Goal: Task Accomplishment & Management: Manage account settings

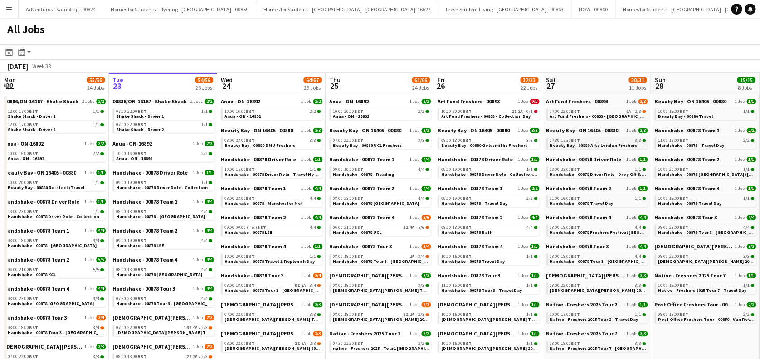
click at [596, 142] on span "Beauty Bay - 00880 Arts London Freshers" at bounding box center [594, 145] width 88 height 6
click at [617, 114] on span "Art Fund Freshers - 00893 - University of the Arts London Freshers Fair" at bounding box center [625, 116] width 150 height 6
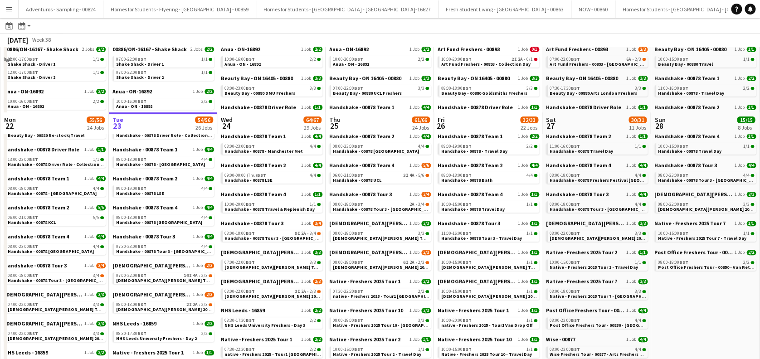
scroll to position [121, 0]
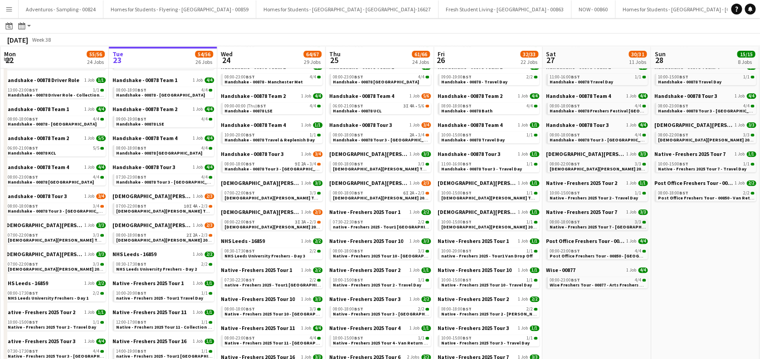
click at [614, 227] on span "Native - Freshers 2025 Tour 7 - University of Arts London Day 1" at bounding box center [620, 227] width 141 height 6
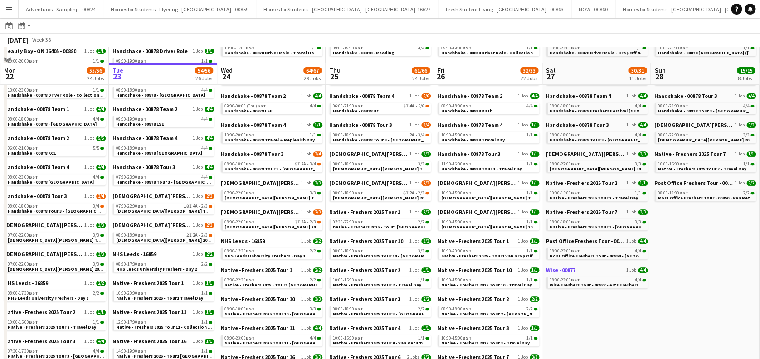
scroll to position [181, 0]
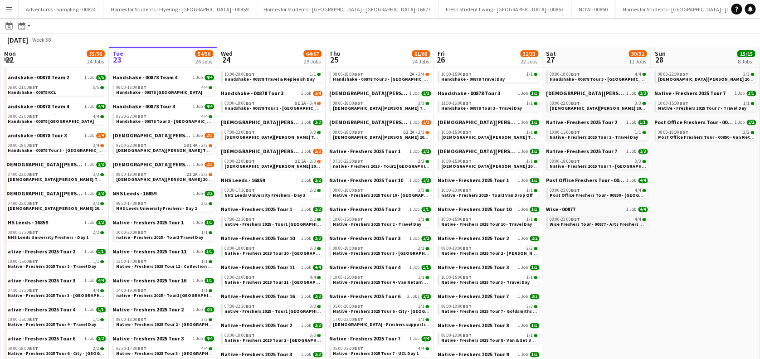
click at [616, 222] on span "Wise Freshers Tour - 00877 - Arts Freshers Fair" at bounding box center [599, 224] width 98 height 6
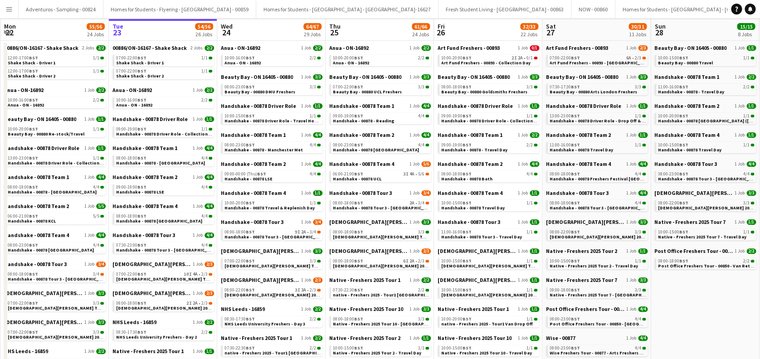
scroll to position [0, 0]
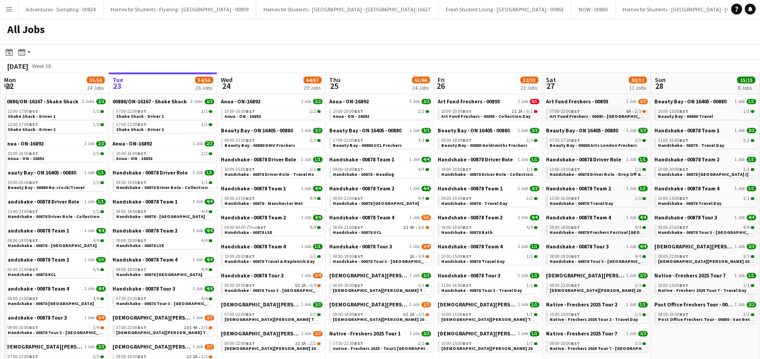
click at [595, 115] on span "Art Fund Freshers - 00893 - University of the Arts London Freshers Fair" at bounding box center [625, 116] width 150 height 6
click at [605, 146] on span "Beauty Bay - 00880 Arts London Freshers" at bounding box center [594, 145] width 88 height 6
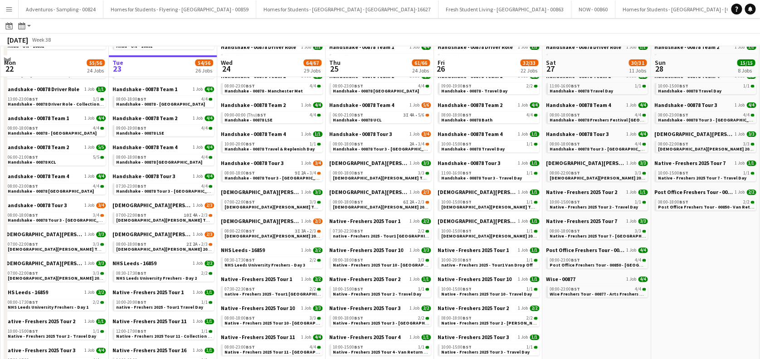
scroll to position [121, 0]
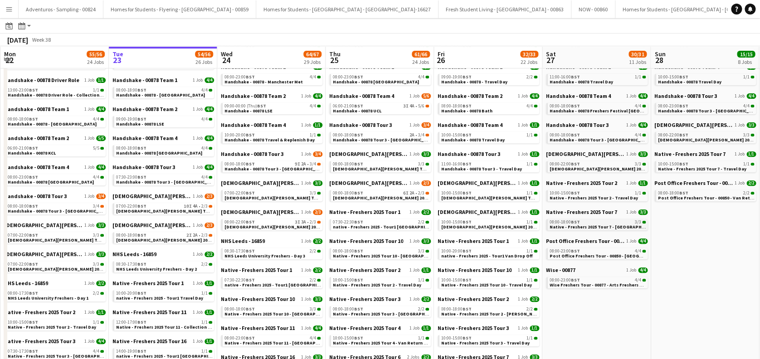
click at [599, 227] on span "Native - Freshers 2025 Tour 7 - University of Arts London Day 1" at bounding box center [620, 227] width 141 height 6
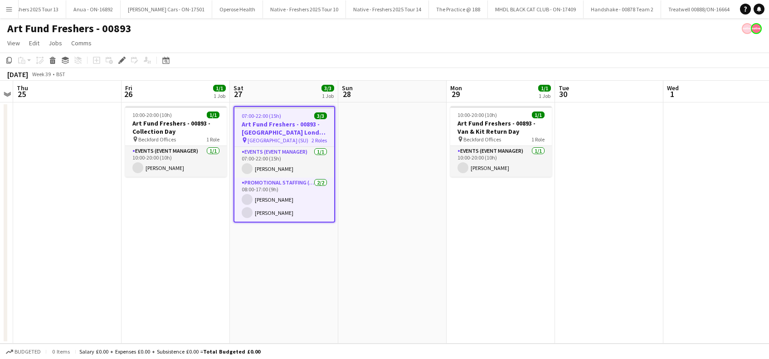
scroll to position [0, 5116]
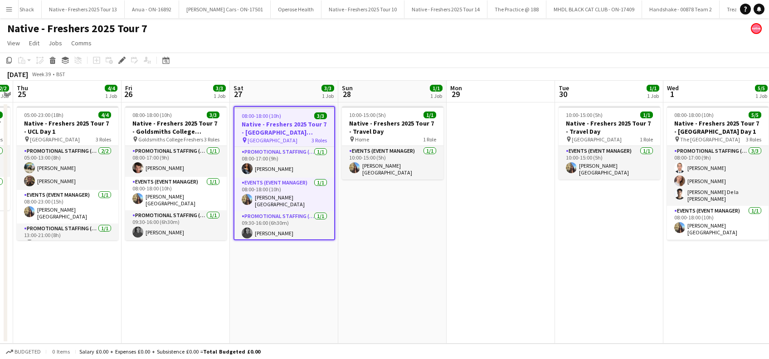
scroll to position [0, 4963]
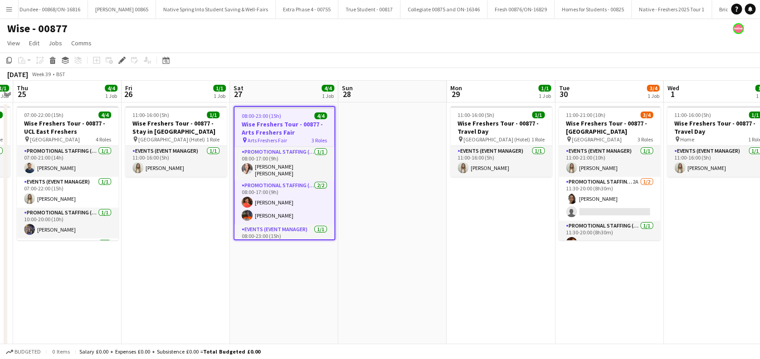
click at [267, 128] on h3 "Wise Freshers Tour - 00877 - Arts Freshers Fair" at bounding box center [284, 128] width 100 height 16
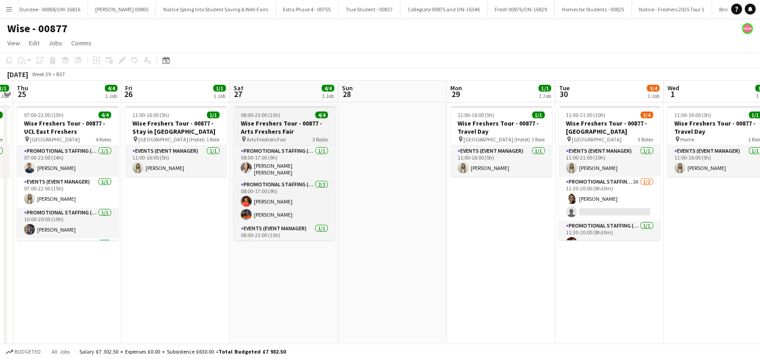
click at [266, 128] on h3 "Wise Freshers Tour - 00877 - Arts Freshers Fair" at bounding box center [284, 127] width 102 height 16
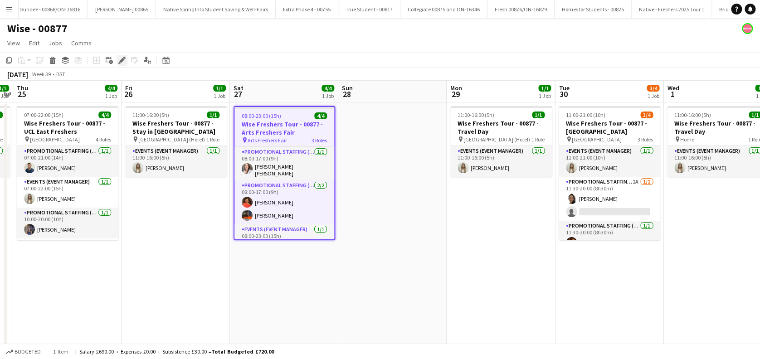
click at [121, 62] on icon at bounding box center [121, 60] width 5 height 5
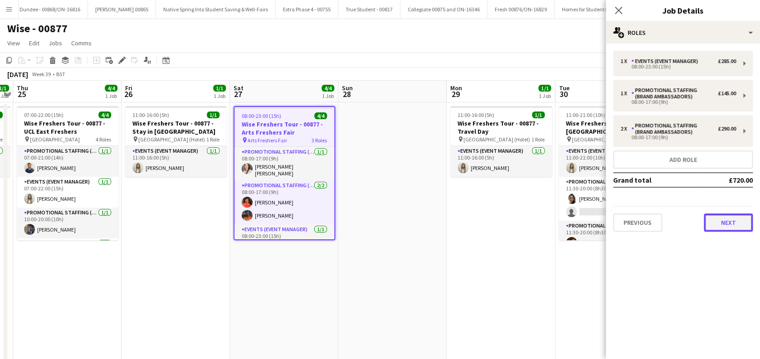
click at [719, 229] on button "Next" at bounding box center [728, 223] width 49 height 18
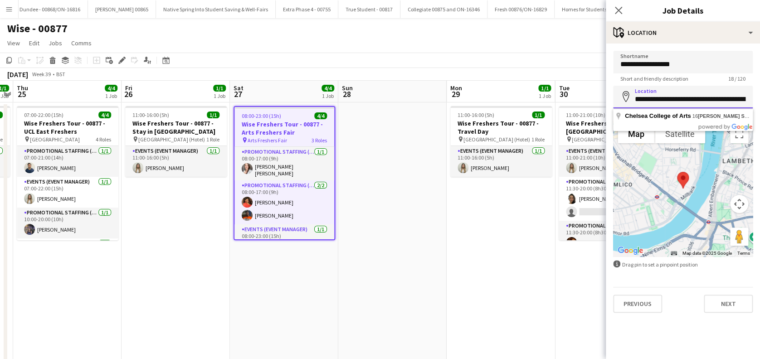
scroll to position [0, 77]
drag, startPoint x: 633, startPoint y: 101, endPoint x: 771, endPoint y: 103, distance: 137.9
click at [760, 103] on html "Menu Boards Boards Boards All jobs Status Workforce Workforce My Workforce Recr…" at bounding box center [380, 190] width 760 height 380
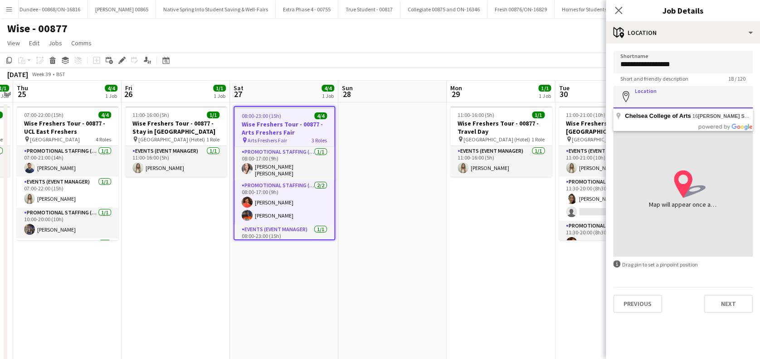
scroll to position [0, 0]
paste input "**********"
type input "**********"
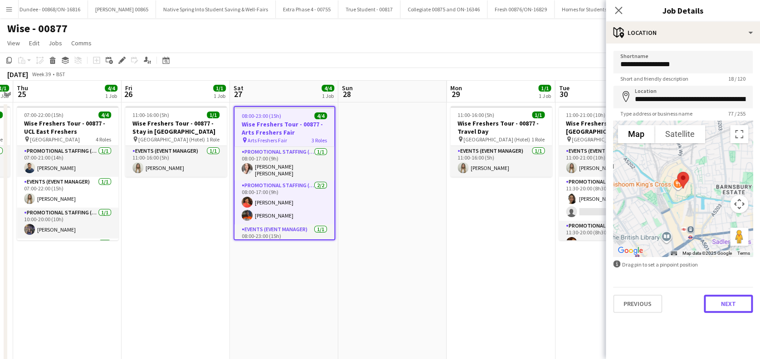
click at [730, 300] on button "Next" at bounding box center [728, 304] width 49 height 18
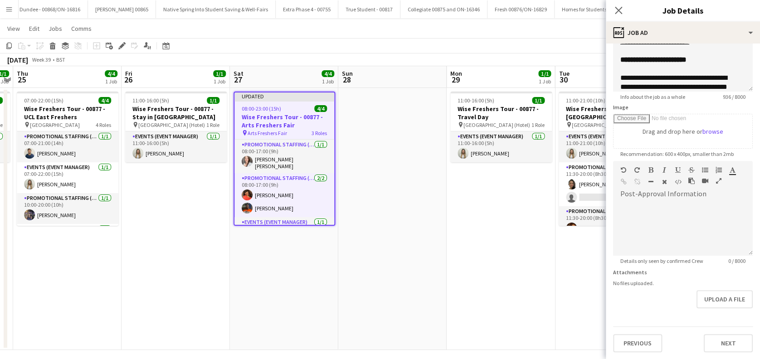
scroll to position [19, 0]
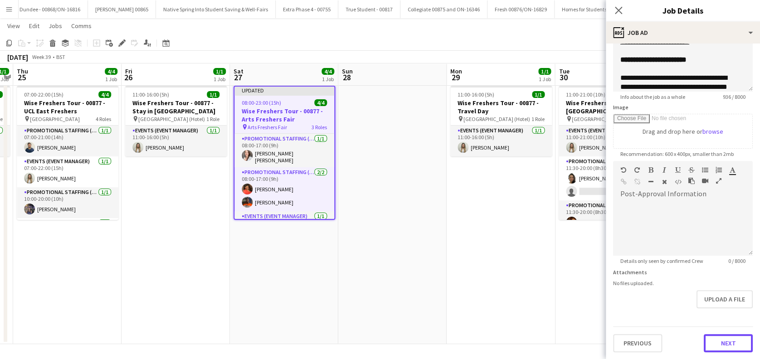
click at [713, 336] on button "Next" at bounding box center [728, 343] width 49 height 18
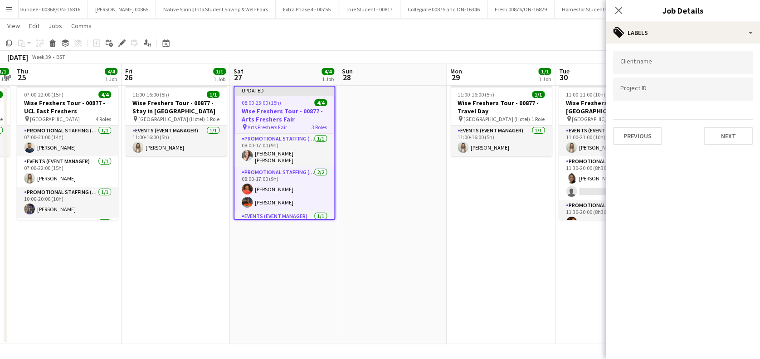
scroll to position [0, 0]
click at [724, 136] on button "Next" at bounding box center [728, 136] width 49 height 18
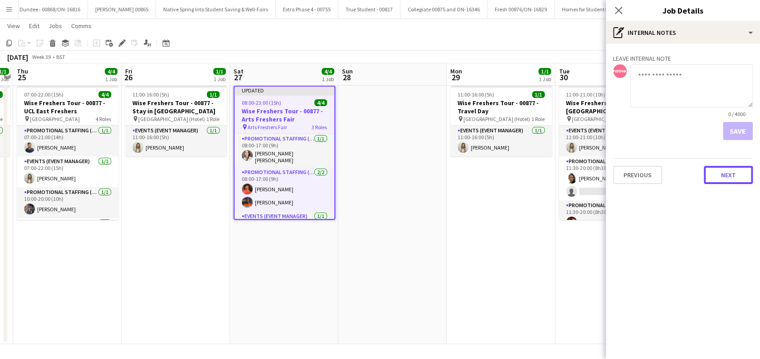
click at [735, 173] on button "Next" at bounding box center [728, 175] width 49 height 18
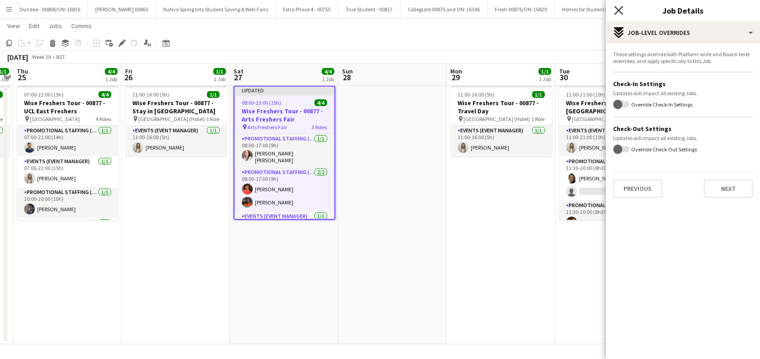
click at [622, 10] on icon "Close pop-in" at bounding box center [618, 10] width 9 height 9
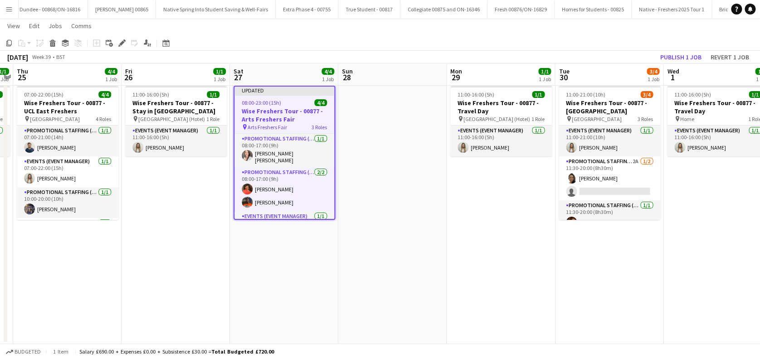
click at [404, 177] on app-date-cell at bounding box center [392, 213] width 108 height 262
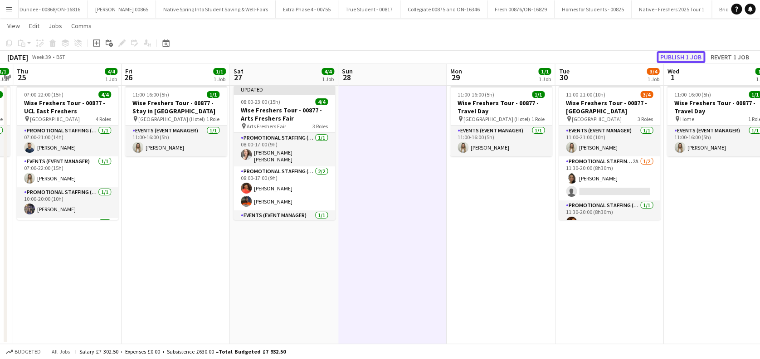
click at [682, 58] on button "Publish 1 job" at bounding box center [681, 57] width 49 height 12
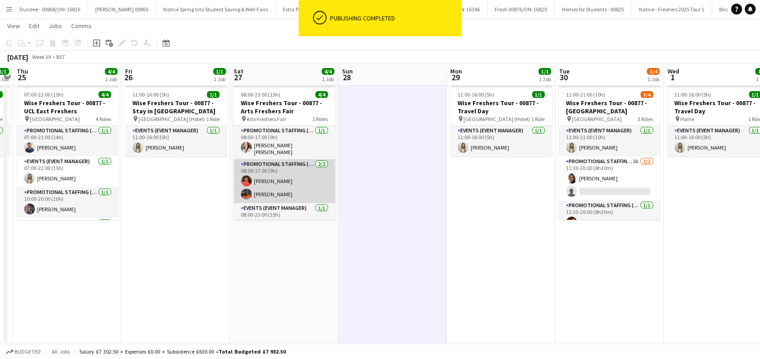
click at [276, 174] on app-card-role "Promotional Staffing (Brand Ambassadors) 2/2 08:00-17:00 (9h) Sarah Cahill Shar…" at bounding box center [284, 181] width 102 height 44
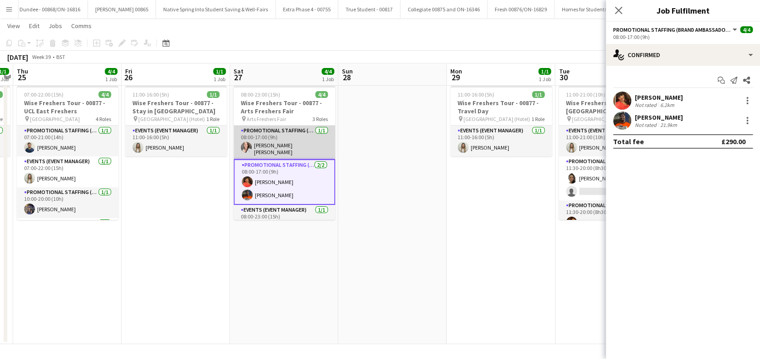
click at [289, 149] on app-card-role "Promotional Staffing (Brand Ambassadors) 1/1 08:00-17:00 (9h) Kristel Heidi Sei…" at bounding box center [284, 143] width 102 height 34
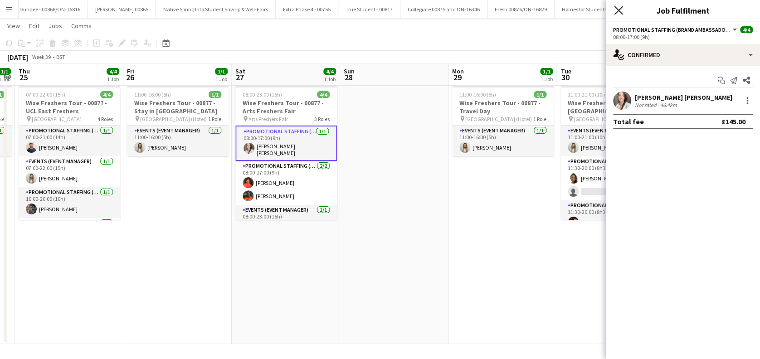
click at [620, 6] on app-icon "Close pop-in" at bounding box center [618, 10] width 13 height 13
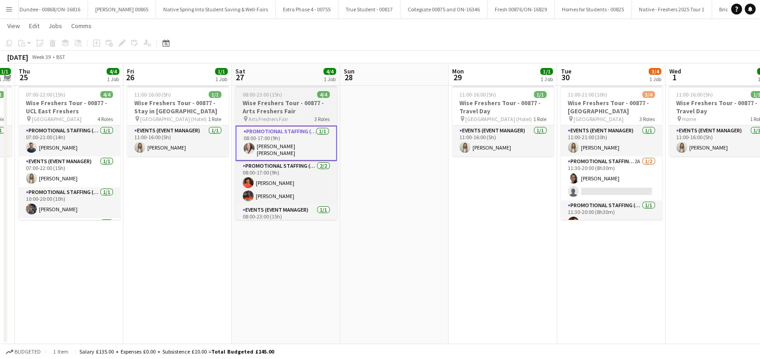
click at [270, 114] on h3 "Wise Freshers Tour - 00877 - Arts Freshers Fair" at bounding box center [286, 107] width 102 height 16
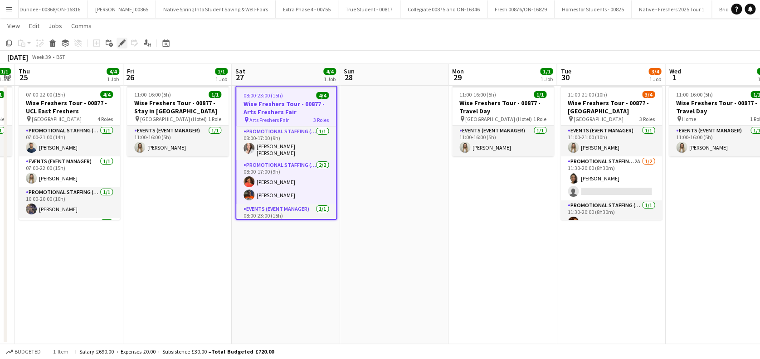
click at [124, 43] on icon "Edit" at bounding box center [121, 42] width 7 height 7
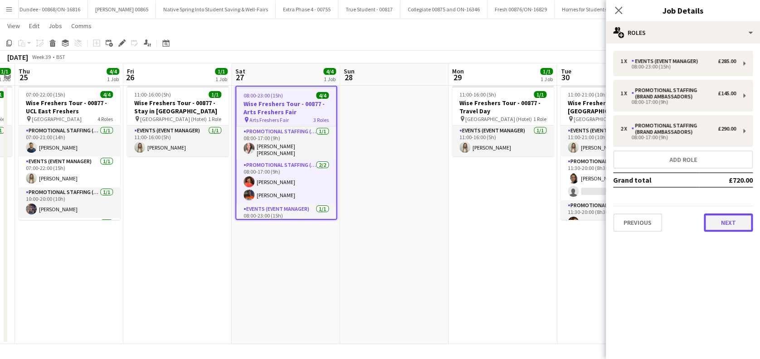
click at [718, 218] on button "Next" at bounding box center [728, 223] width 49 height 18
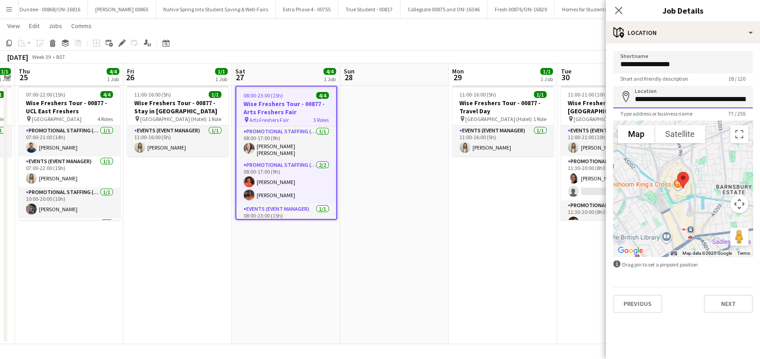
click at [701, 99] on input "**********" at bounding box center [683, 97] width 140 height 23
type input "**********"
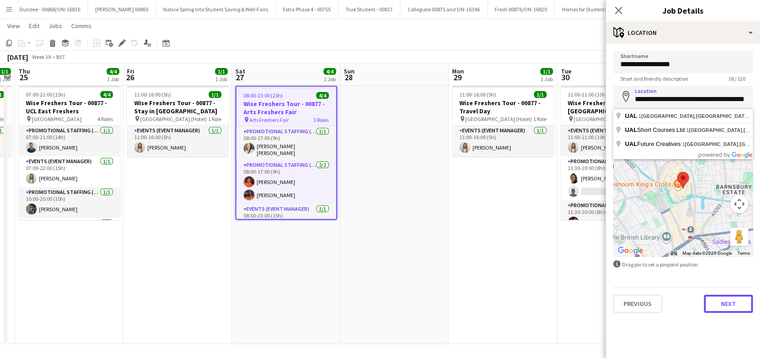
click at [725, 306] on button "Next" at bounding box center [728, 304] width 49 height 18
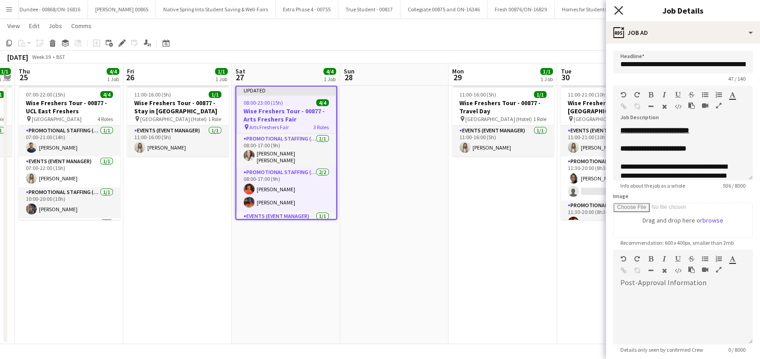
click at [617, 11] on icon at bounding box center [618, 10] width 9 height 9
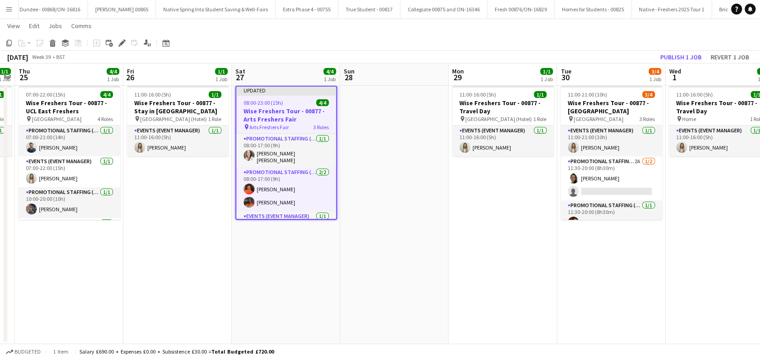
click at [409, 337] on app-date-cell at bounding box center [394, 213] width 108 height 262
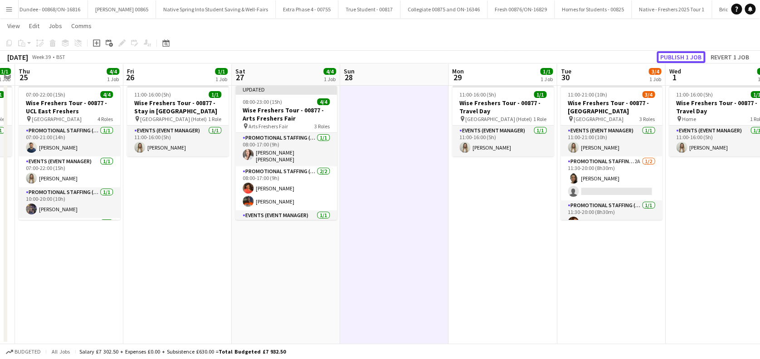
click at [678, 58] on button "Publish 1 job" at bounding box center [681, 57] width 49 height 12
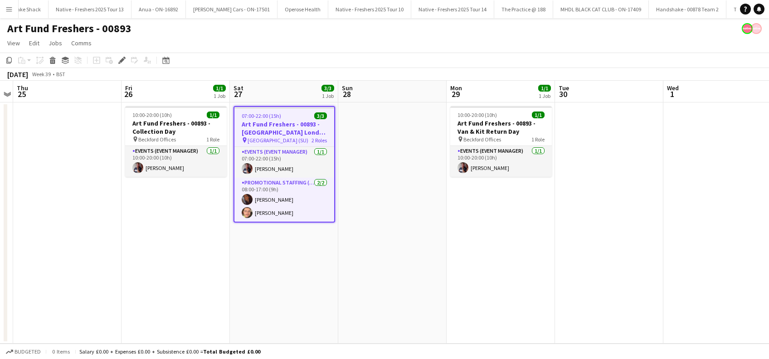
scroll to position [0, 5116]
click at [260, 129] on h3 "Art Fund Freshers - 00893 - University of the Arts London Freshers Fair" at bounding box center [284, 128] width 100 height 16
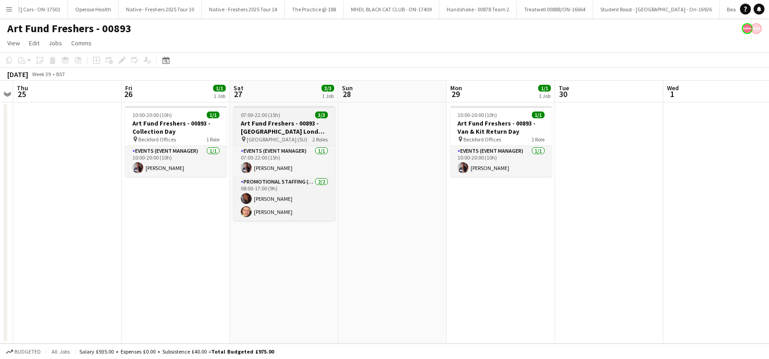
click at [253, 131] on h3 "Art Fund Freshers - 00893 - University of the Arts London Freshers Fair" at bounding box center [284, 127] width 102 height 16
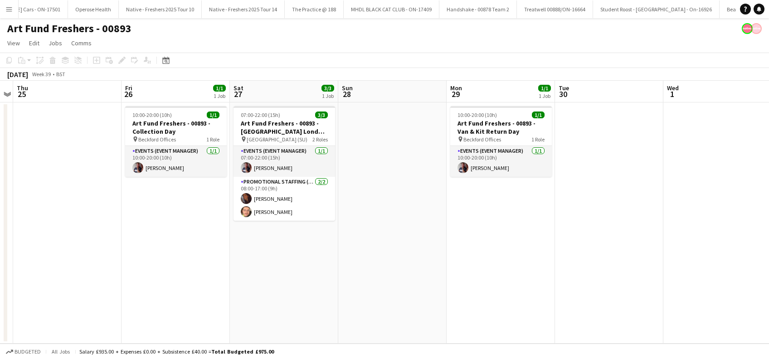
scroll to position [0, 311]
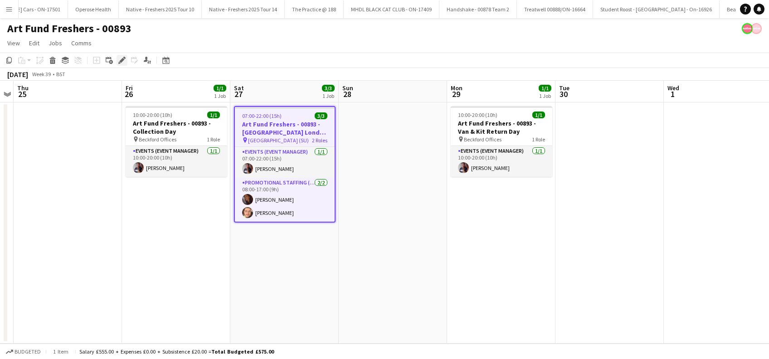
click at [120, 62] on icon at bounding box center [121, 60] width 5 height 5
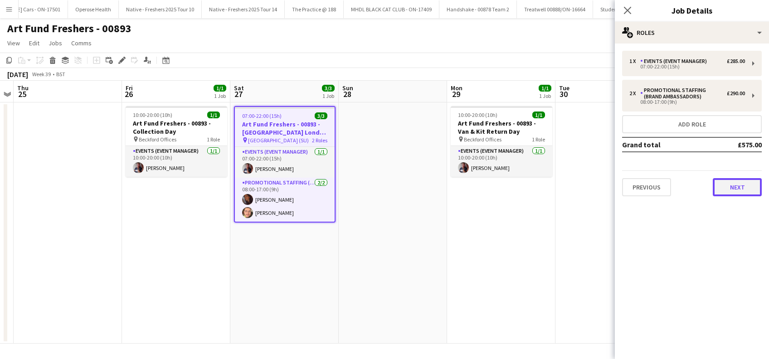
click at [744, 190] on button "Next" at bounding box center [737, 187] width 49 height 18
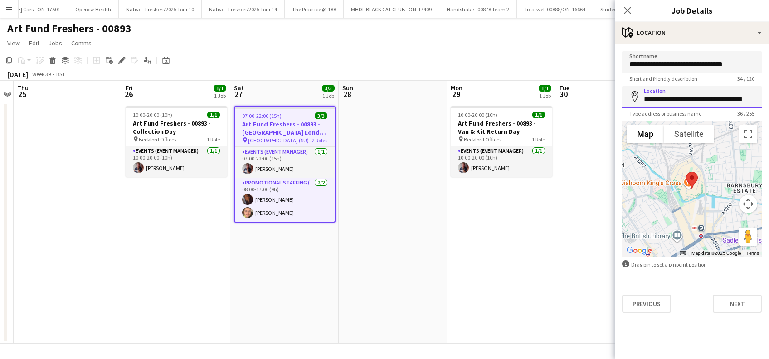
click at [721, 92] on input "**********" at bounding box center [692, 97] width 140 height 23
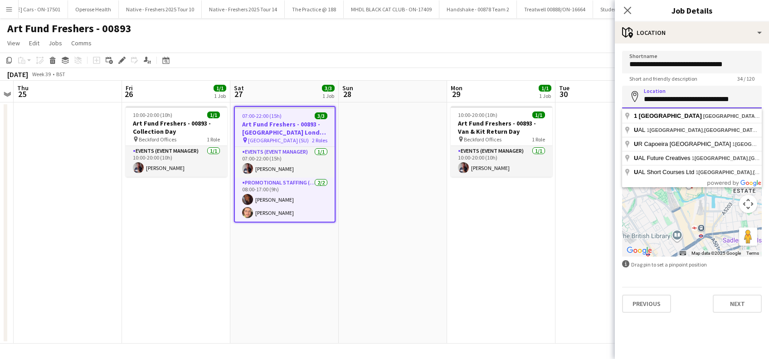
scroll to position [0, 0]
type input "*"
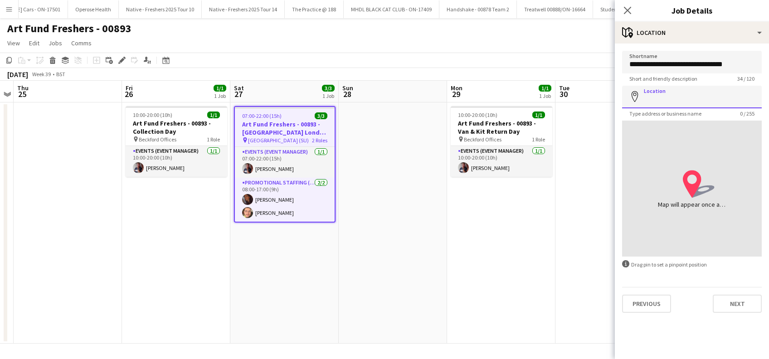
paste input "**********"
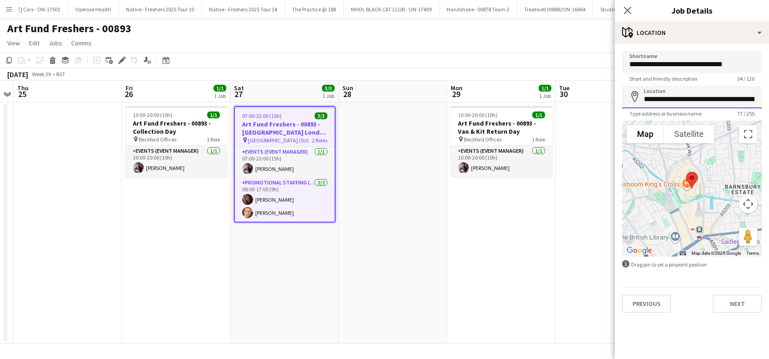
click at [711, 100] on input "**********" at bounding box center [692, 97] width 140 height 23
click at [696, 100] on input "**********" at bounding box center [692, 97] width 140 height 23
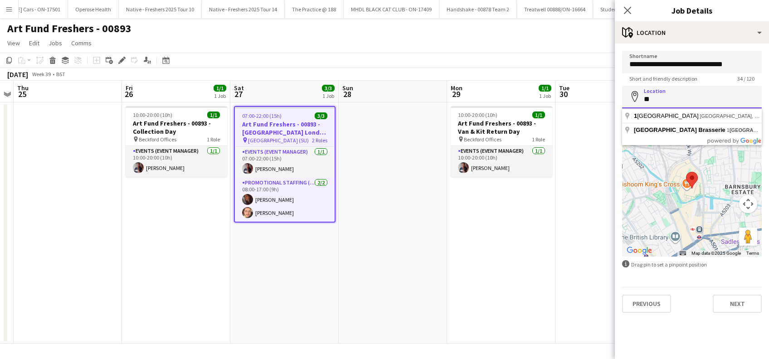
type input "*"
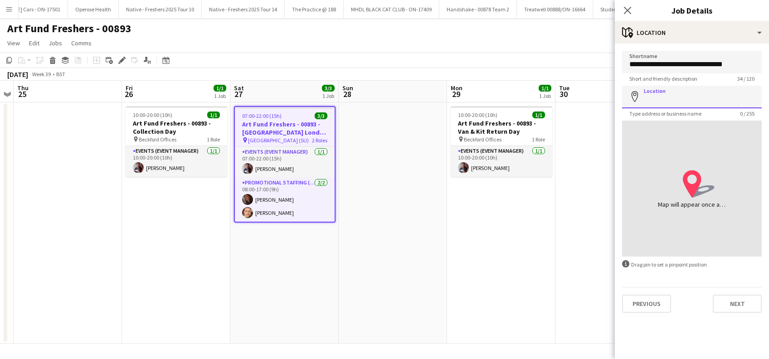
paste input "**********"
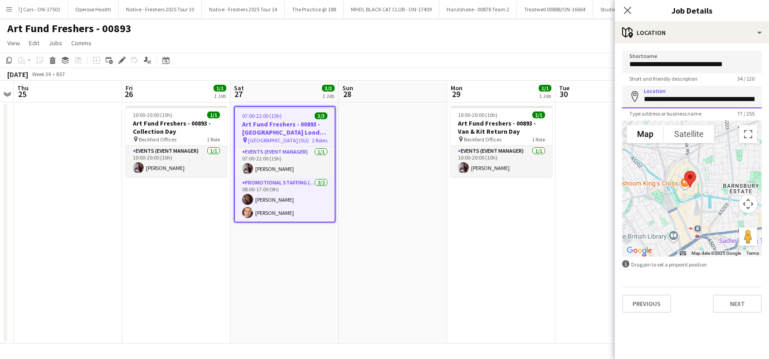
click at [694, 99] on input "**********" at bounding box center [692, 97] width 140 height 23
click at [685, 88] on input "**********" at bounding box center [692, 97] width 140 height 23
click at [690, 90] on input "**********" at bounding box center [692, 97] width 140 height 23
click at [715, 99] on input "**********" at bounding box center [692, 97] width 140 height 23
click at [714, 98] on input "**********" at bounding box center [692, 97] width 140 height 23
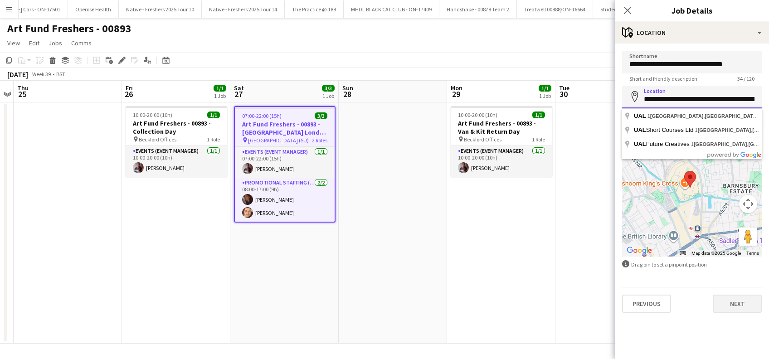
type input "**********"
click at [730, 305] on button "Next" at bounding box center [737, 304] width 49 height 18
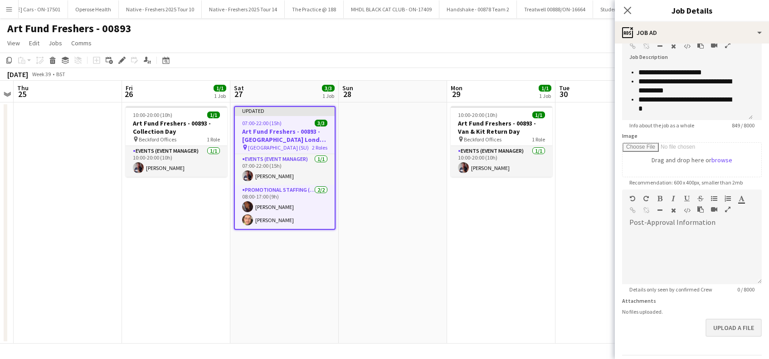
scroll to position [89, 0]
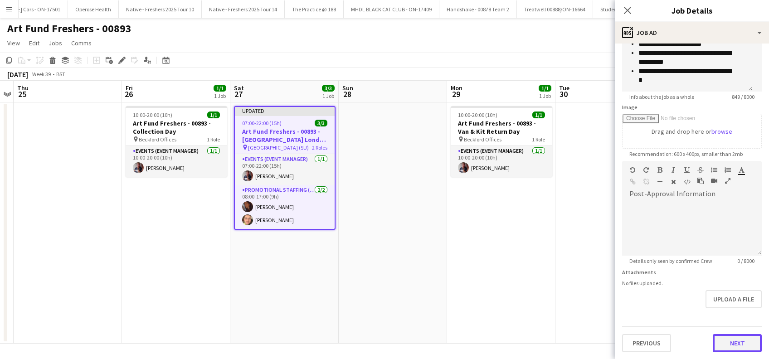
click at [731, 345] on button "Next" at bounding box center [737, 343] width 49 height 18
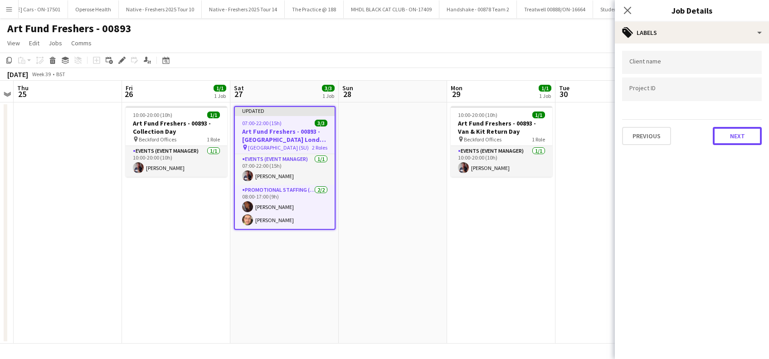
click at [726, 130] on button "Next" at bounding box center [737, 136] width 49 height 18
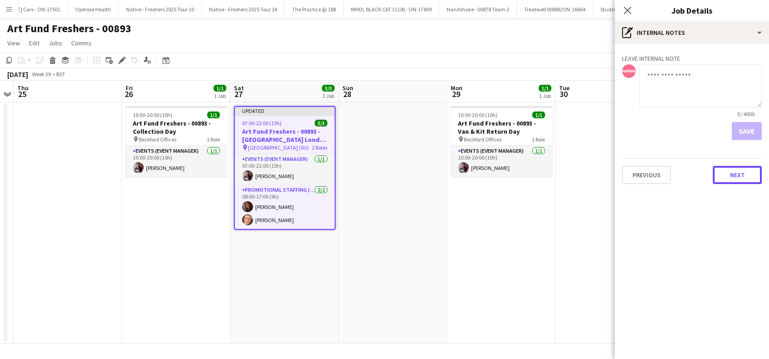
click at [740, 172] on button "Next" at bounding box center [737, 175] width 49 height 18
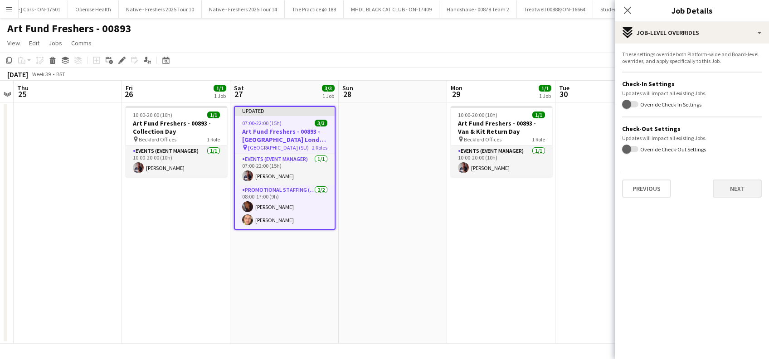
click at [734, 197] on div "These settings override both Platform-wide and Board-level overrides, and apply…" at bounding box center [692, 124] width 154 height 161
click at [737, 194] on button "Next" at bounding box center [737, 189] width 49 height 18
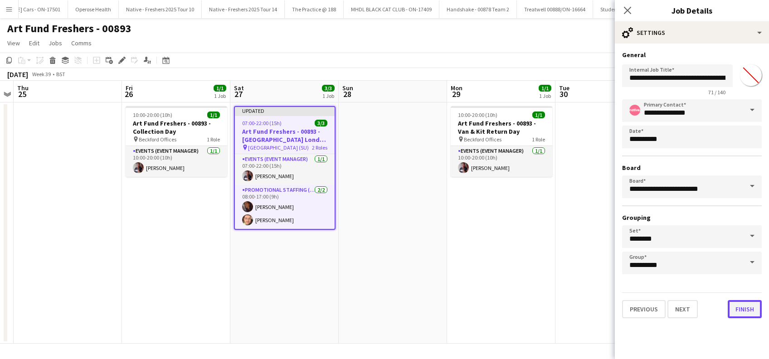
click at [742, 305] on button "Finish" at bounding box center [745, 309] width 34 height 18
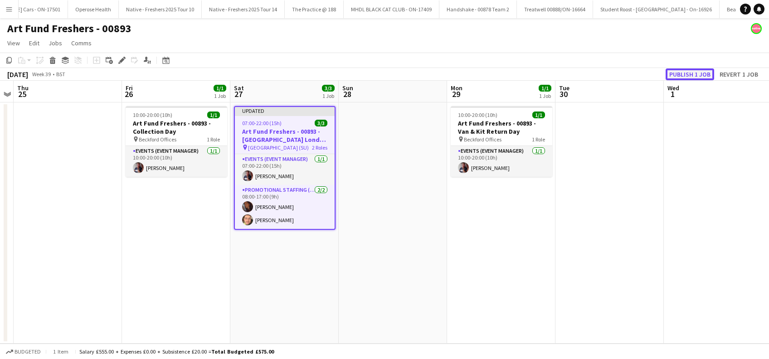
click at [696, 69] on button "Publish 1 job" at bounding box center [690, 74] width 49 height 12
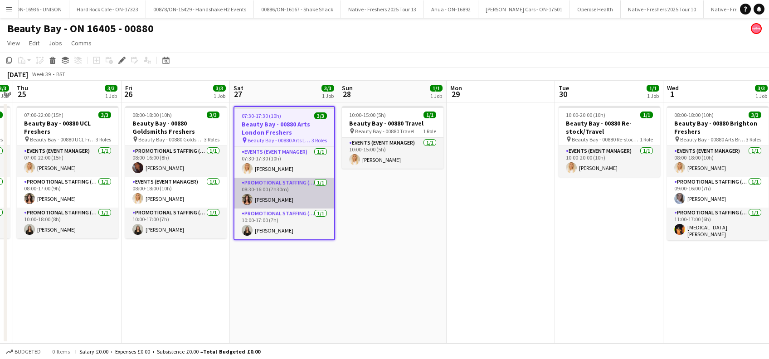
scroll to position [0, 4635]
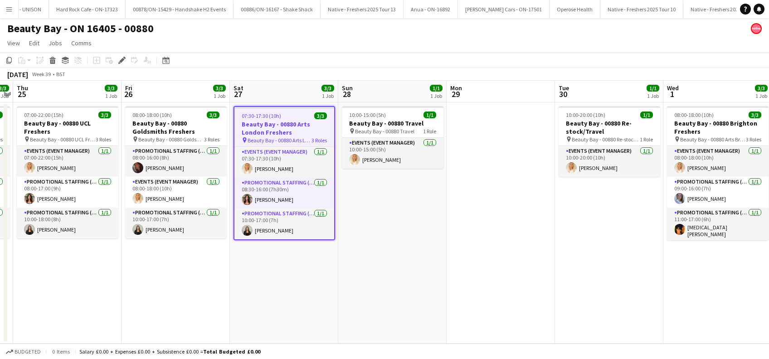
click at [267, 133] on h3 "Beauty Bay - 00880 Arts London Freshers" at bounding box center [284, 128] width 100 height 16
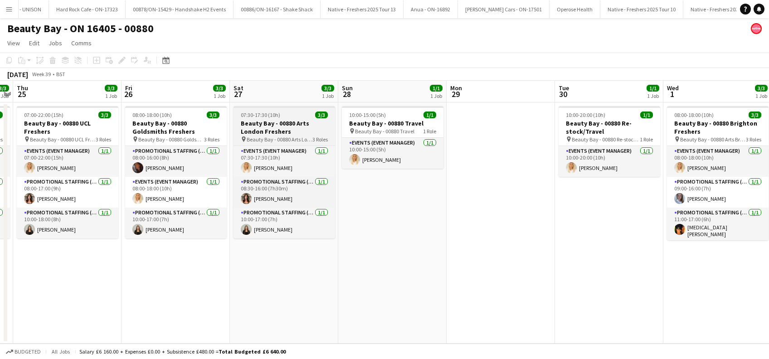
click at [267, 133] on h3 "Beauty Bay - 00880 Arts London Freshers" at bounding box center [284, 127] width 102 height 16
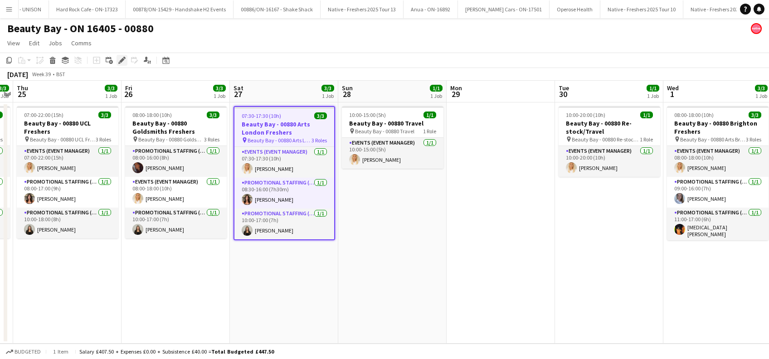
click at [121, 60] on icon at bounding box center [121, 60] width 5 height 5
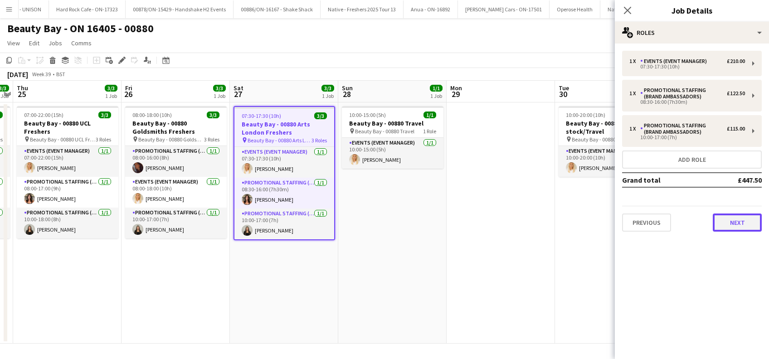
click at [730, 220] on button "Next" at bounding box center [737, 223] width 49 height 18
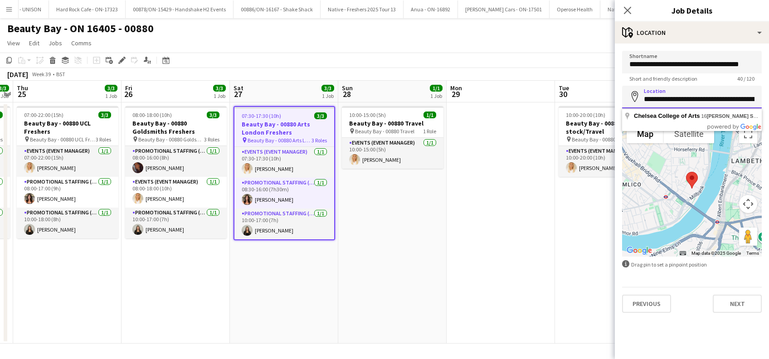
drag, startPoint x: 715, startPoint y: 99, endPoint x: 622, endPoint y: 94, distance: 92.6
click at [623, 94] on input "**********" at bounding box center [692, 97] width 140 height 23
type input "*"
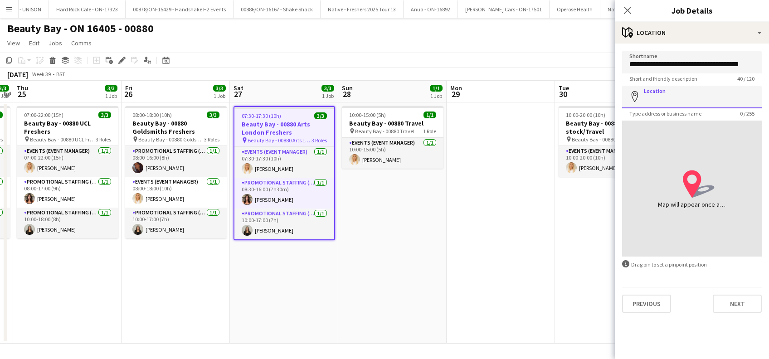
paste input "**********"
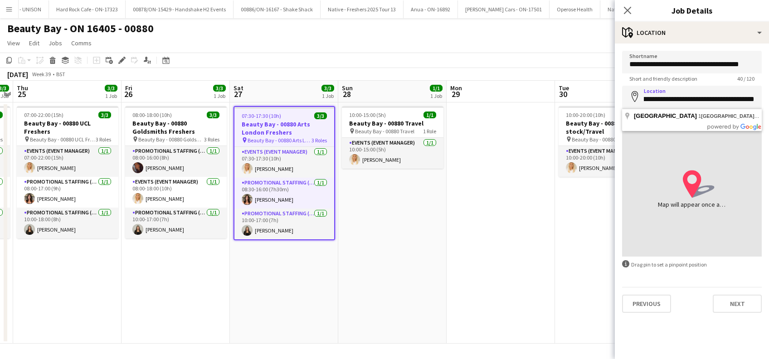
scroll to position [0, 0]
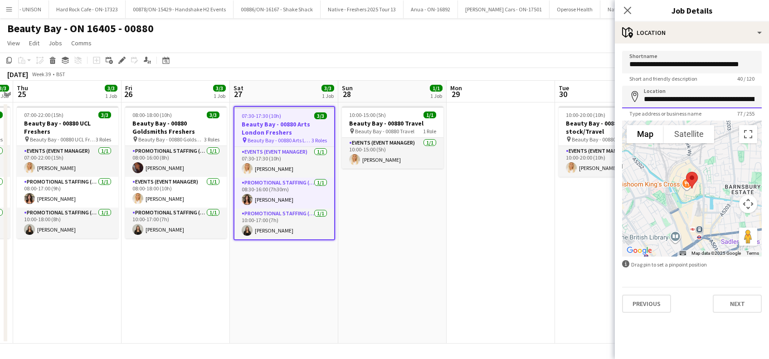
click at [711, 100] on input "**********" at bounding box center [692, 97] width 140 height 23
type input "**********"
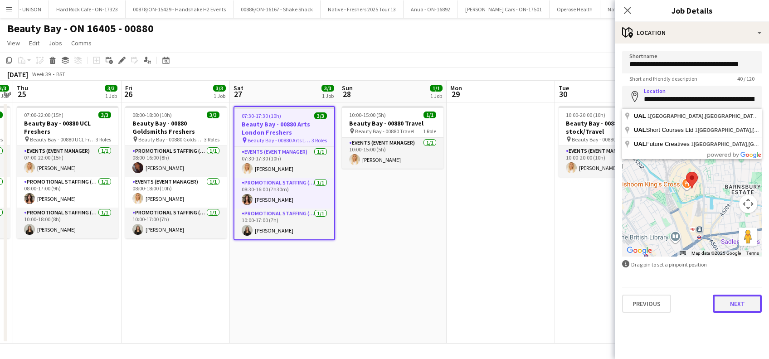
click at [739, 307] on button "Next" at bounding box center [737, 304] width 49 height 18
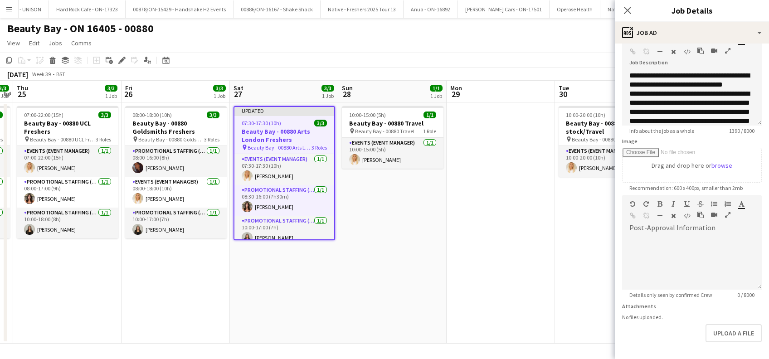
scroll to position [89, 0]
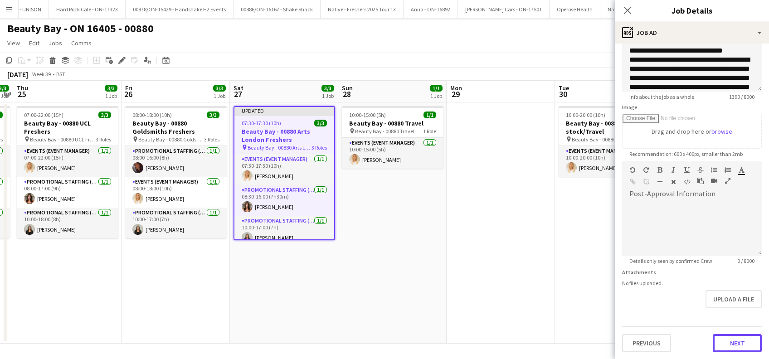
click at [733, 343] on button "Next" at bounding box center [737, 343] width 49 height 18
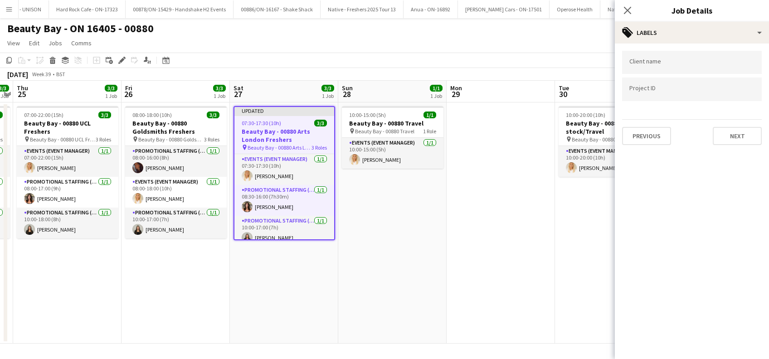
scroll to position [0, 0]
click at [728, 136] on button "Next" at bounding box center [737, 136] width 49 height 18
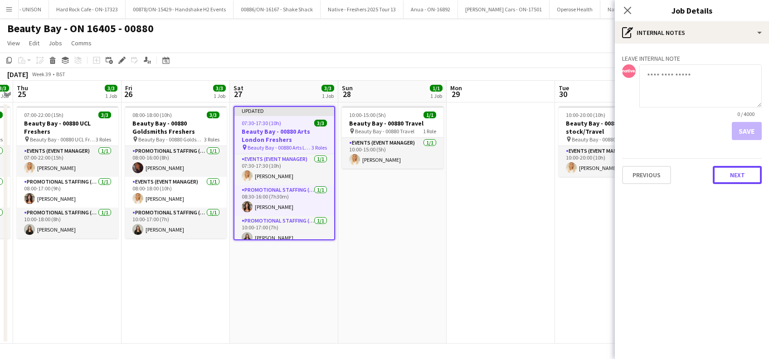
click at [732, 175] on button "Next" at bounding box center [737, 175] width 49 height 18
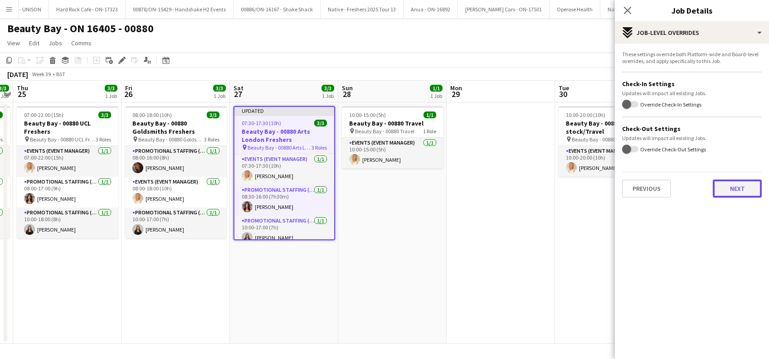
click at [742, 190] on button "Next" at bounding box center [737, 189] width 49 height 18
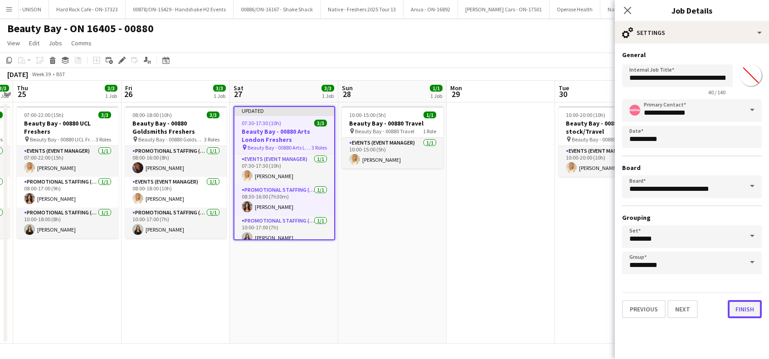
click at [745, 306] on button "Finish" at bounding box center [745, 309] width 34 height 18
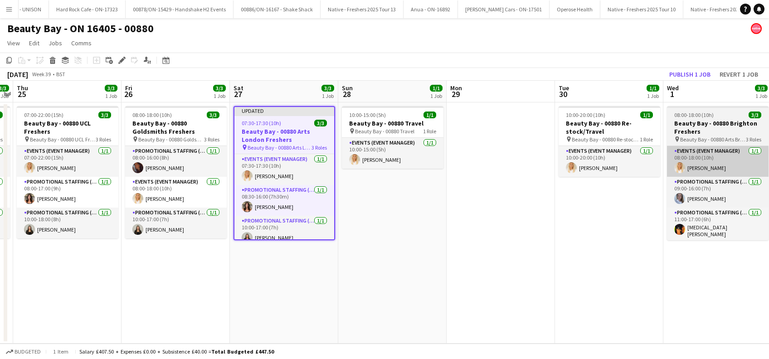
drag, startPoint x: 576, startPoint y: 280, endPoint x: 671, endPoint y: 170, distance: 144.6
click at [576, 280] on app-date-cell "10:00-20:00 (10h) 1/1 Beauty Bay - 00880 Re-stock/Travel pin Beauty Bay - 00880…" at bounding box center [609, 222] width 108 height 241
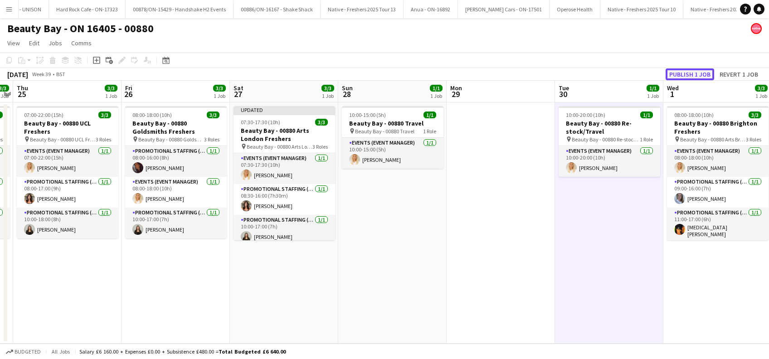
click at [691, 77] on button "Publish 1 job" at bounding box center [690, 74] width 49 height 12
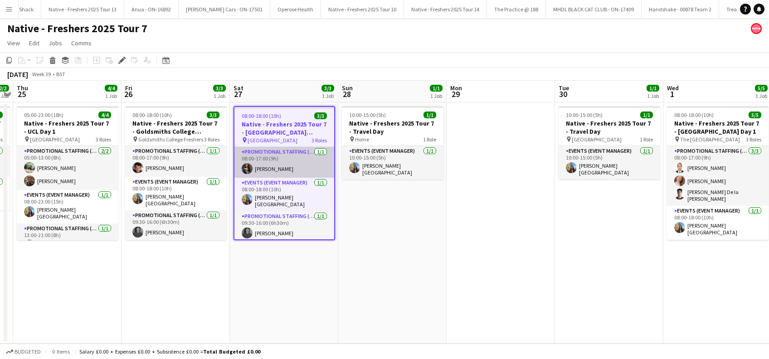
scroll to position [0, 4963]
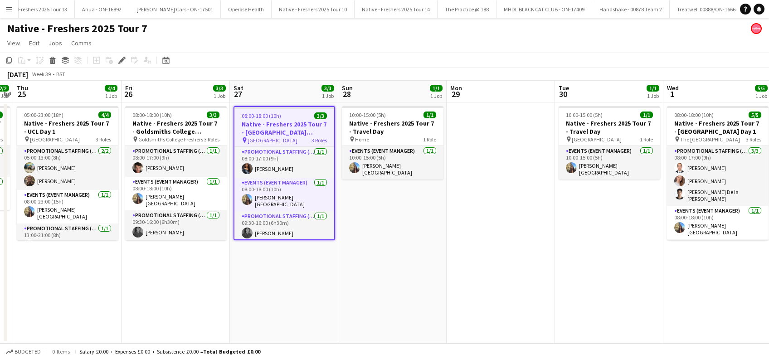
click at [271, 133] on h3 "Native - Freshers 2025 Tour 7 - University of Arts London Day 1" at bounding box center [284, 128] width 100 height 16
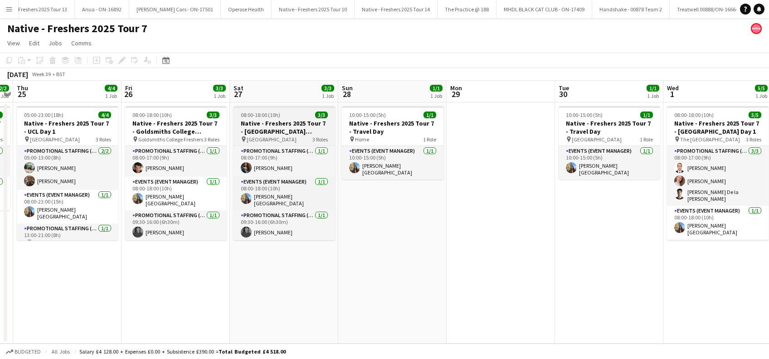
click at [271, 133] on h3 "Native - Freshers 2025 Tour 7 - [GEOGRAPHIC_DATA] London Day 1" at bounding box center [284, 127] width 102 height 16
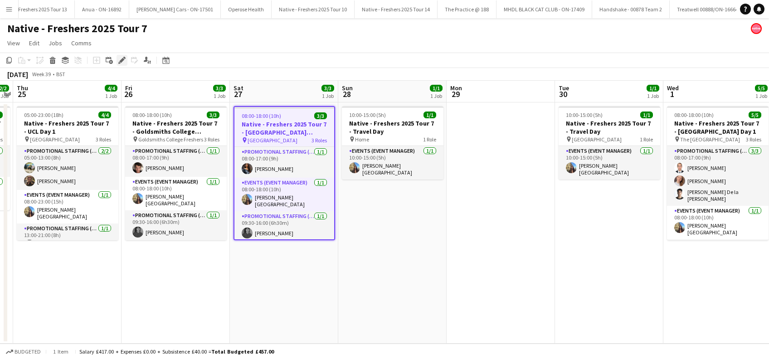
click at [120, 58] on icon "Edit" at bounding box center [121, 60] width 7 height 7
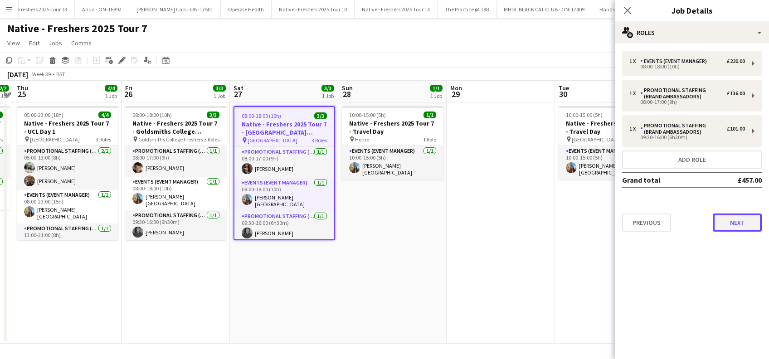
click at [734, 230] on button "Next" at bounding box center [737, 223] width 49 height 18
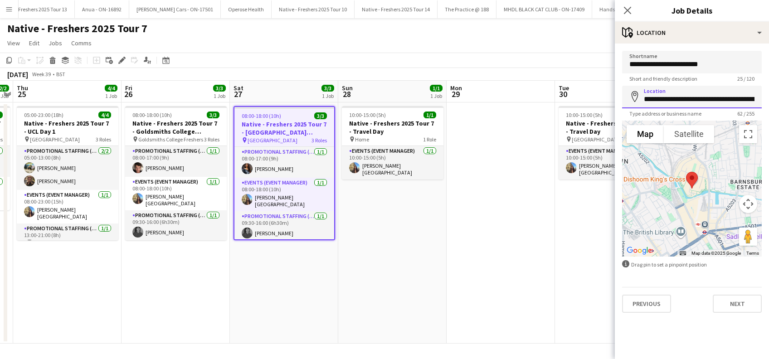
click at [727, 100] on input "**********" at bounding box center [692, 97] width 140 height 23
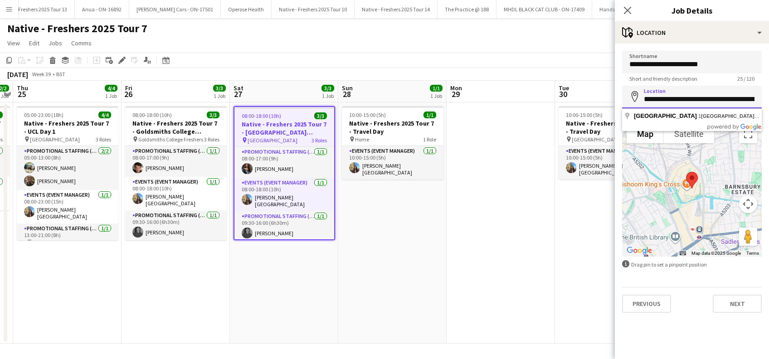
click at [711, 101] on input "**********" at bounding box center [692, 97] width 140 height 23
type input "**********"
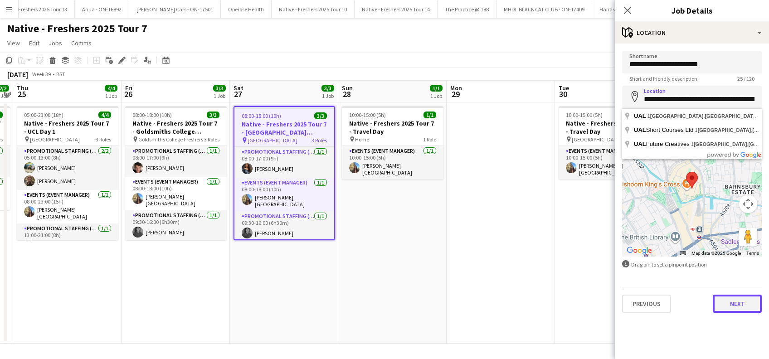
click at [731, 308] on button "Next" at bounding box center [737, 304] width 49 height 18
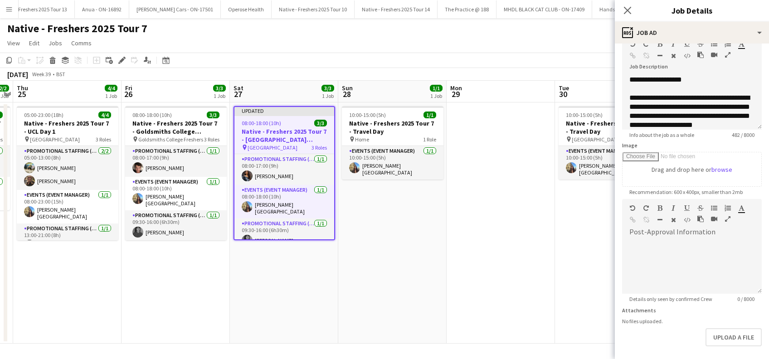
scroll to position [89, 0]
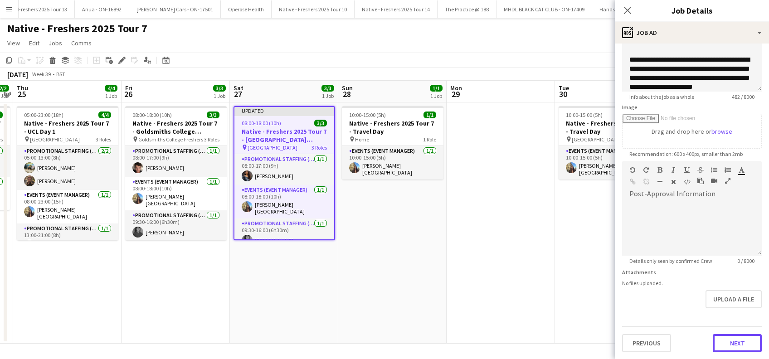
click at [728, 341] on button "Next" at bounding box center [737, 343] width 49 height 18
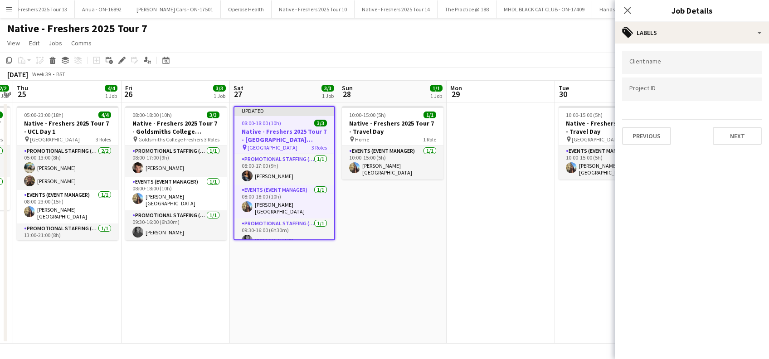
scroll to position [0, 0]
click at [731, 133] on button "Next" at bounding box center [737, 136] width 49 height 18
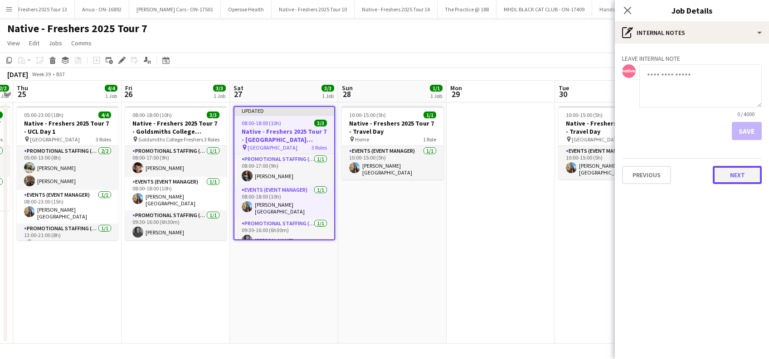
click at [741, 178] on button "Next" at bounding box center [737, 175] width 49 height 18
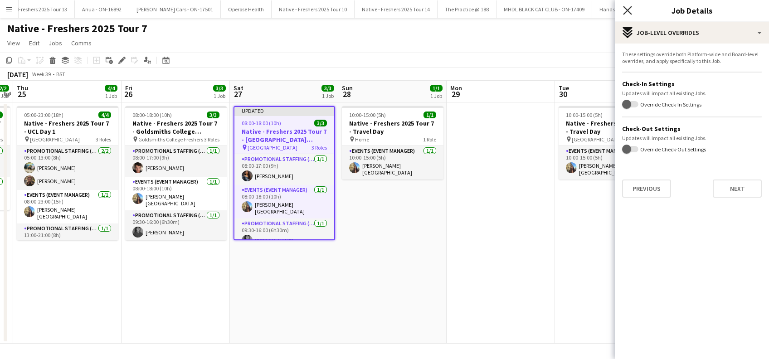
click at [628, 9] on icon at bounding box center [627, 10] width 9 height 9
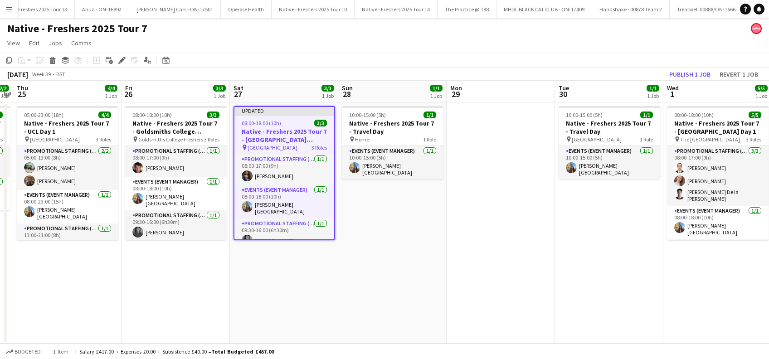
drag, startPoint x: 405, startPoint y: 239, endPoint x: 457, endPoint y: 187, distance: 73.7
click at [406, 238] on app-date-cell "10:00-15:00 (5h) 1/1 Native - Freshers 2025 Tour 7 - Travel Day pin Home 1 Role…" at bounding box center [392, 222] width 108 height 241
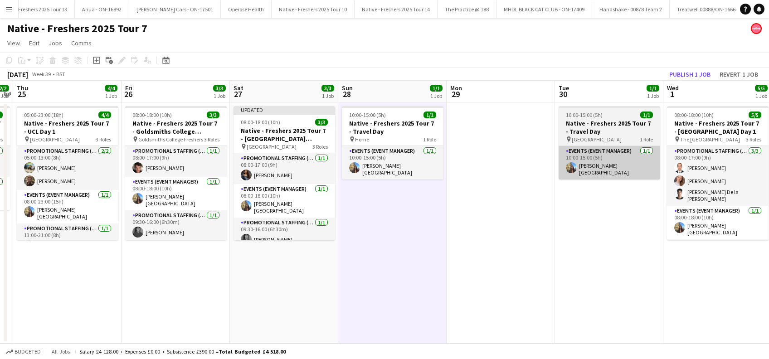
scroll to position [0, 311]
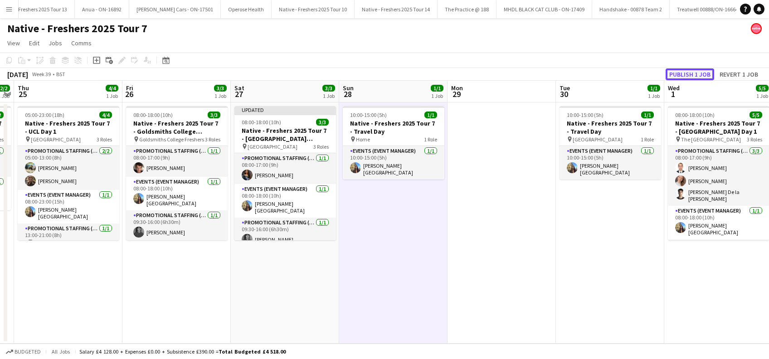
click at [695, 73] on button "Publish 1 job" at bounding box center [690, 74] width 49 height 12
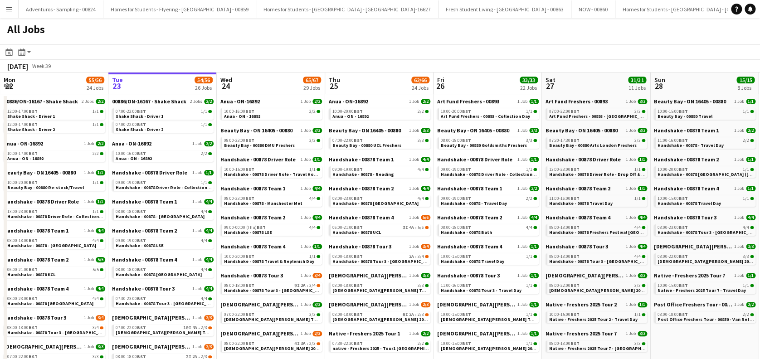
click at [5, 11] on button "Menu" at bounding box center [9, 9] width 18 height 18
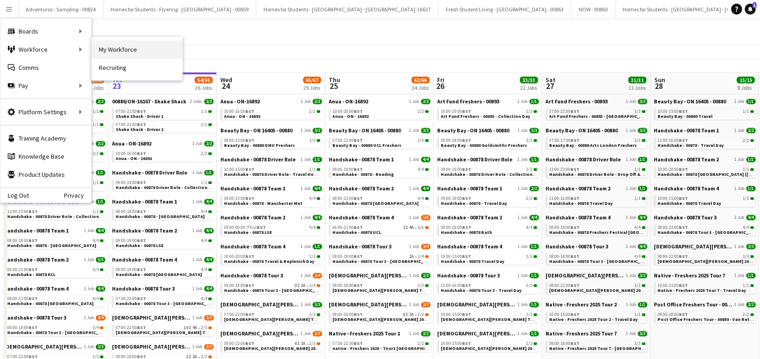
click at [122, 50] on link "My Workforce" at bounding box center [137, 49] width 91 height 18
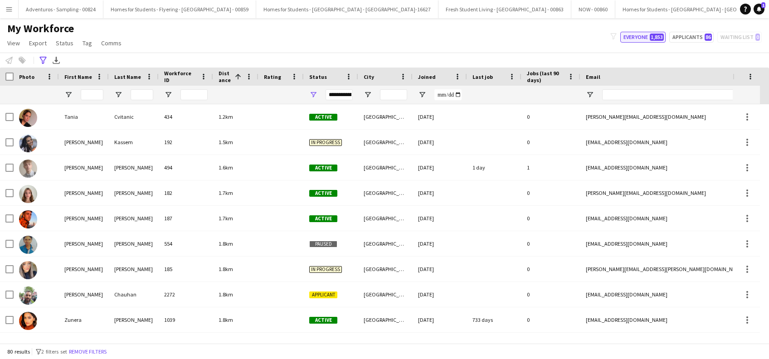
click at [635, 37] on button "Everyone 1,853" at bounding box center [642, 37] width 45 height 11
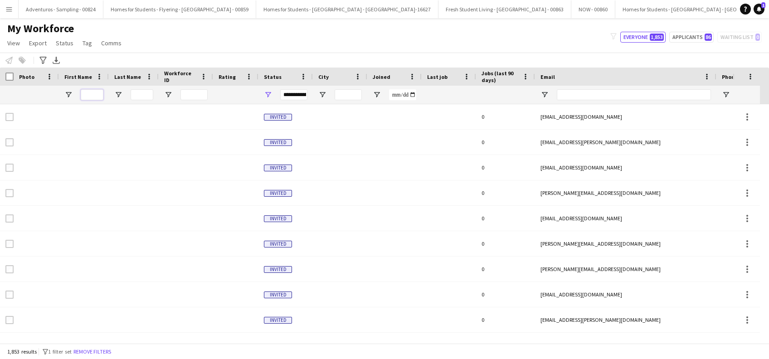
click at [89, 92] on input "First Name Filter Input" at bounding box center [92, 94] width 23 height 11
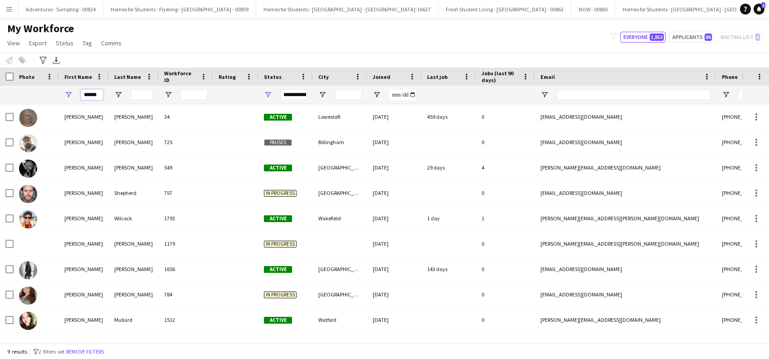
type input "******"
click at [134, 92] on input "Last Name Filter Input" at bounding box center [142, 94] width 23 height 11
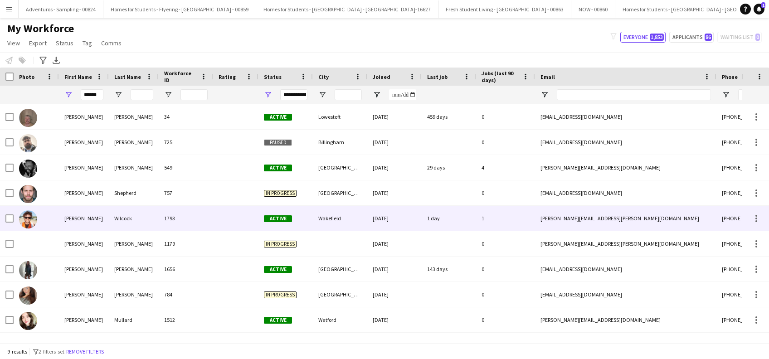
click at [121, 219] on div "Wilcock" at bounding box center [134, 218] width 50 height 25
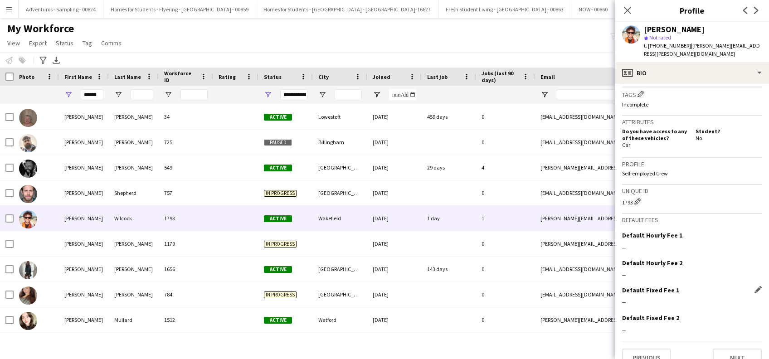
scroll to position [378, 0]
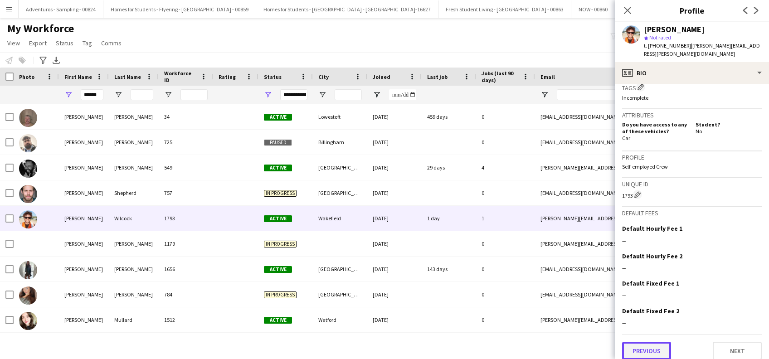
click at [647, 342] on button "Previous" at bounding box center [646, 351] width 49 height 18
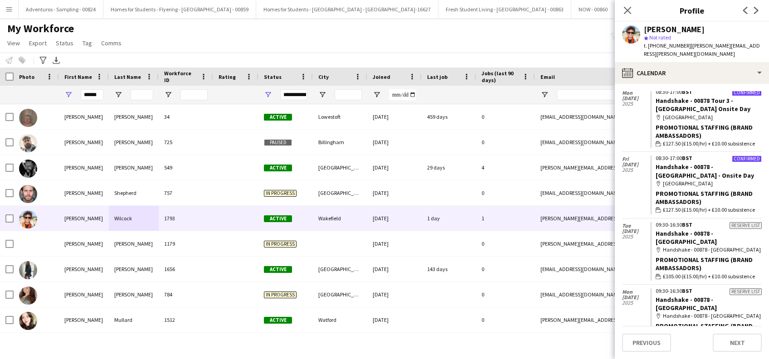
scroll to position [439, 0]
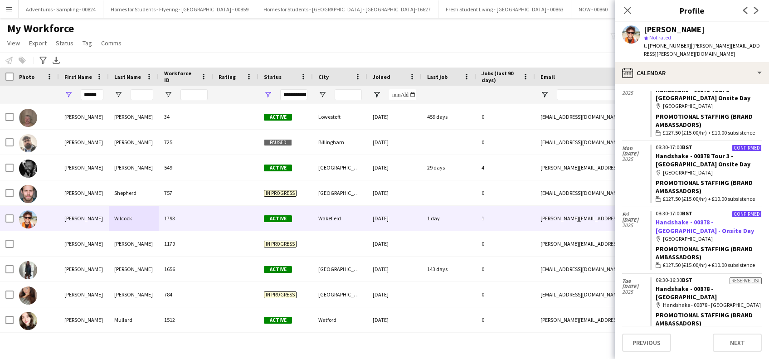
click at [671, 218] on link "Handshake - 00878 - [GEOGRAPHIC_DATA] - Onsite Day" at bounding box center [705, 226] width 98 height 16
click at [628, 6] on icon "Close pop-in" at bounding box center [627, 10] width 9 height 9
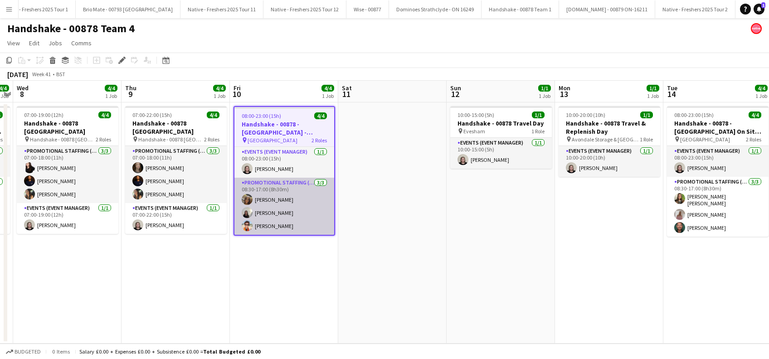
click at [276, 224] on app-card-role "Promotional Staffing (Brand Ambassadors) [DATE] 08:30-17:00 (8h30m) [PERSON_NAM…" at bounding box center [284, 206] width 100 height 57
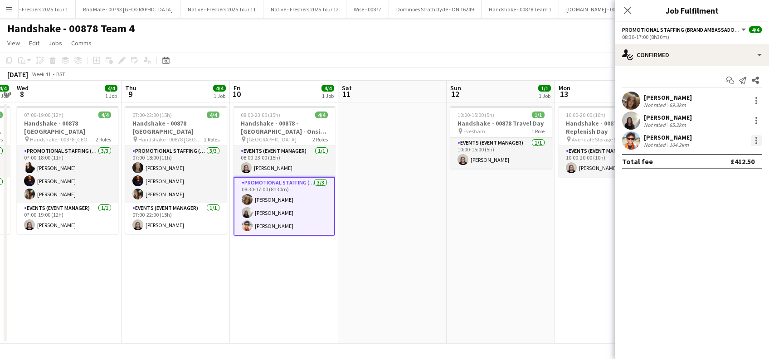
click at [752, 141] on div at bounding box center [756, 140] width 11 height 11
click at [705, 155] on span "Edit fee" at bounding box center [710, 157] width 24 height 8
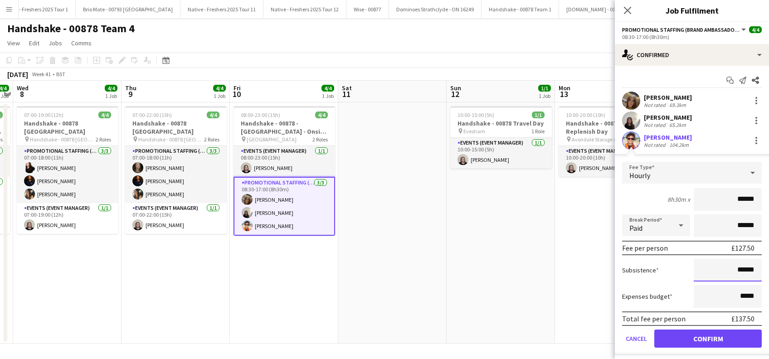
click at [733, 271] on input "******" at bounding box center [728, 270] width 68 height 23
type input "**"
type input "******"
click at [697, 336] on button "Confirm" at bounding box center [707, 339] width 107 height 18
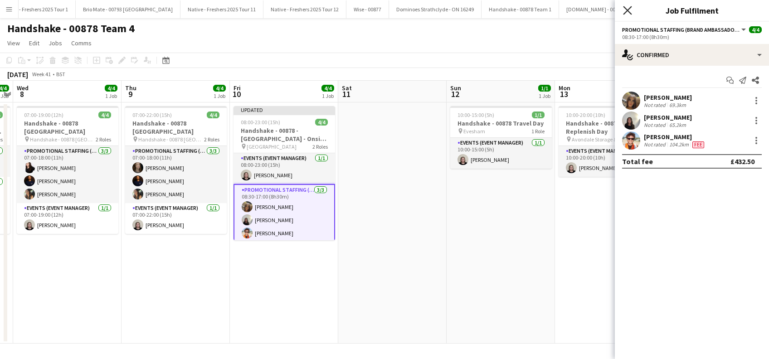
click at [628, 11] on icon at bounding box center [627, 10] width 9 height 9
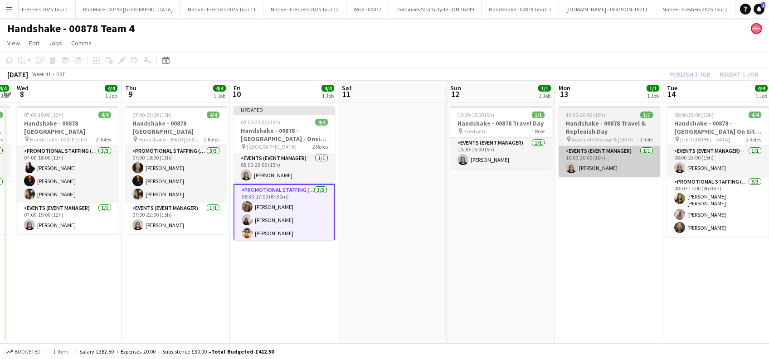
drag, startPoint x: 519, startPoint y: 207, endPoint x: 577, endPoint y: 160, distance: 74.4
click at [520, 206] on app-date-cell "10:00-15:00 (5h) 1/1 Handshake - 00878 Travel Day pin Evesham 1 Role Events (Ev…" at bounding box center [501, 222] width 108 height 241
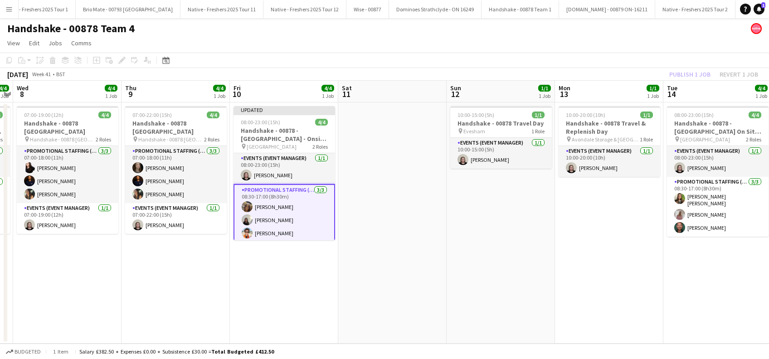
scroll to position [0, 311]
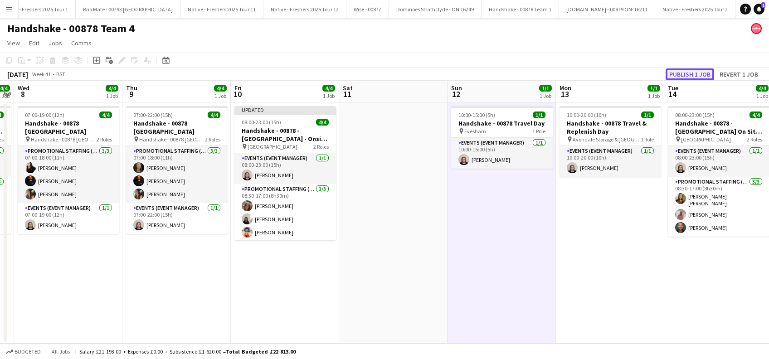
click at [687, 77] on button "Publish 1 job" at bounding box center [690, 74] width 49 height 12
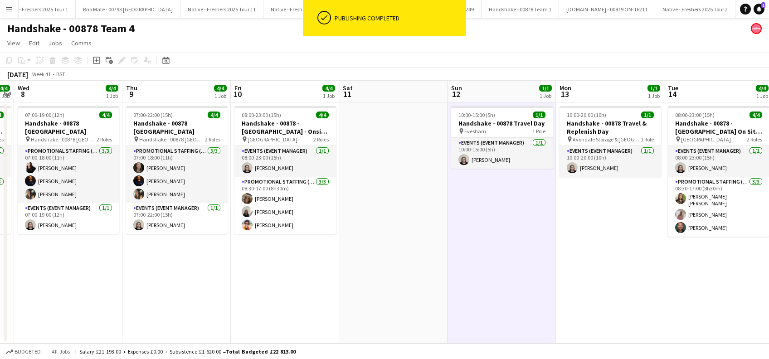
click at [415, 218] on app-date-cell at bounding box center [393, 222] width 108 height 241
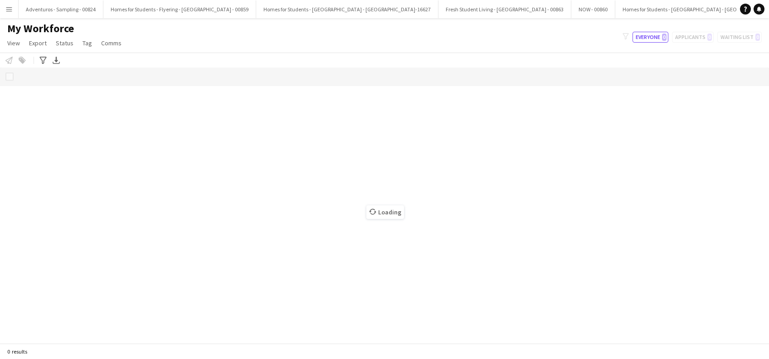
click at [12, 8] on app-icon "Menu" at bounding box center [8, 8] width 7 height 7
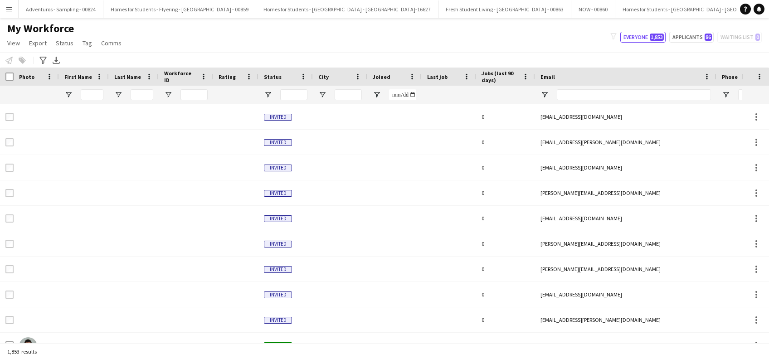
type input "******"
type input "**********"
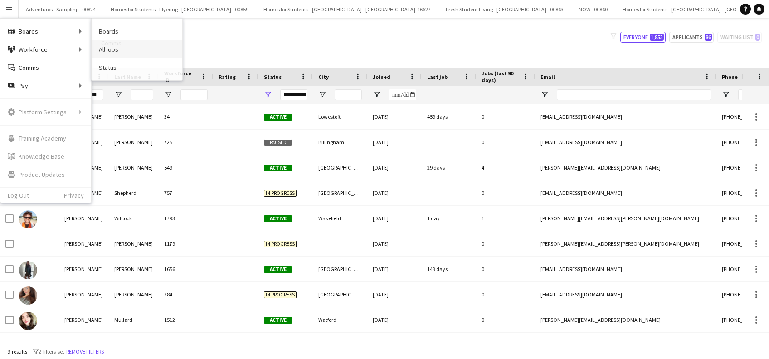
click at [121, 47] on link "All jobs" at bounding box center [137, 49] width 91 height 18
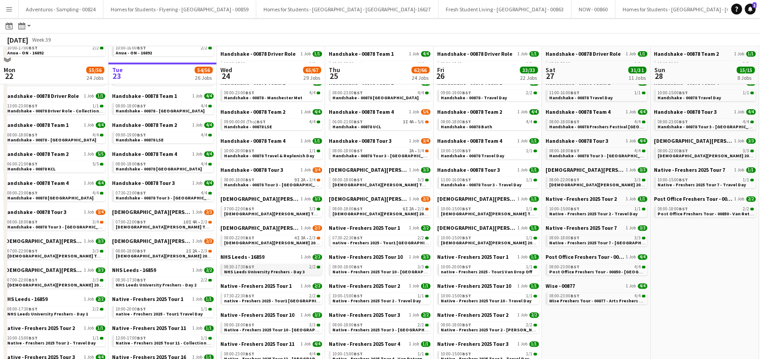
scroll to position [121, 0]
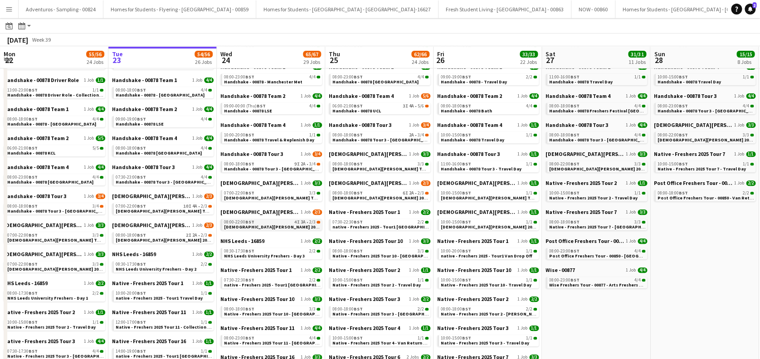
click at [281, 226] on span "Lady Garden 2025 Tour 2 - 00848 - Manchester Metropolitan University" at bounding box center [311, 227] width 175 height 6
click at [297, 170] on span "Handshake - 00878 Tour 3 - [GEOGRAPHIC_DATA] Day 1" at bounding box center [282, 169] width 116 height 6
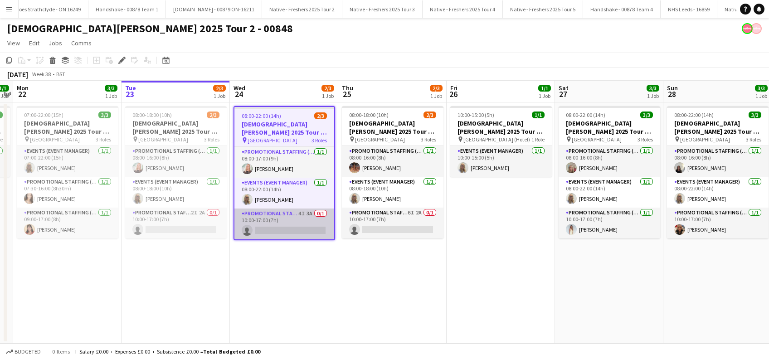
click at [290, 232] on app-card-role "Promotional Staffing (Brand Ambassadors) 4I 3A 0/1 10:00-17:00 (7h) single-neut…" at bounding box center [284, 224] width 100 height 31
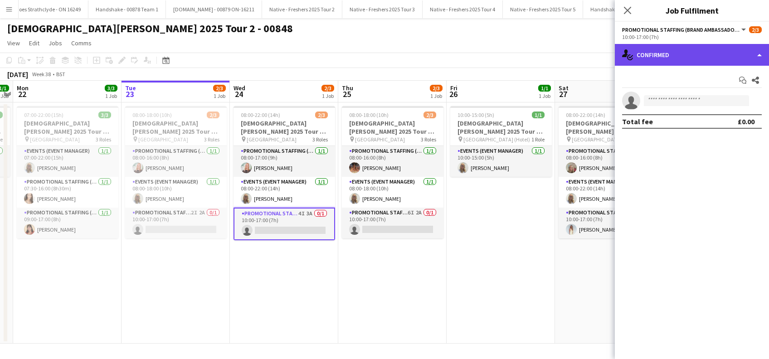
click at [700, 49] on div "single-neutral-actions-check-2 Confirmed" at bounding box center [692, 55] width 154 height 22
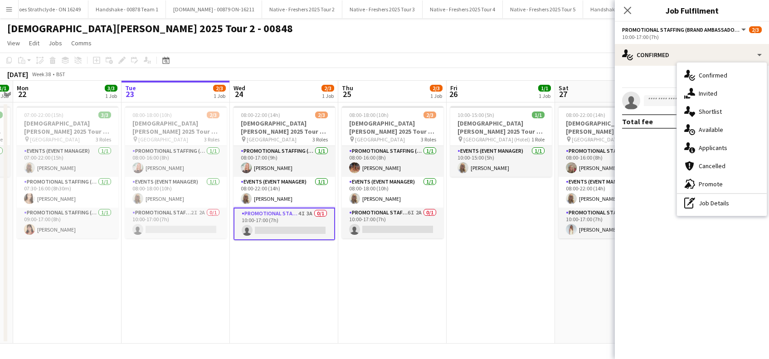
click at [713, 147] on span "Applicants" at bounding box center [713, 148] width 29 height 8
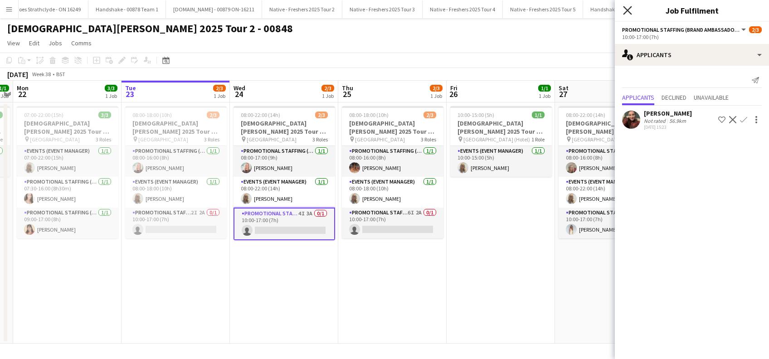
click at [627, 12] on icon "Close pop-in" at bounding box center [627, 10] width 9 height 9
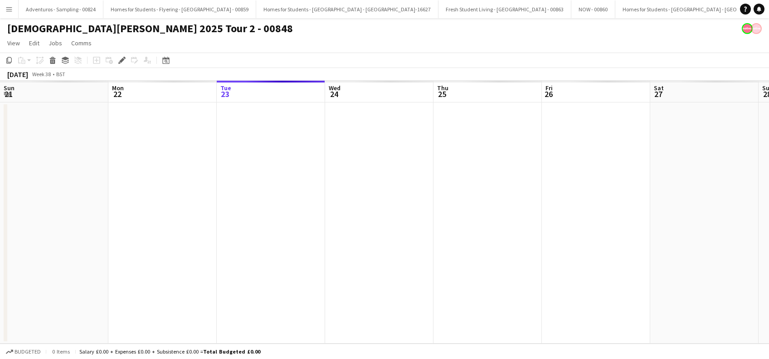
scroll to position [0, 312]
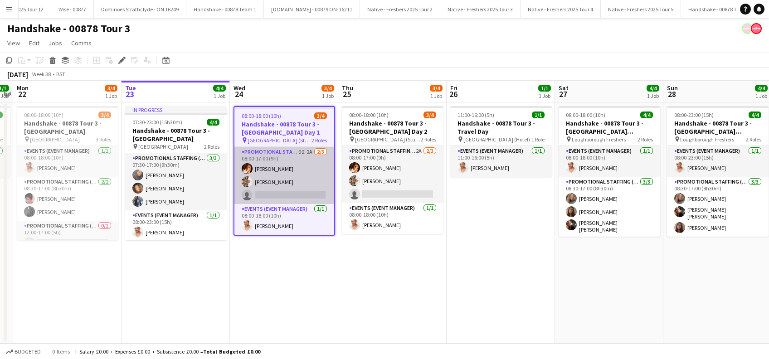
scroll to position [0, 3294]
click at [282, 183] on app-card-role "Promotional Staffing (Brand Ambassadors) 9I 2A [DATE] 08:00-17:00 (9h) [PERSON_…" at bounding box center [284, 175] width 100 height 57
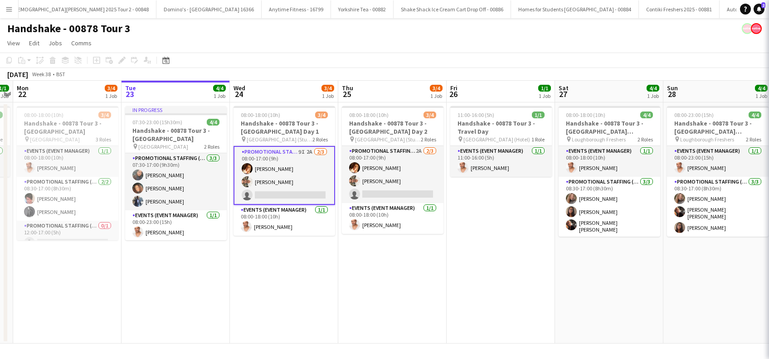
scroll to position [0, 311]
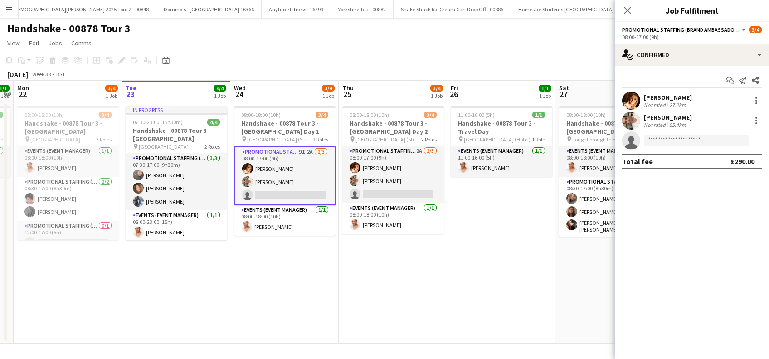
click at [686, 116] on div "[PERSON_NAME]" at bounding box center [668, 117] width 48 height 8
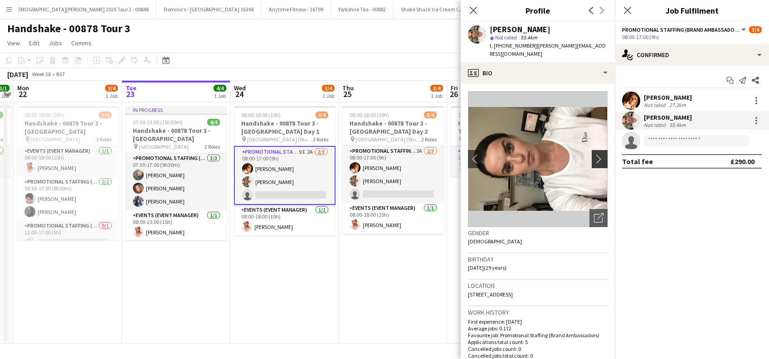
click at [594, 159] on app-icon "chevron-right" at bounding box center [601, 159] width 14 height 10
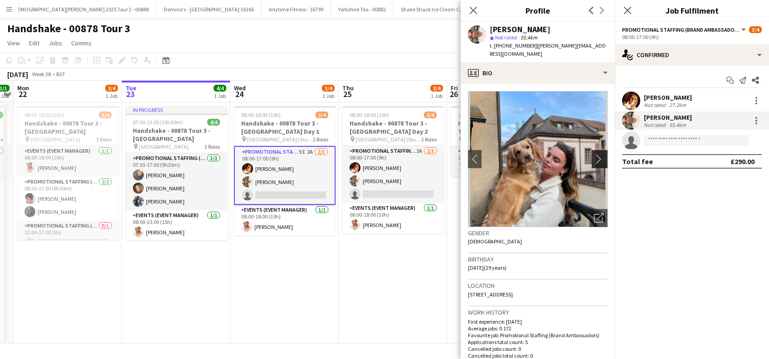
click at [594, 159] on app-icon "chevron-right" at bounding box center [601, 159] width 14 height 10
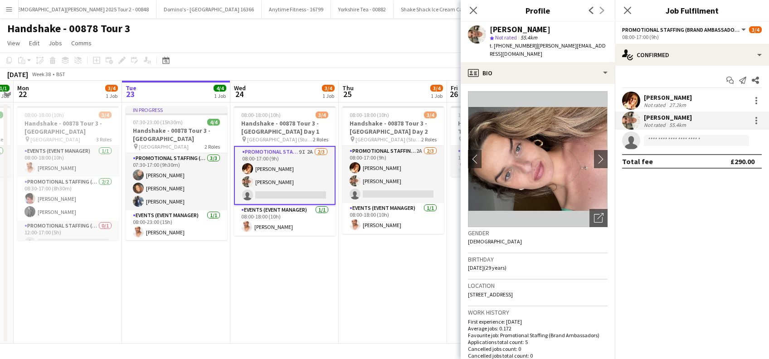
click at [675, 93] on div "[PERSON_NAME]" at bounding box center [668, 97] width 48 height 8
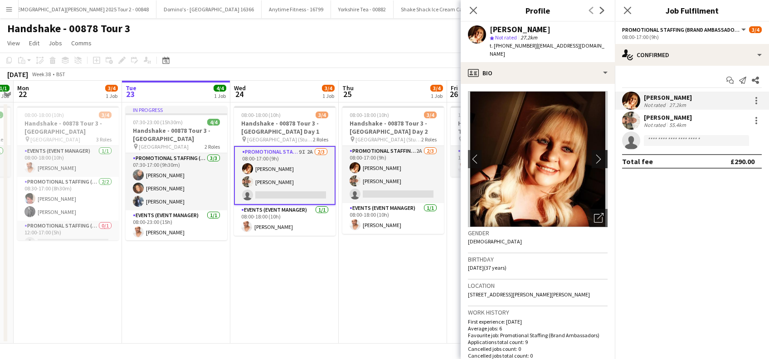
click at [594, 154] on app-icon "chevron-right" at bounding box center [601, 159] width 14 height 10
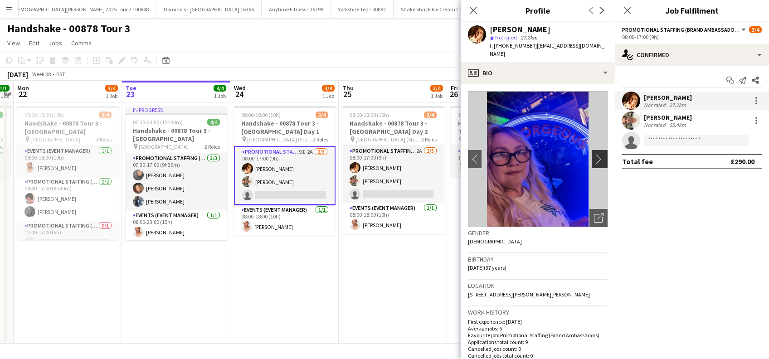
click at [594, 154] on app-icon "chevron-right" at bounding box center [601, 159] width 14 height 10
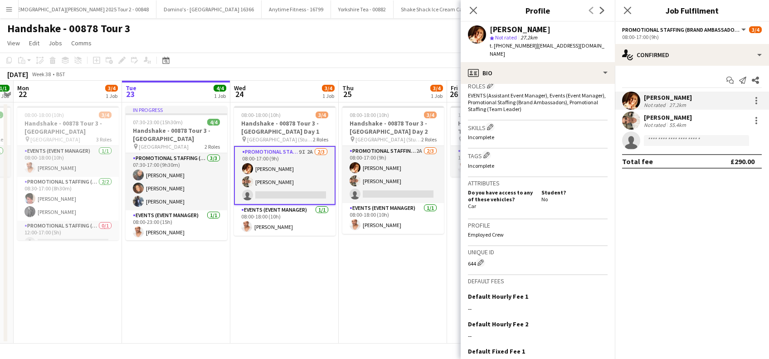
scroll to position [370, 0]
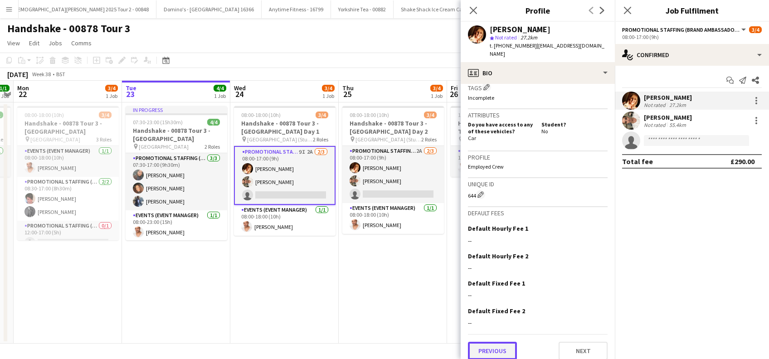
click at [499, 345] on button "Previous" at bounding box center [492, 351] width 49 height 18
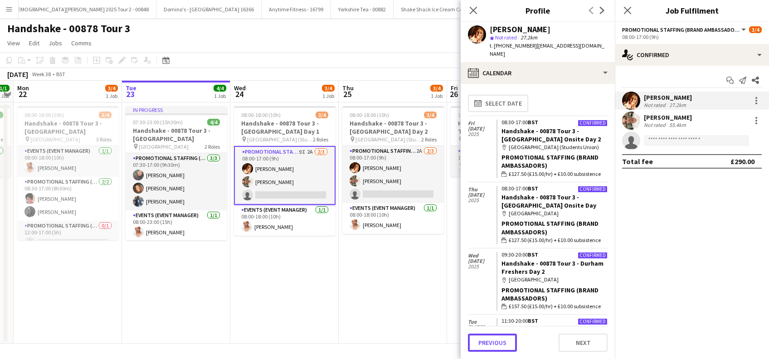
click at [499, 345] on button "Previous" at bounding box center [492, 343] width 49 height 18
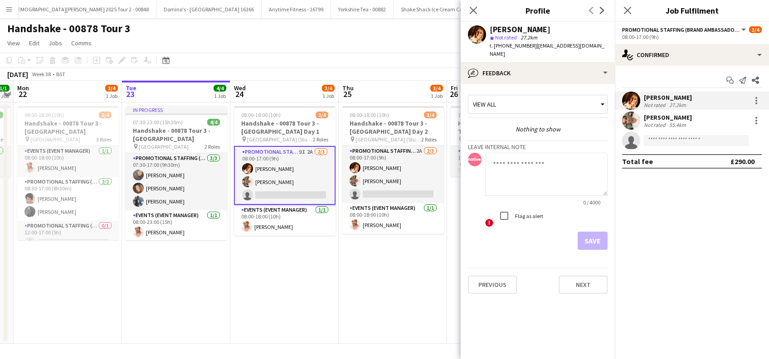
click at [494, 268] on div "Previous Next" at bounding box center [538, 281] width 140 height 26
click at [496, 276] on button "Previous" at bounding box center [492, 285] width 49 height 18
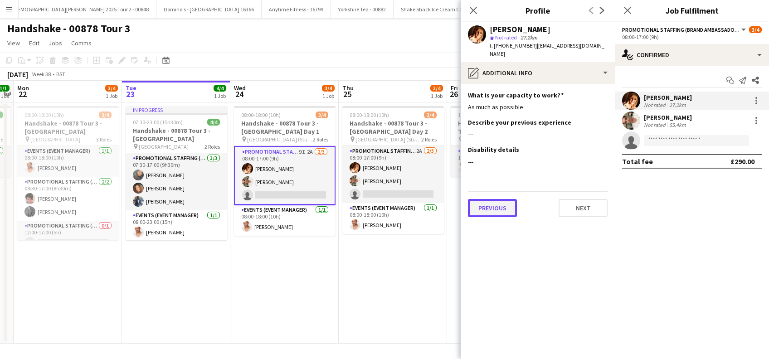
click at [487, 202] on button "Previous" at bounding box center [492, 208] width 49 height 18
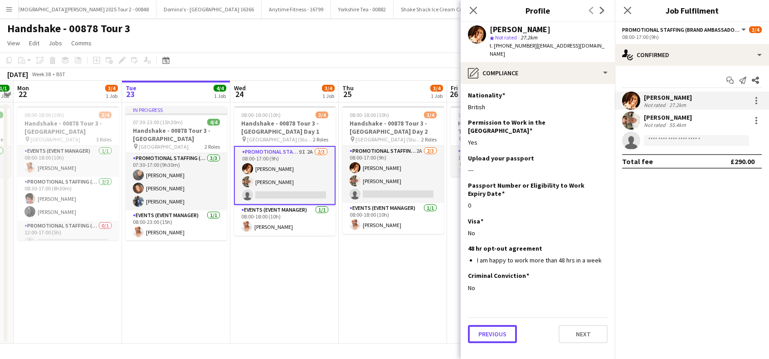
click at [487, 325] on button "Previous" at bounding box center [492, 334] width 49 height 18
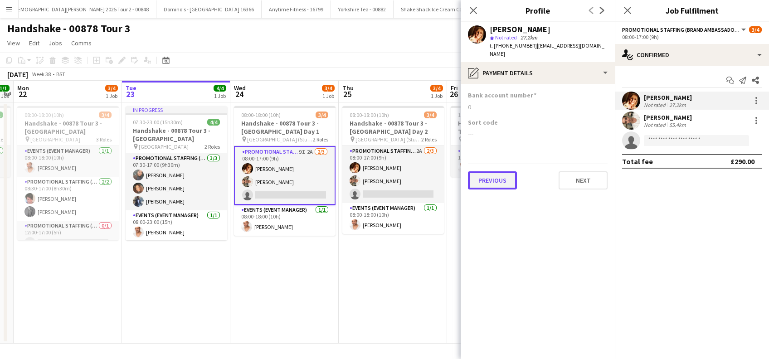
click at [484, 173] on button "Previous" at bounding box center [492, 180] width 49 height 18
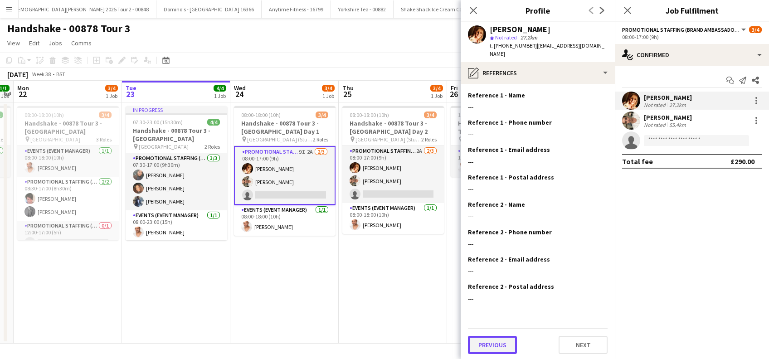
click at [486, 336] on button "Previous" at bounding box center [492, 345] width 49 height 18
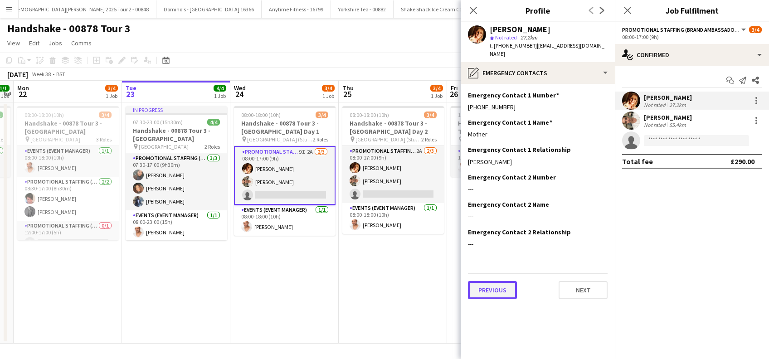
click at [491, 284] on button "Previous" at bounding box center [492, 290] width 49 height 18
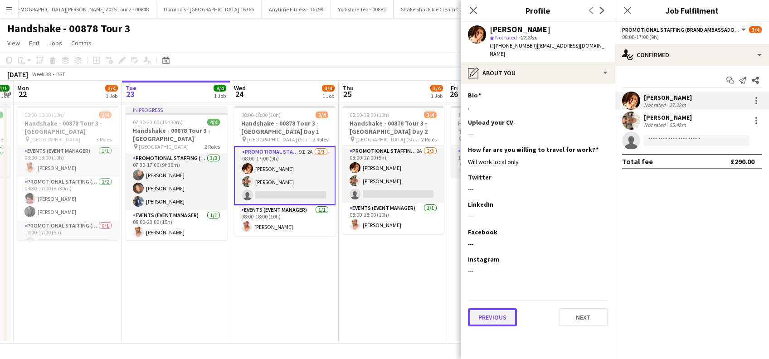
click at [494, 308] on button "Previous" at bounding box center [492, 317] width 49 height 18
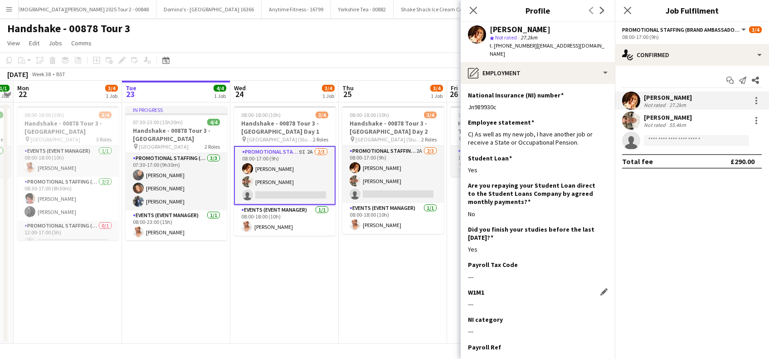
scroll to position [54, 0]
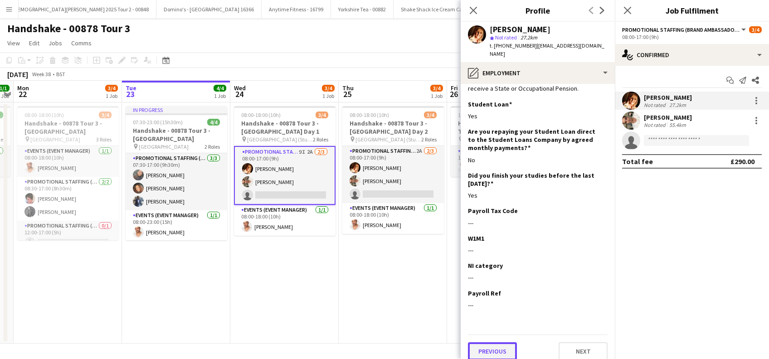
click at [490, 342] on button "Previous" at bounding box center [492, 351] width 49 height 18
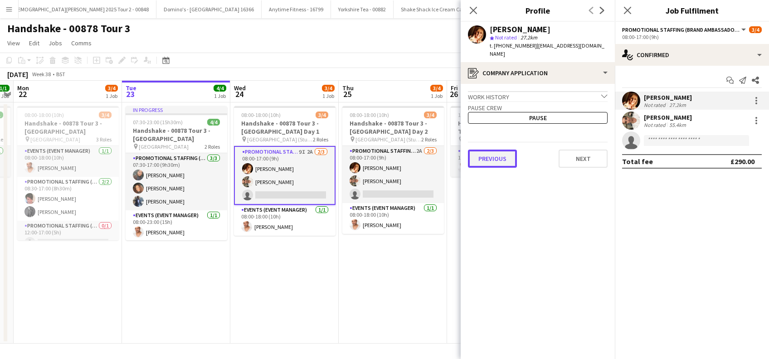
click at [491, 150] on button "Previous" at bounding box center [492, 159] width 49 height 18
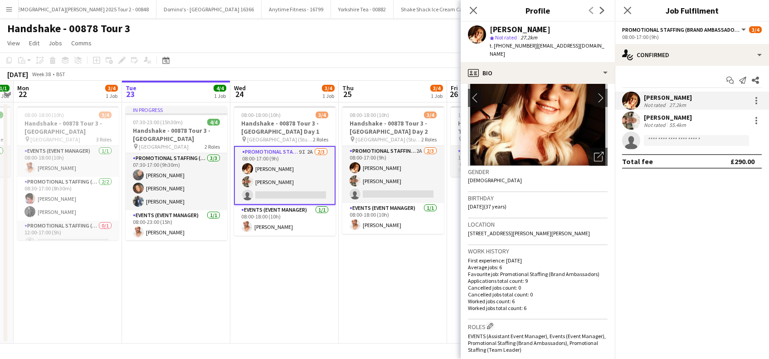
scroll to position [0, 0]
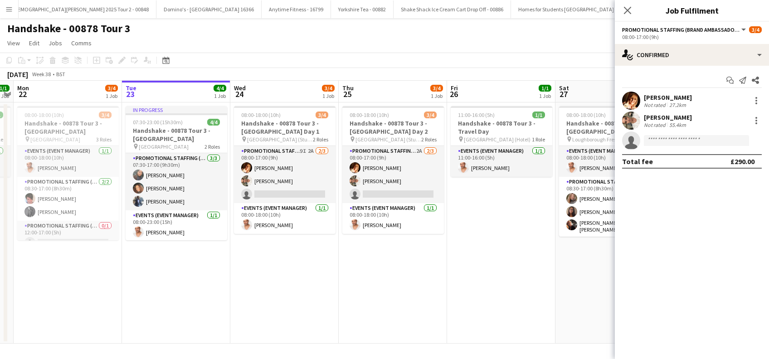
drag, startPoint x: 626, startPoint y: 10, endPoint x: 212, endPoint y: 270, distance: 489.1
click at [627, 10] on icon "Close pop-in" at bounding box center [627, 10] width 7 height 7
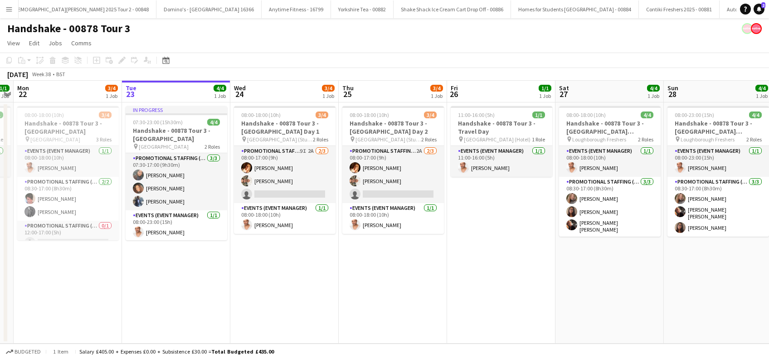
click at [271, 261] on app-date-cell "08:00-18:00 (10h) 3/4 Handshake - 00878 Tour 3 - Newcastle University Day 1 pin…" at bounding box center [284, 222] width 108 height 241
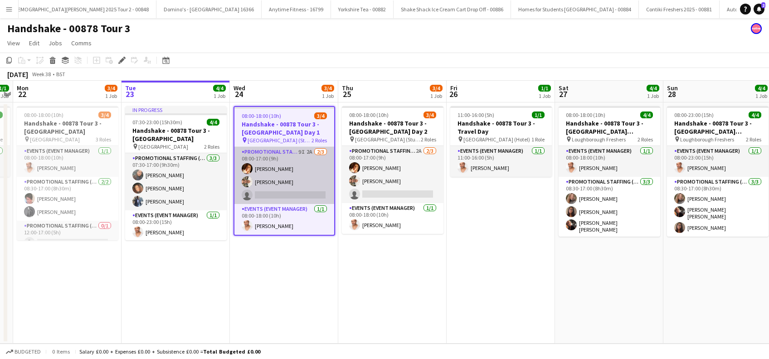
click at [298, 198] on app-card-role "Promotional Staffing (Brand Ambassadors) 9I 2A [DATE] 08:00-17:00 (9h) [PERSON_…" at bounding box center [284, 175] width 100 height 57
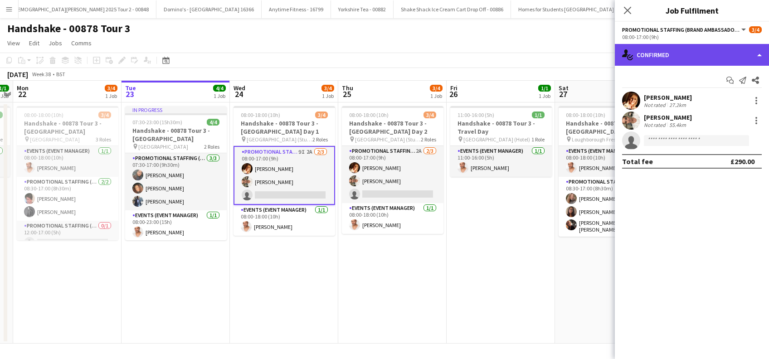
click at [691, 62] on div "single-neutral-actions-check-2 Confirmed" at bounding box center [692, 55] width 154 height 22
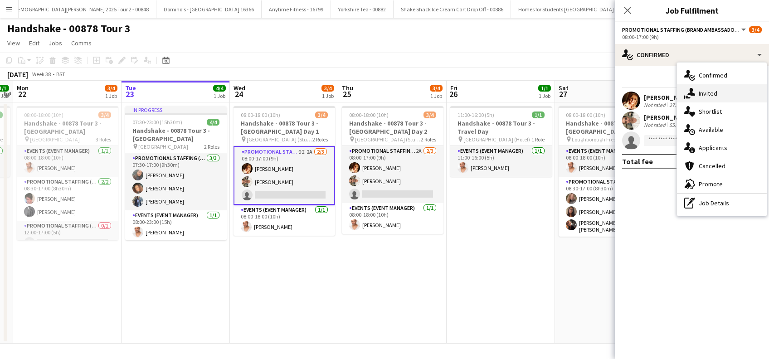
click at [712, 96] on span "Invited" at bounding box center [708, 93] width 19 height 8
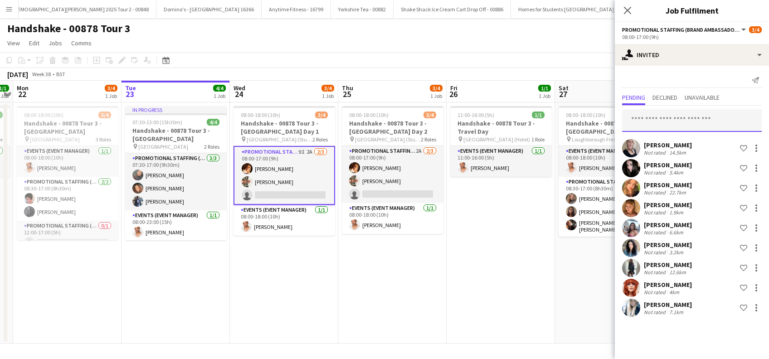
click at [648, 115] on input "text" at bounding box center [692, 120] width 140 height 23
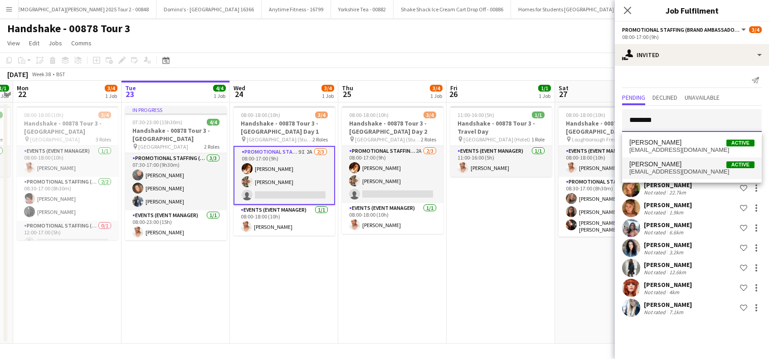
type input "********"
click at [651, 163] on span "[PERSON_NAME]" at bounding box center [655, 165] width 52 height 8
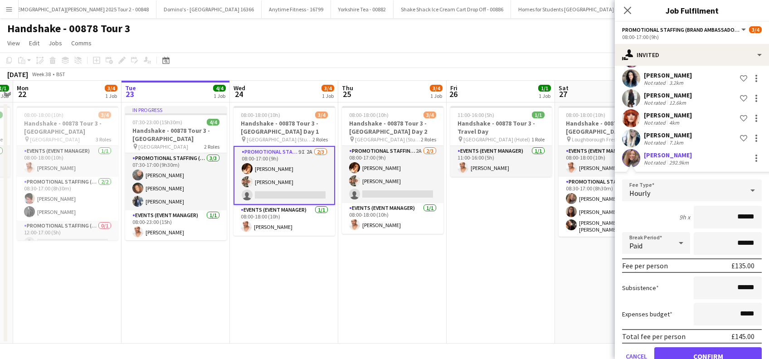
scroll to position [191, 0]
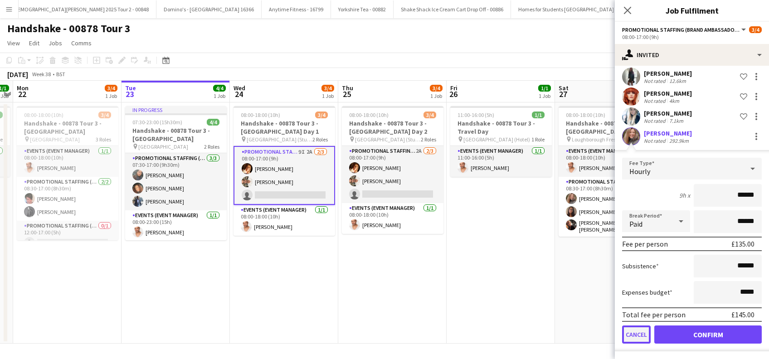
click at [635, 335] on button "Cancel" at bounding box center [636, 335] width 29 height 18
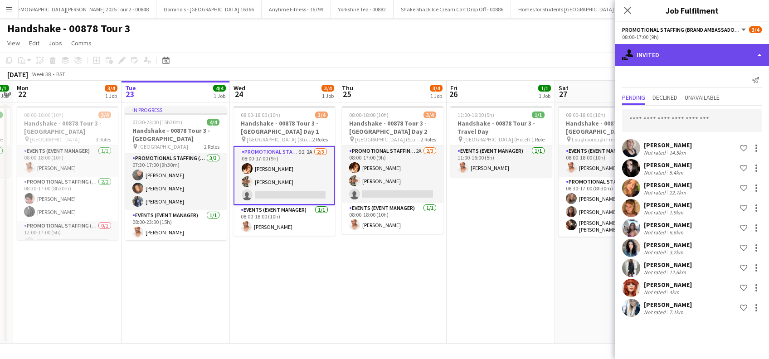
click at [675, 53] on div "single-neutral-actions-share-1 Invited" at bounding box center [692, 55] width 154 height 22
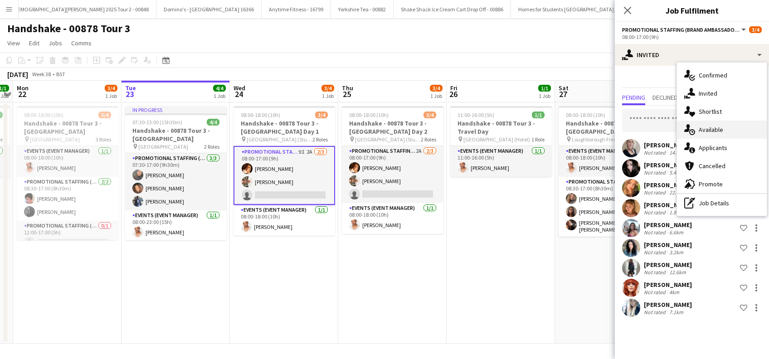
click at [710, 126] on span "Available" at bounding box center [711, 130] width 24 height 8
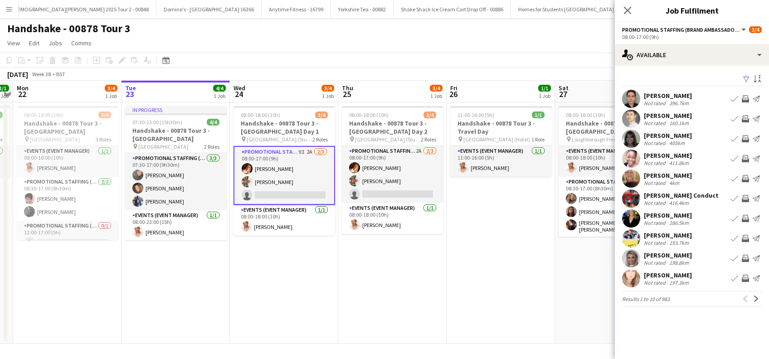
click at [745, 77] on app-icon "Filter" at bounding box center [746, 79] width 7 height 9
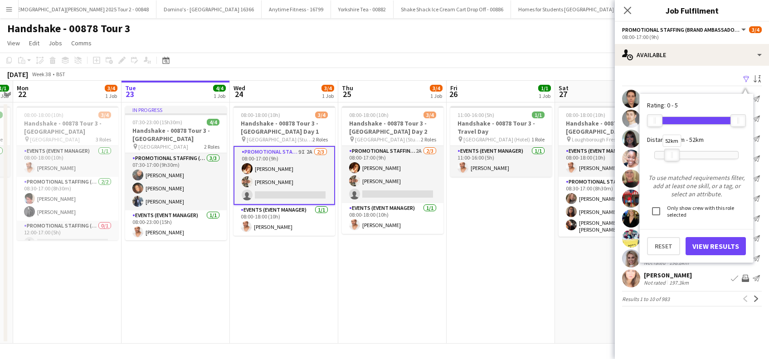
drag, startPoint x: 739, startPoint y: 154, endPoint x: 672, endPoint y: 152, distance: 66.2
click at [672, 152] on div "52km" at bounding box center [671, 155] width 15 height 13
click at [713, 248] on button "View Results" at bounding box center [716, 246] width 60 height 18
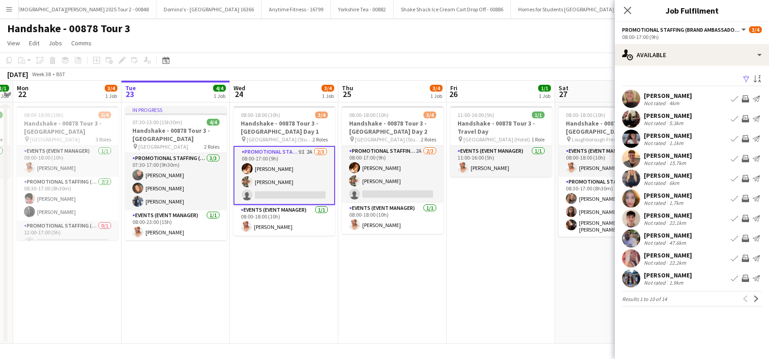
click at [682, 154] on div "Callum Graham" at bounding box center [668, 155] width 48 height 8
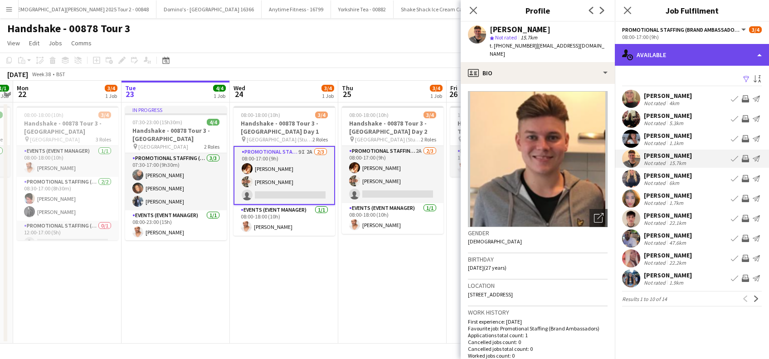
click at [686, 56] on div "single-neutral-actions-upload Available" at bounding box center [692, 55] width 154 height 22
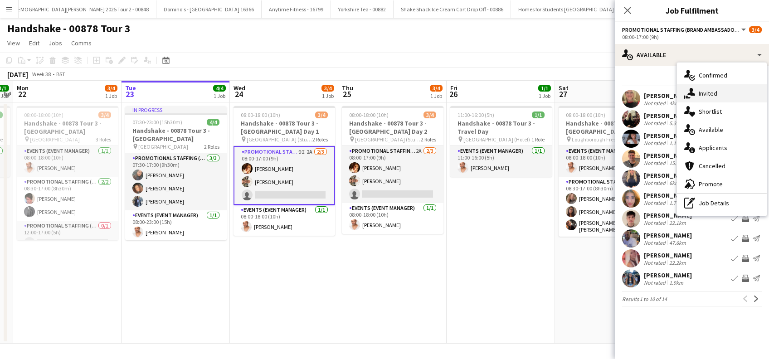
click at [709, 97] on span "Invited" at bounding box center [708, 93] width 19 height 8
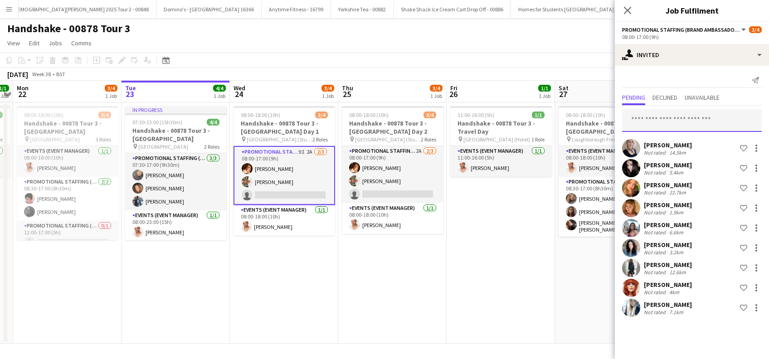
click at [671, 116] on input "text" at bounding box center [692, 120] width 140 height 23
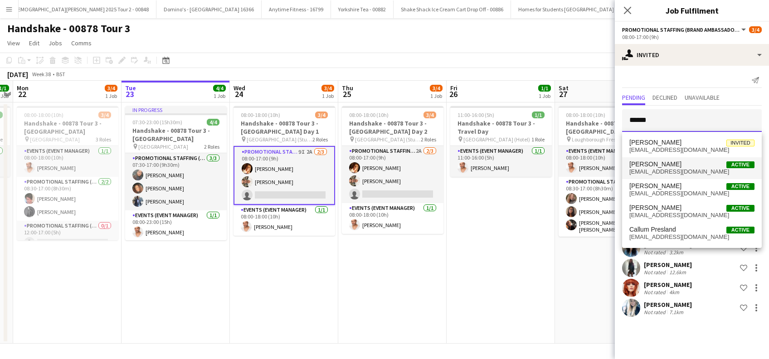
type input "******"
click at [663, 165] on span "Callum Clark" at bounding box center [655, 165] width 52 height 8
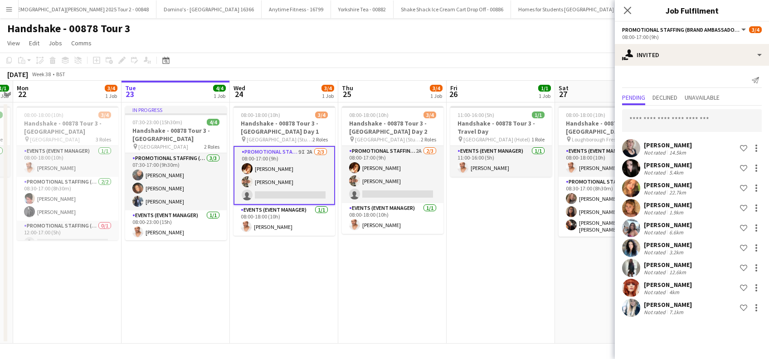
scroll to position [162, 0]
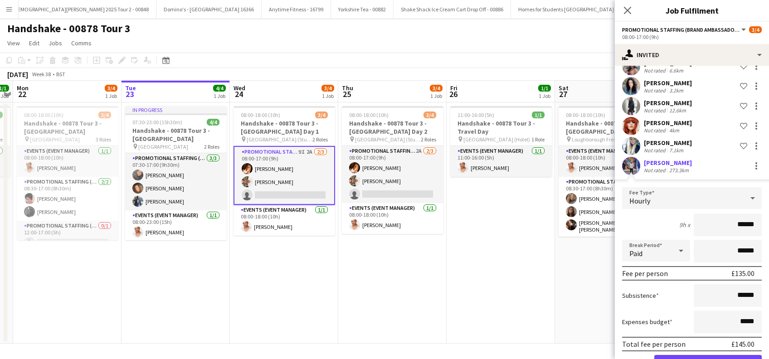
click at [665, 164] on div "Callum Clark" at bounding box center [668, 163] width 48 height 8
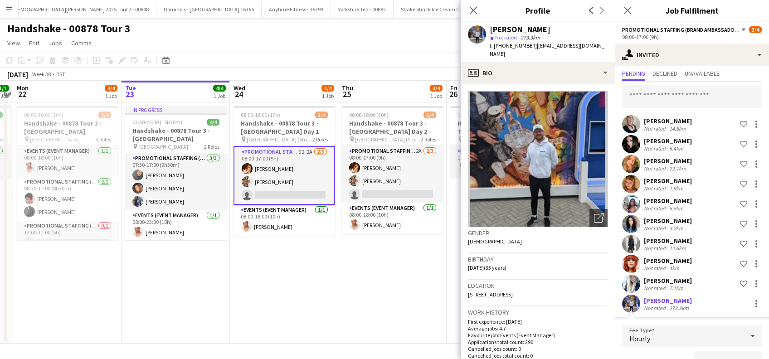
scroll to position [0, 0]
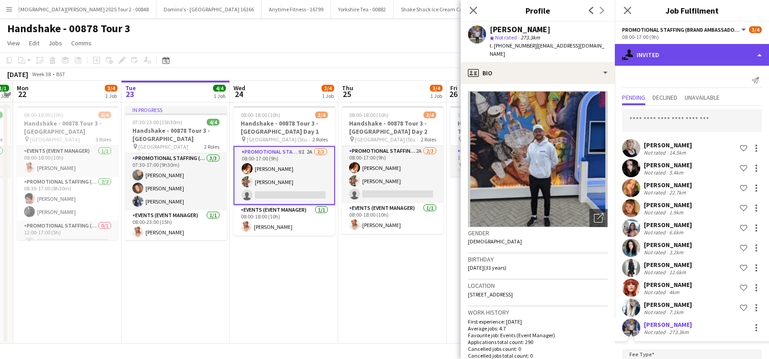
click at [677, 56] on div "single-neutral-actions-share-1 Invited" at bounding box center [692, 55] width 154 height 22
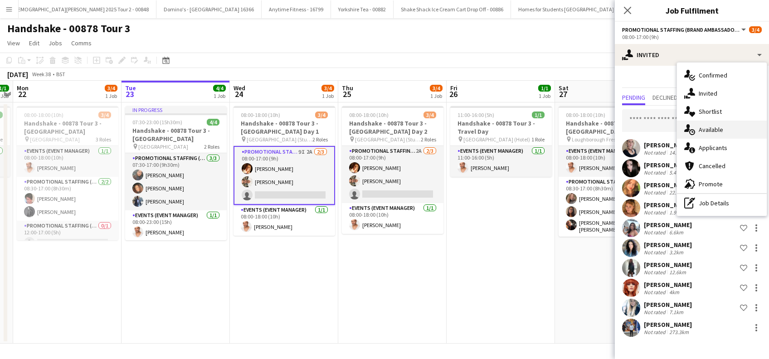
click at [705, 131] on span "Available" at bounding box center [711, 130] width 24 height 8
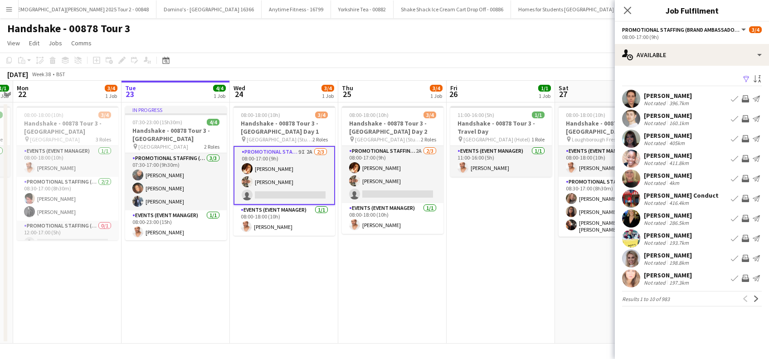
click at [745, 80] on app-icon "Filter" at bounding box center [746, 79] width 7 height 9
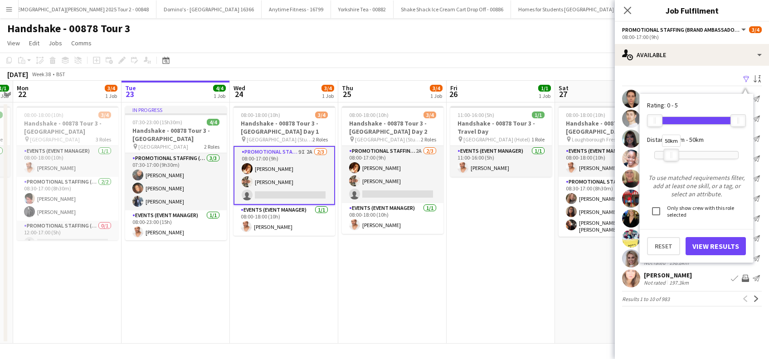
drag, startPoint x: 738, startPoint y: 153, endPoint x: 671, endPoint y: 156, distance: 67.2
click at [671, 156] on div "50km" at bounding box center [671, 155] width 15 height 13
click at [708, 246] on button "View Results" at bounding box center [716, 246] width 60 height 18
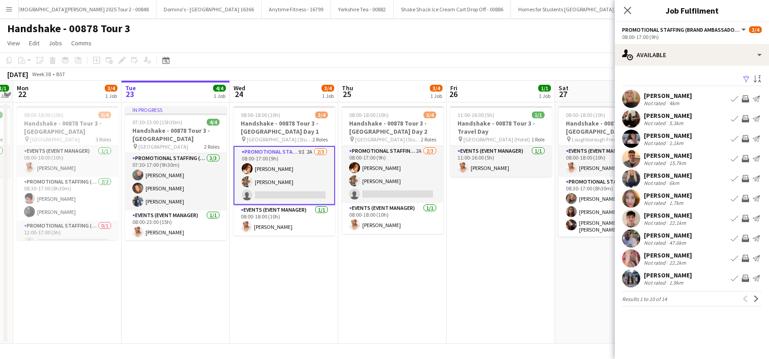
click at [681, 214] on div "Max Blackbourne" at bounding box center [668, 215] width 48 height 8
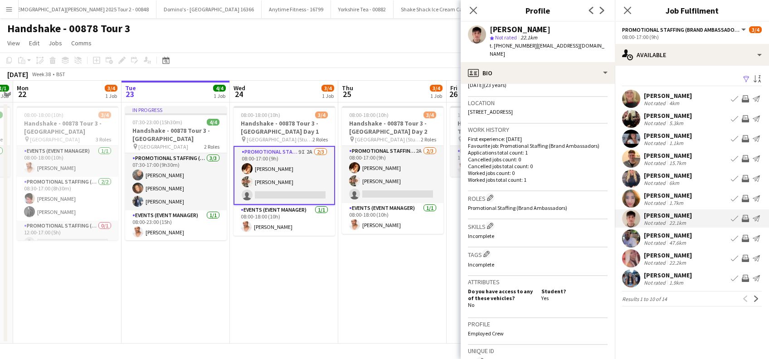
scroll to position [60, 0]
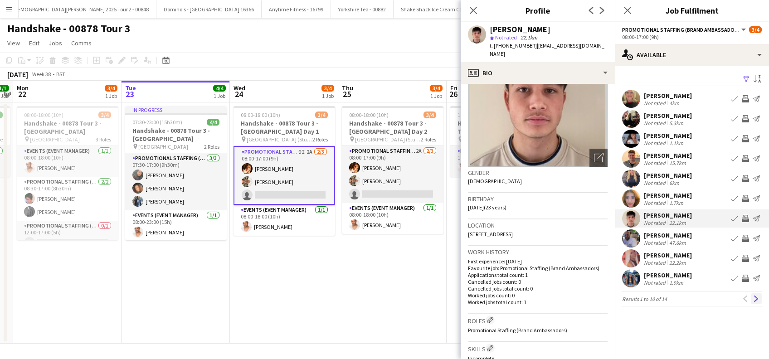
click at [759, 300] on button "Next" at bounding box center [756, 298] width 11 height 11
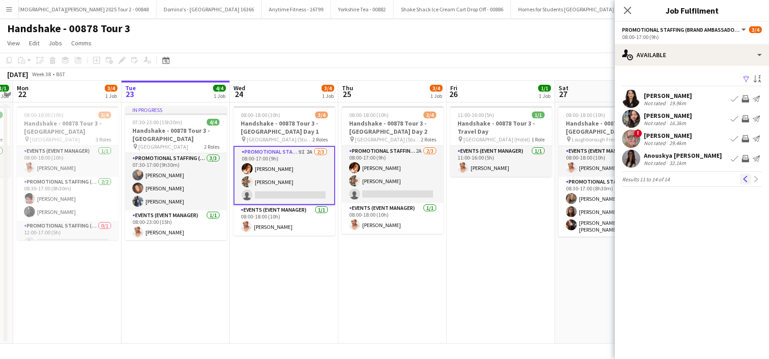
click at [744, 178] on app-icon "Previous" at bounding box center [745, 179] width 6 height 6
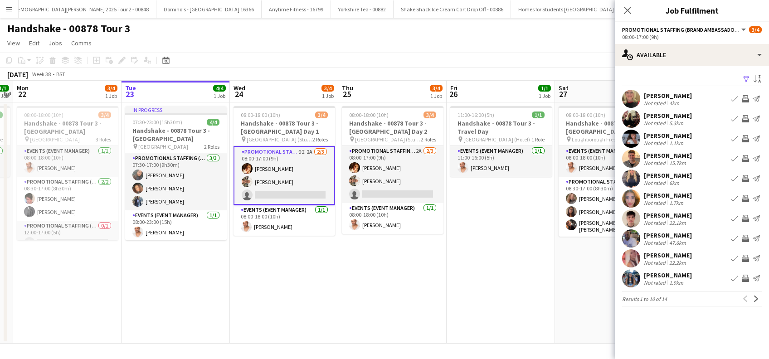
click at [662, 93] on div "[PERSON_NAME]" at bounding box center [668, 96] width 48 height 8
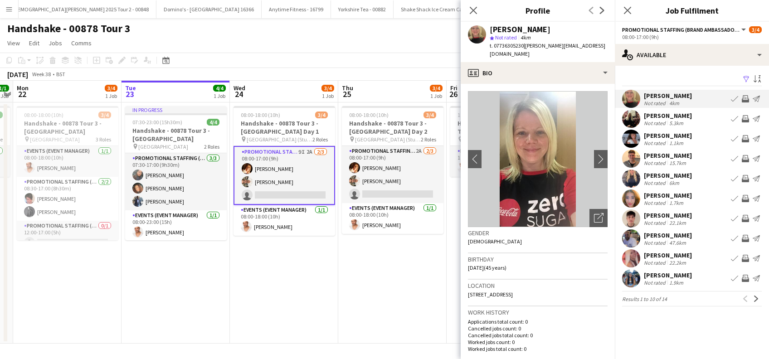
click at [673, 116] on div "[PERSON_NAME]" at bounding box center [668, 116] width 48 height 8
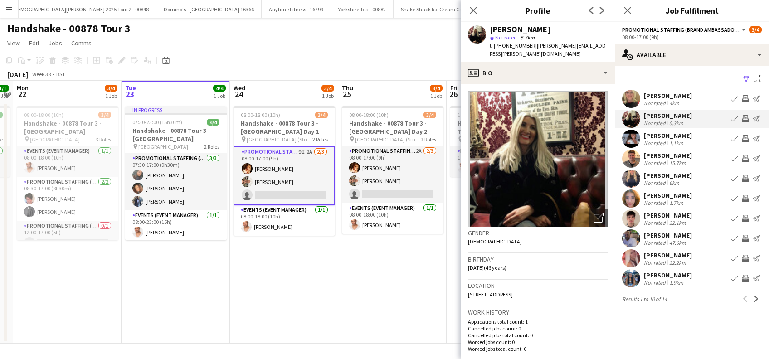
click at [672, 134] on div "[PERSON_NAME]" at bounding box center [668, 135] width 48 height 8
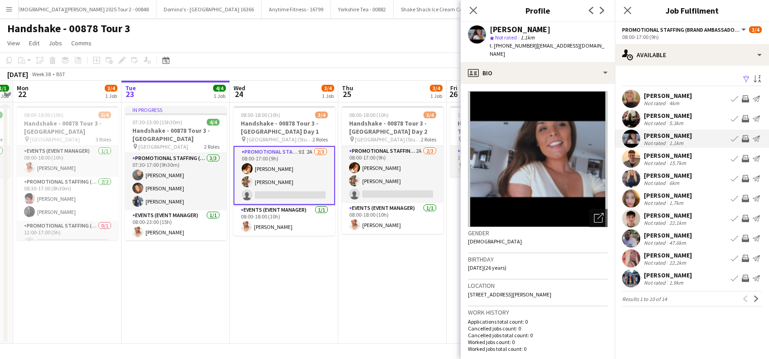
click at [676, 156] on div "[PERSON_NAME]" at bounding box center [668, 155] width 48 height 8
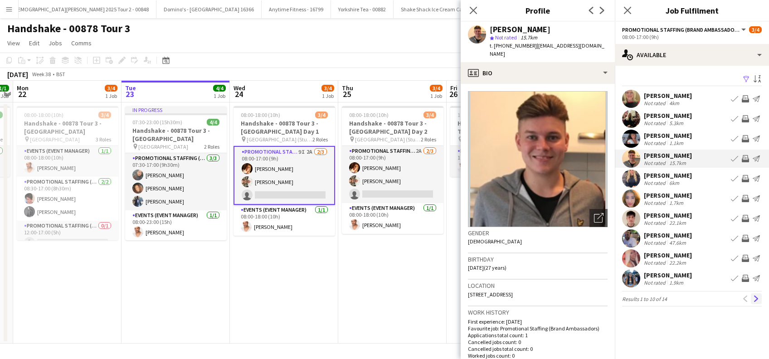
click at [759, 301] on app-icon "Next" at bounding box center [756, 299] width 6 height 6
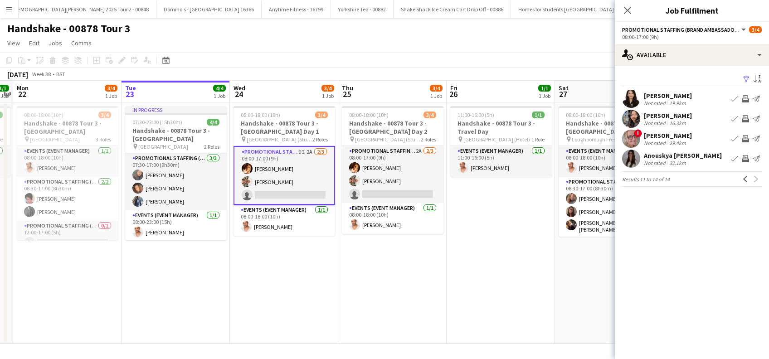
click at [295, 197] on app-card-role "Promotional Staffing (Brand Ambassadors) 9I 2A 2/3 08:00-17:00 (9h) Sam Soulsby…" at bounding box center [284, 175] width 102 height 59
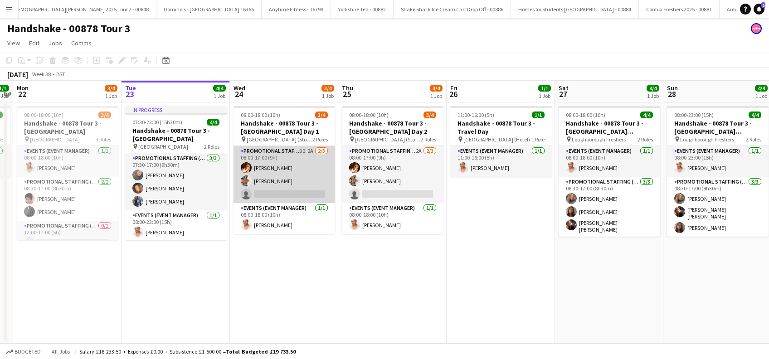
click at [322, 184] on app-card-role "Promotional Staffing (Brand Ambassadors) 9I 2A 2/3 08:00-17:00 (9h) Sam Soulsby…" at bounding box center [284, 174] width 102 height 57
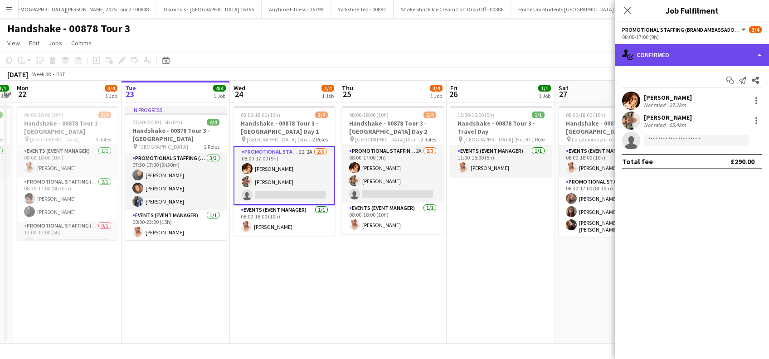
click at [667, 58] on div "single-neutral-actions-check-2 Confirmed" at bounding box center [692, 55] width 154 height 22
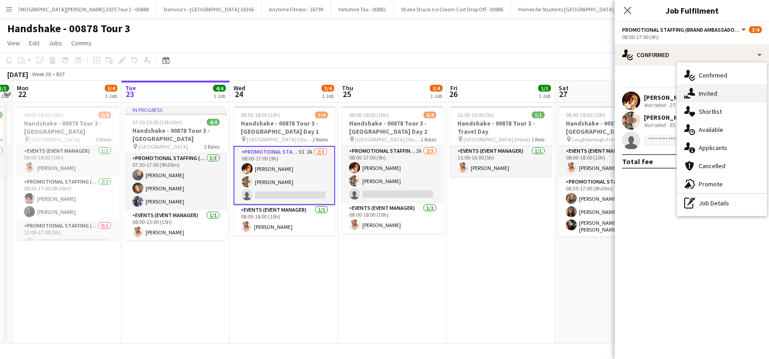
click at [715, 94] on span "Invited" at bounding box center [708, 93] width 19 height 8
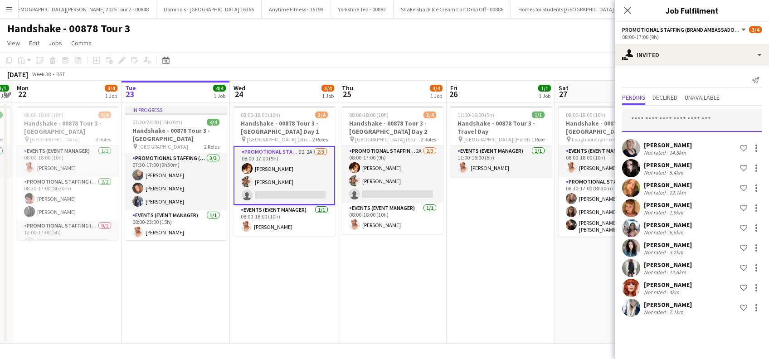
click at [658, 121] on input "text" at bounding box center [692, 120] width 140 height 23
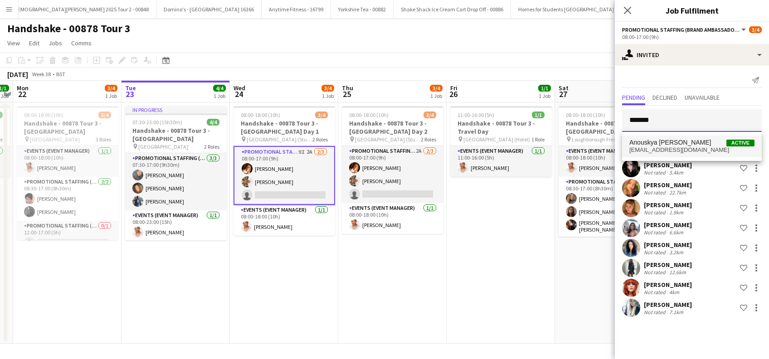
type input "*******"
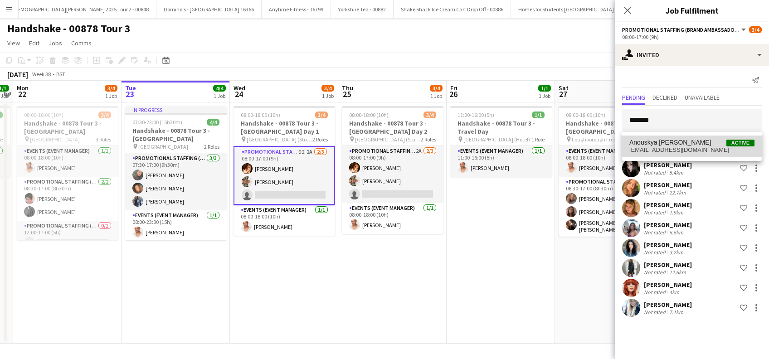
click at [665, 145] on span "Anouskya Moscrop-Brown" at bounding box center [670, 143] width 82 height 8
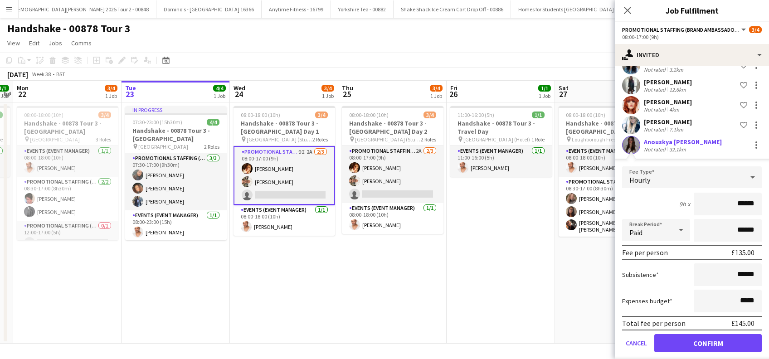
scroll to position [191, 0]
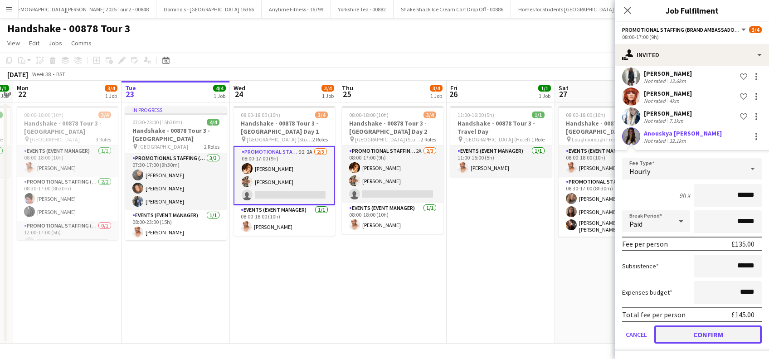
click at [703, 336] on button "Confirm" at bounding box center [707, 335] width 107 height 18
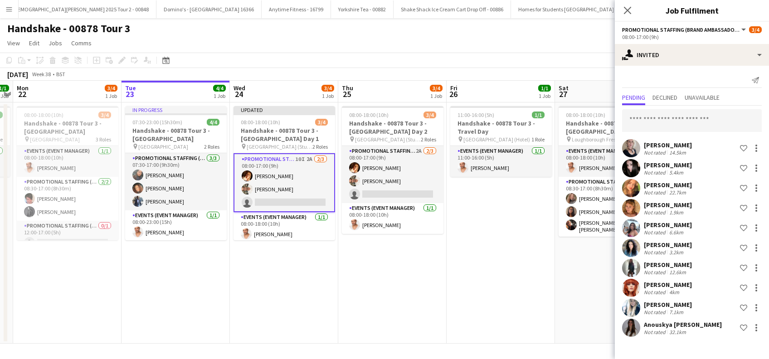
scroll to position [0, 0]
click at [664, 120] on input "text" at bounding box center [692, 120] width 140 height 23
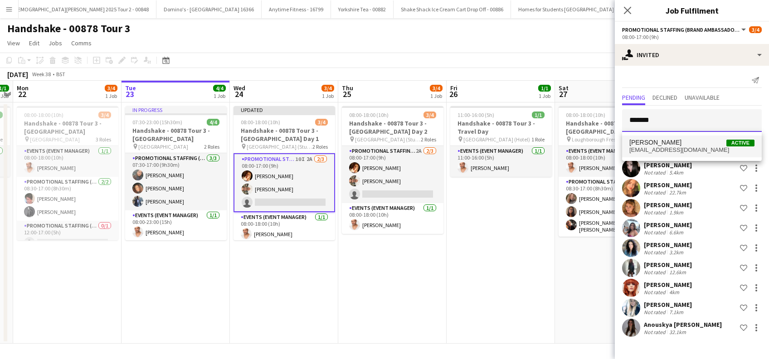
type input "*******"
click at [652, 143] on span "Krystal Hmue" at bounding box center [655, 143] width 52 height 8
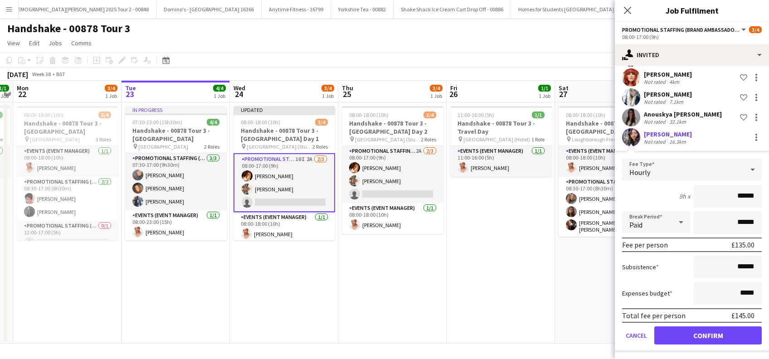
scroll to position [211, 0]
click at [696, 332] on button "Confirm" at bounding box center [707, 335] width 107 height 18
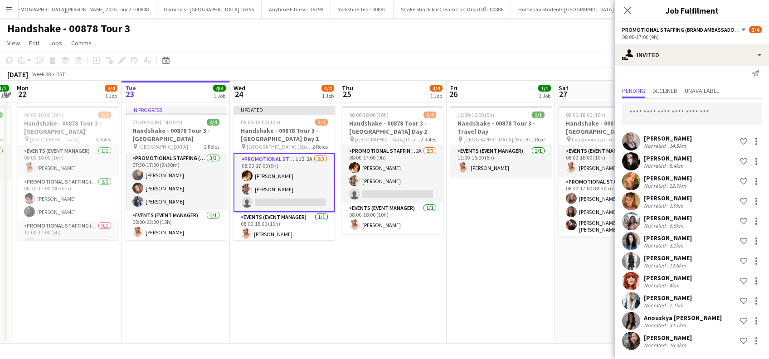
scroll to position [6, 0]
click at [677, 124] on input "text" at bounding box center [692, 114] width 140 height 23
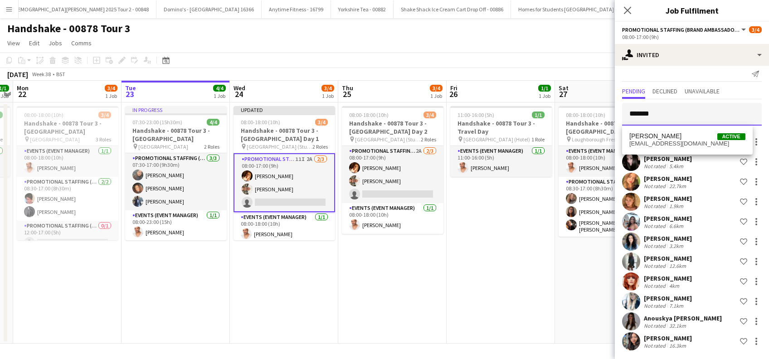
type input "*******"
click at [663, 141] on span "athirahothman08@gmail.com" at bounding box center [687, 143] width 116 height 7
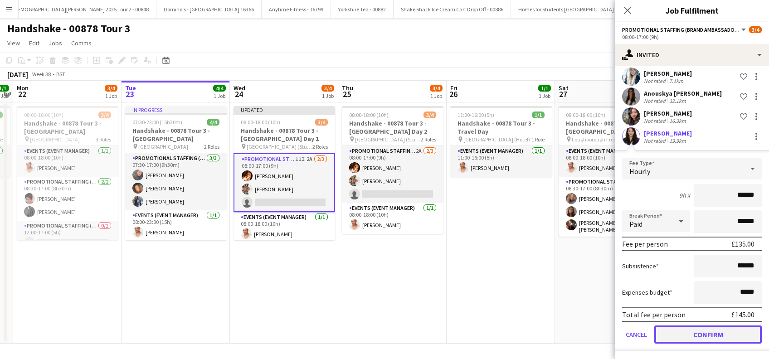
click at [711, 336] on button "Confirm" at bounding box center [707, 335] width 107 height 18
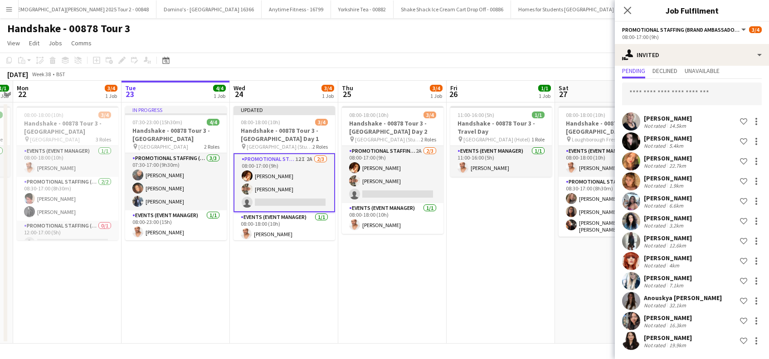
scroll to position [26, 0]
click at [652, 89] on input "text" at bounding box center [692, 94] width 140 height 23
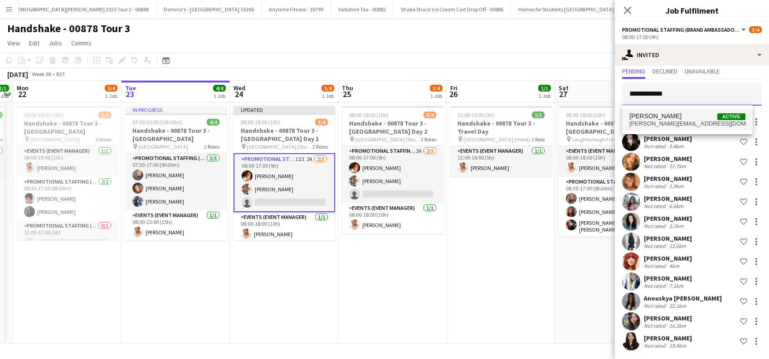
type input "**********"
click at [671, 115] on span "Natasha Sultman" at bounding box center [655, 116] width 52 height 8
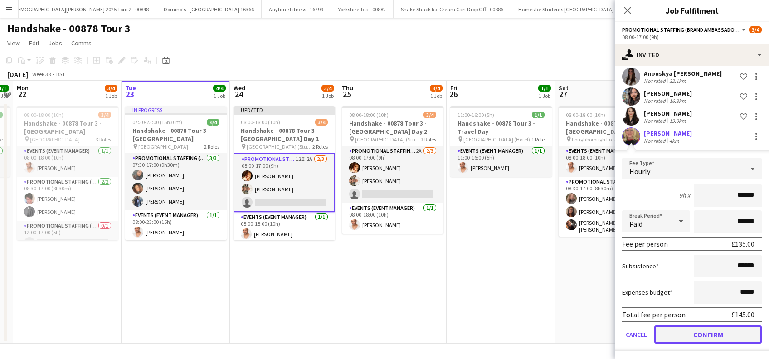
click at [696, 334] on button "Confirm" at bounding box center [707, 335] width 107 height 18
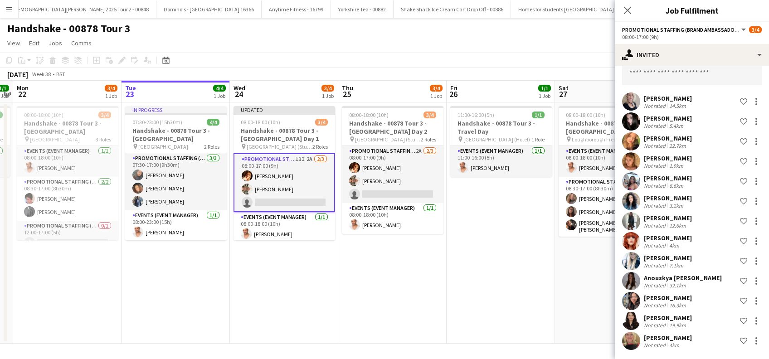
scroll to position [46, 0]
click at [667, 74] on input "text" at bounding box center [692, 74] width 140 height 23
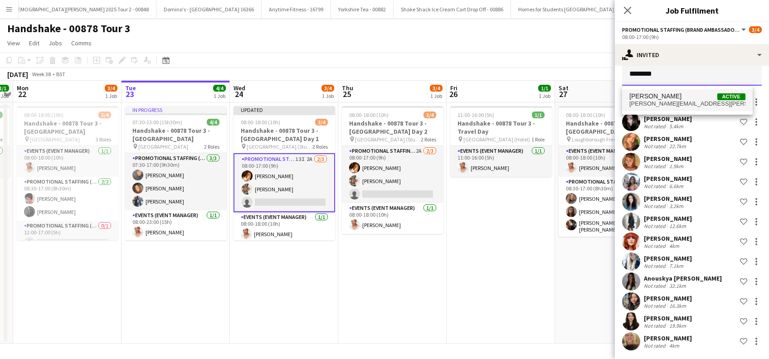
type input "********"
click at [654, 99] on span "vicky mcadam" at bounding box center [655, 96] width 52 height 8
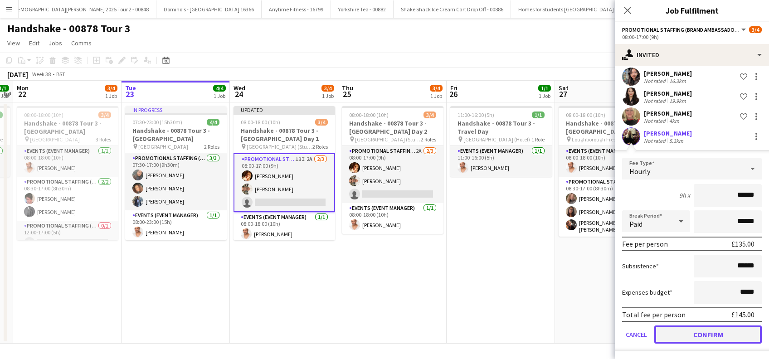
click at [696, 330] on button "Confirm" at bounding box center [707, 335] width 107 height 18
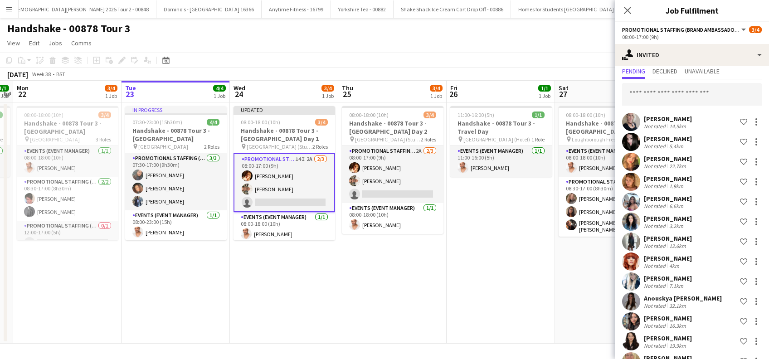
scroll to position [0, 0]
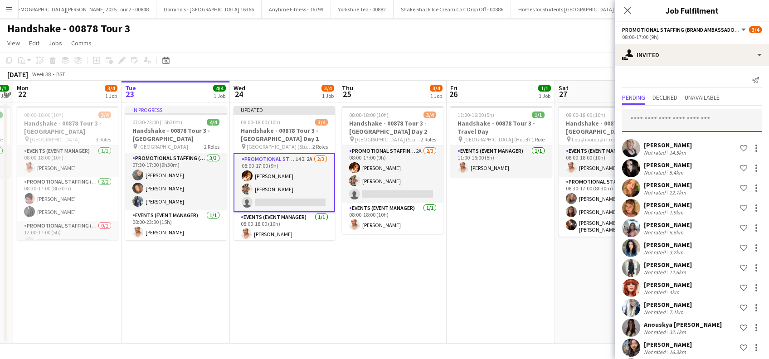
click at [640, 123] on input "text" at bounding box center [692, 120] width 140 height 23
type input "******"
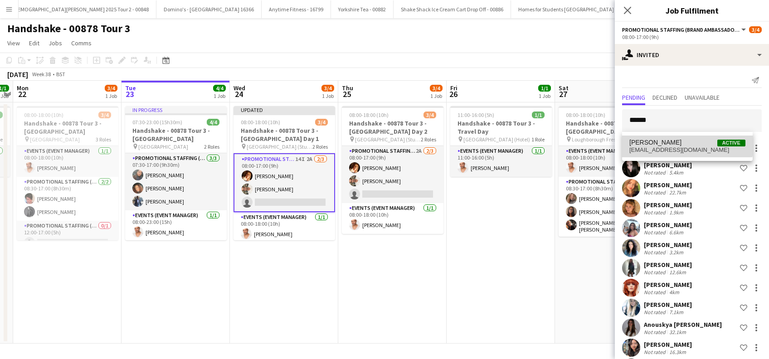
click at [661, 142] on span "Sydney Raper" at bounding box center [655, 143] width 52 height 8
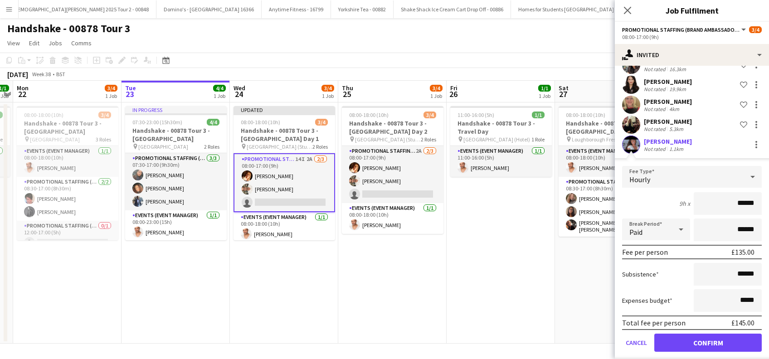
scroll to position [291, 0]
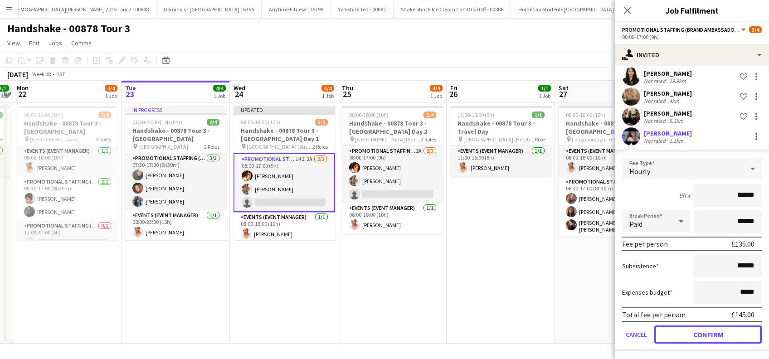
click at [703, 330] on button "Confirm" at bounding box center [707, 335] width 107 height 18
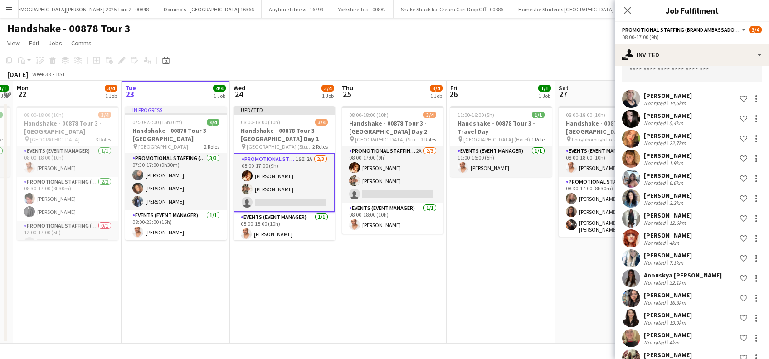
scroll to position [0, 0]
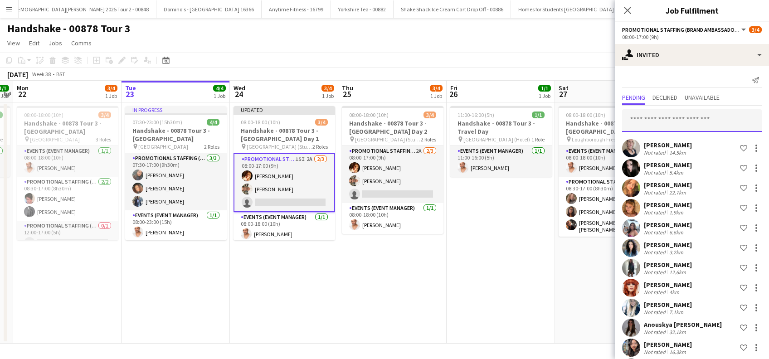
click at [658, 121] on input "text" at bounding box center [692, 120] width 140 height 23
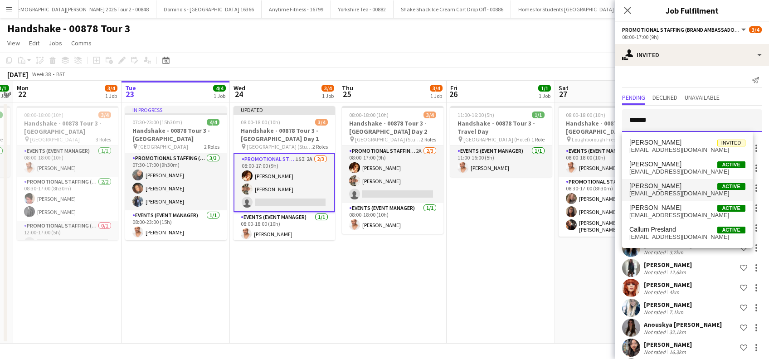
type input "******"
click at [653, 192] on span "callumgraham98@outlook.com" at bounding box center [687, 193] width 116 height 7
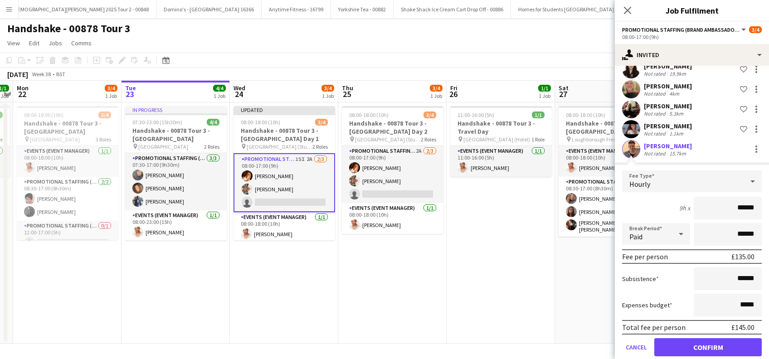
scroll to position [311, 0]
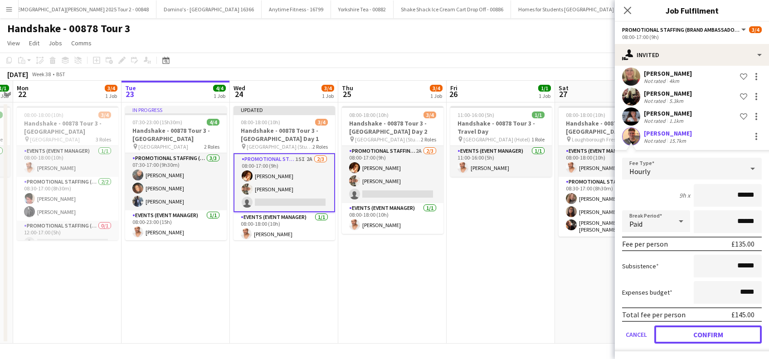
click at [695, 331] on button "Confirm" at bounding box center [707, 335] width 107 height 18
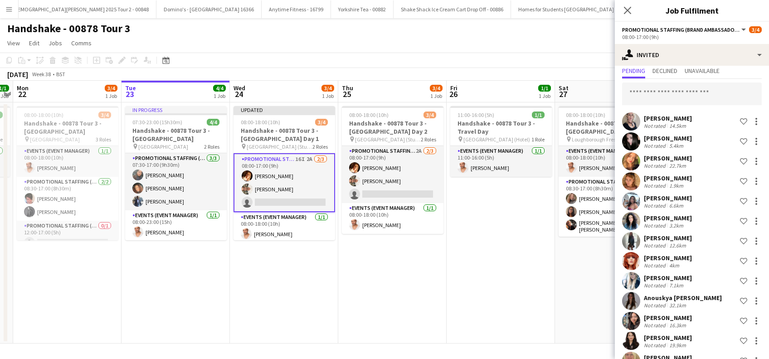
scroll to position [0, 0]
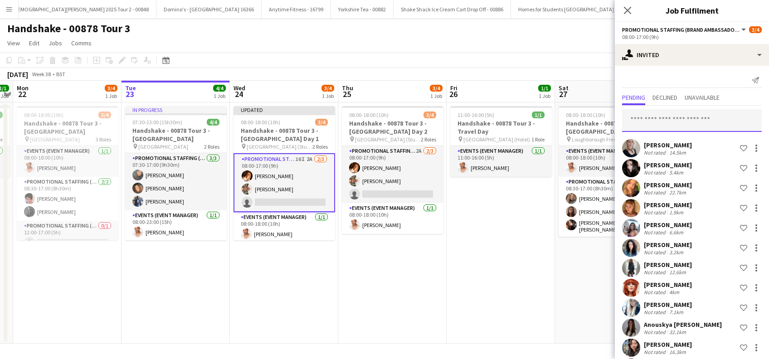
click at [657, 123] on input "text" at bounding box center [692, 120] width 140 height 23
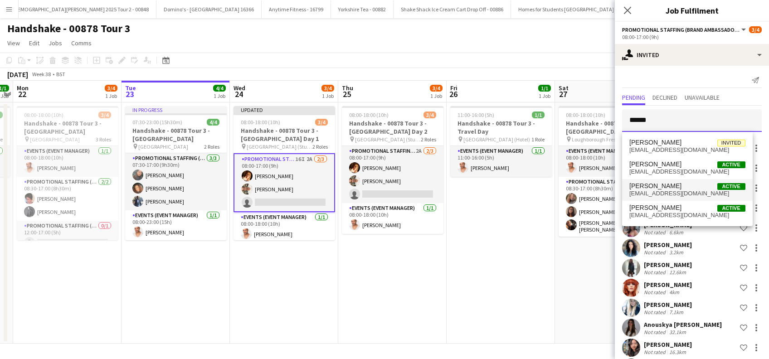
type input "******"
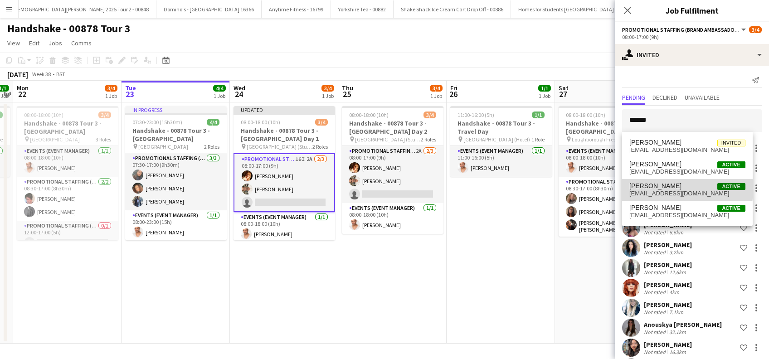
click at [657, 189] on span "Claire Turnbull" at bounding box center [655, 186] width 52 height 8
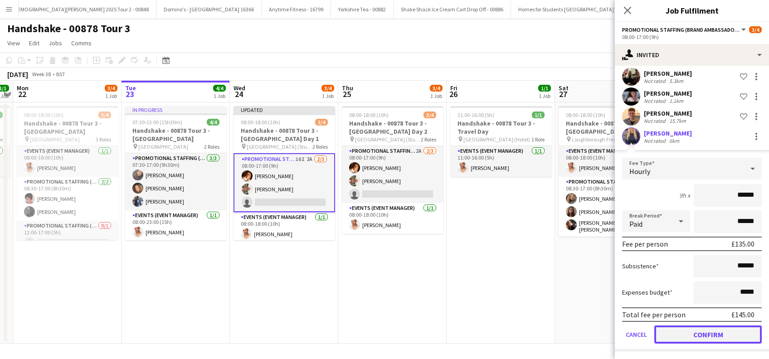
click at [692, 326] on button "Confirm" at bounding box center [707, 335] width 107 height 18
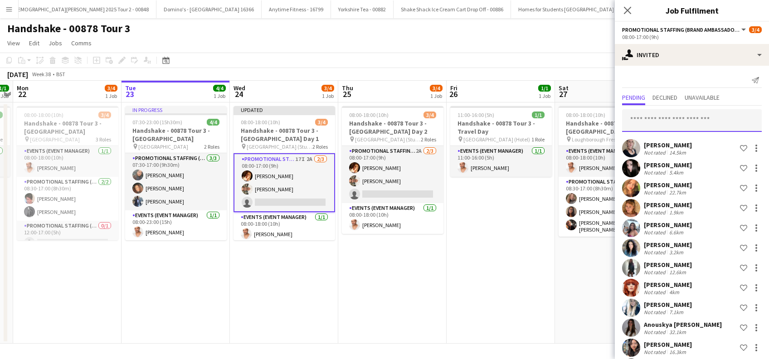
click at [658, 118] on input "text" at bounding box center [692, 120] width 140 height 23
type input "*******"
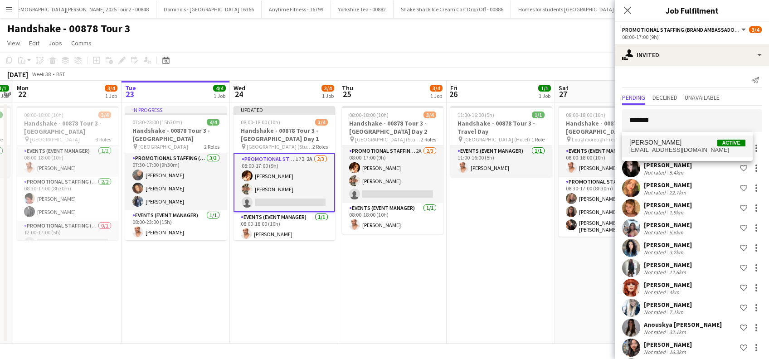
click at [660, 145] on span "Rajnish Bhullar" at bounding box center [655, 143] width 52 height 8
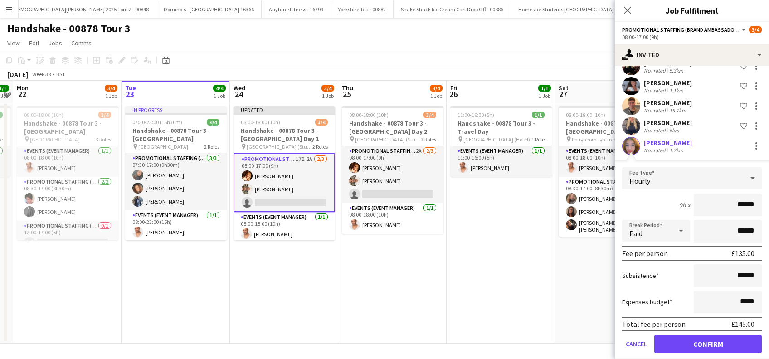
scroll to position [351, 0]
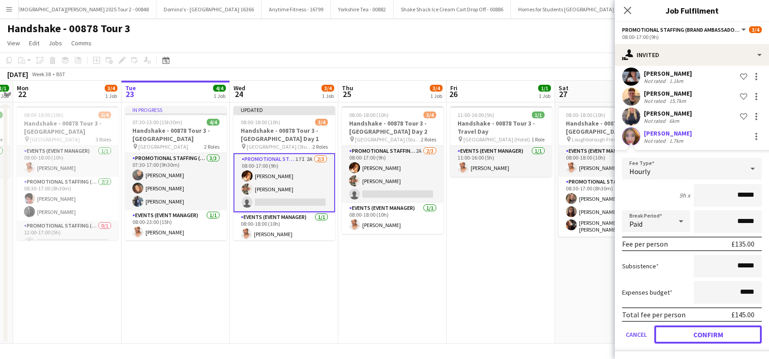
click at [704, 335] on button "Confirm" at bounding box center [707, 335] width 107 height 18
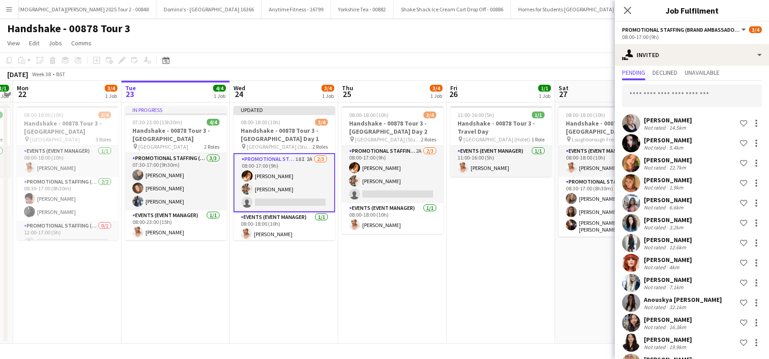
scroll to position [0, 0]
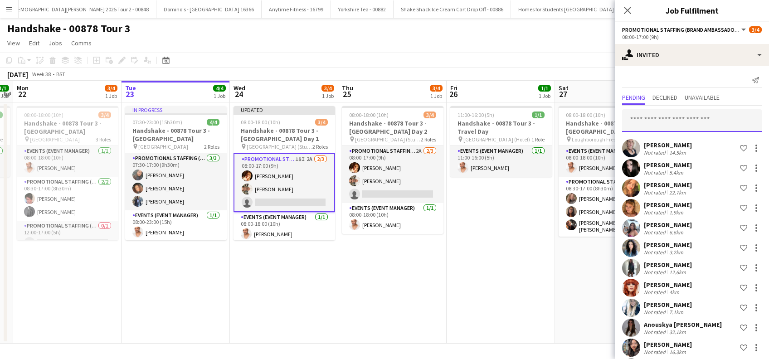
click at [657, 112] on input "text" at bounding box center [692, 120] width 140 height 23
click at [711, 127] on input "**********" at bounding box center [692, 120] width 140 height 23
click at [699, 122] on input "**********" at bounding box center [692, 120] width 140 height 23
type input "*********"
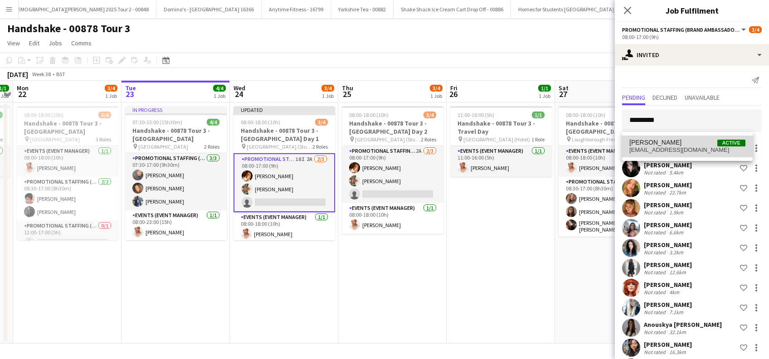
click at [681, 148] on span "blackbourne02@gmail.com" at bounding box center [687, 149] width 116 height 7
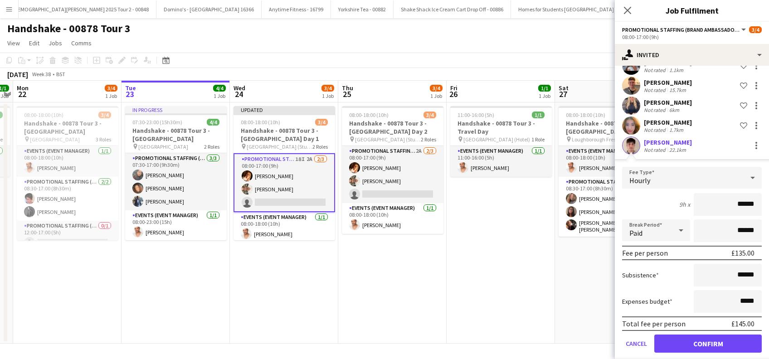
scroll to position [371, 0]
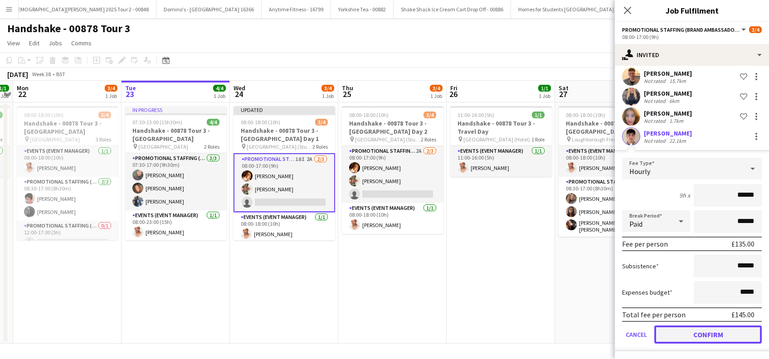
click at [698, 335] on button "Confirm" at bounding box center [707, 335] width 107 height 18
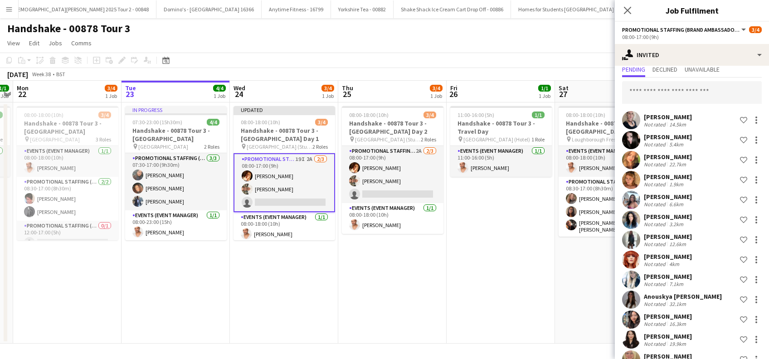
scroll to position [0, 0]
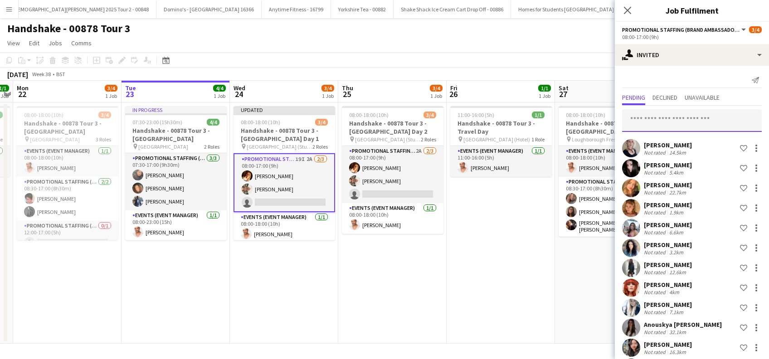
click at [636, 126] on input "text" at bounding box center [692, 120] width 140 height 23
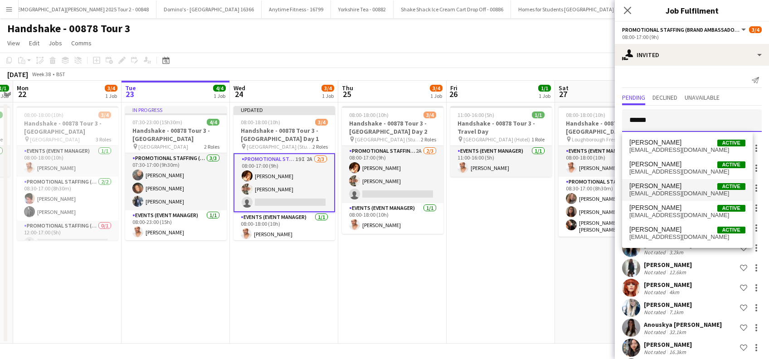
type input "******"
click at [647, 187] on span "Rachel Louth" at bounding box center [655, 186] width 52 height 8
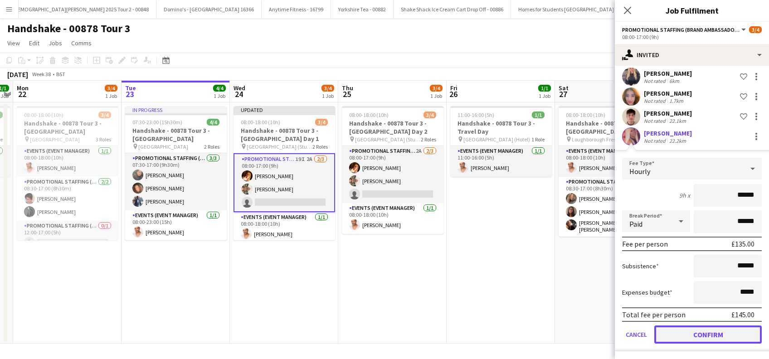
click at [686, 334] on button "Confirm" at bounding box center [707, 335] width 107 height 18
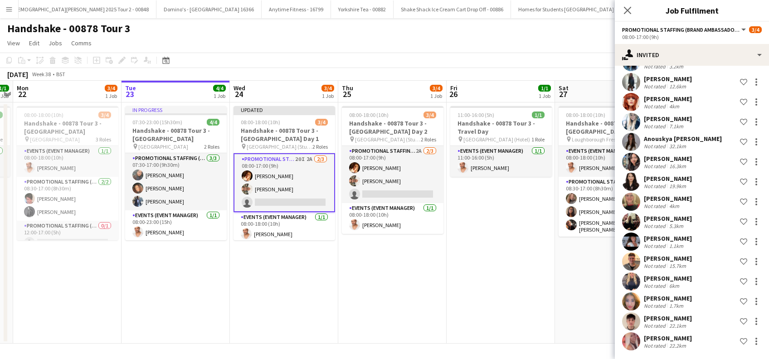
scroll to position [5, 0]
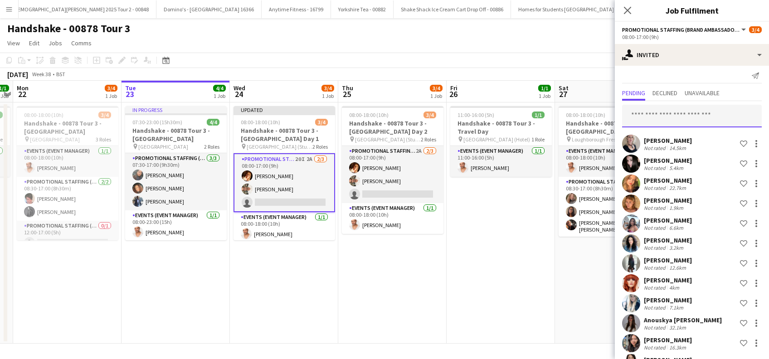
click at [649, 116] on input "text" at bounding box center [692, 116] width 140 height 23
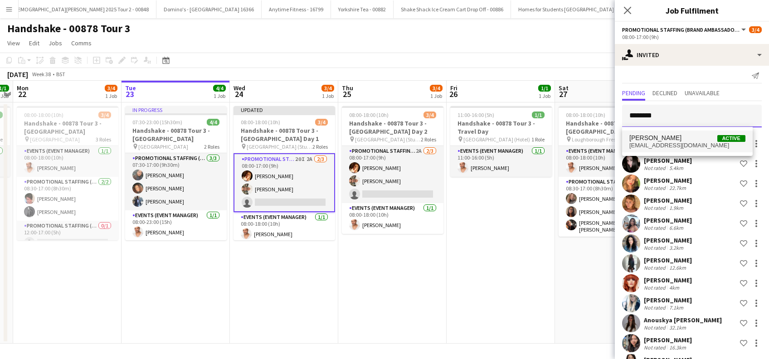
type input "********"
click at [642, 139] on span "Susu Tan" at bounding box center [655, 138] width 52 height 8
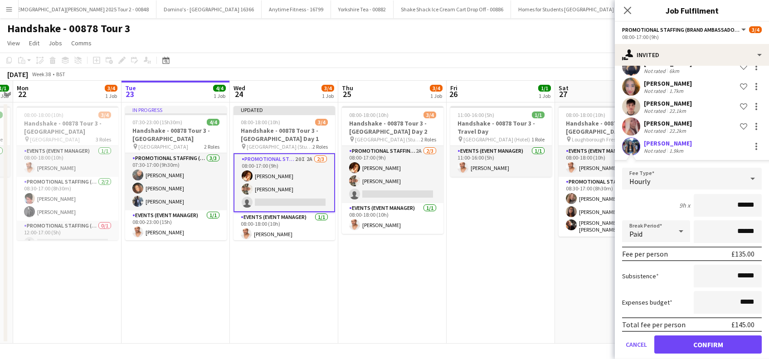
scroll to position [411, 0]
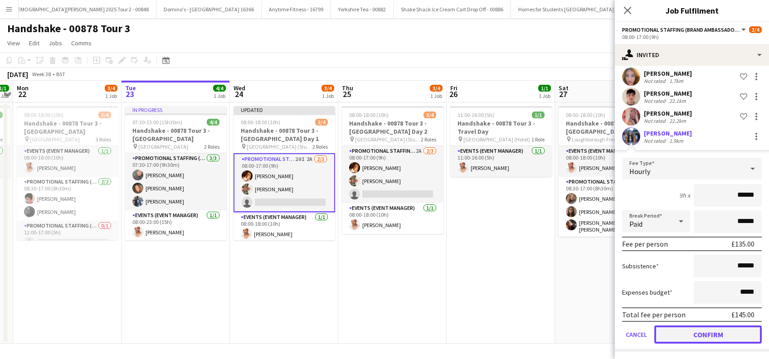
click at [691, 335] on button "Confirm" at bounding box center [707, 335] width 107 height 18
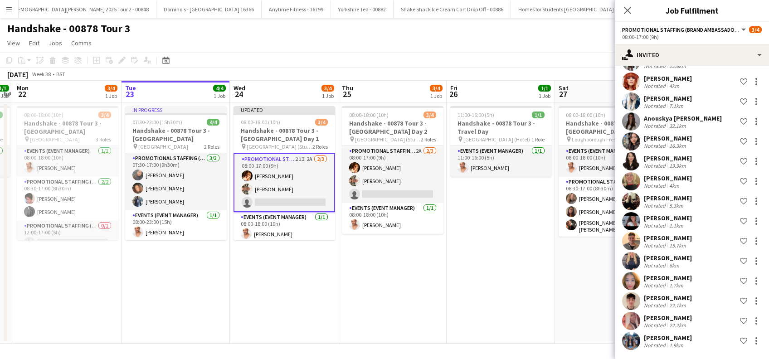
scroll to position [206, 0]
click at [623, 7] on icon "Close pop-in" at bounding box center [627, 10] width 9 height 9
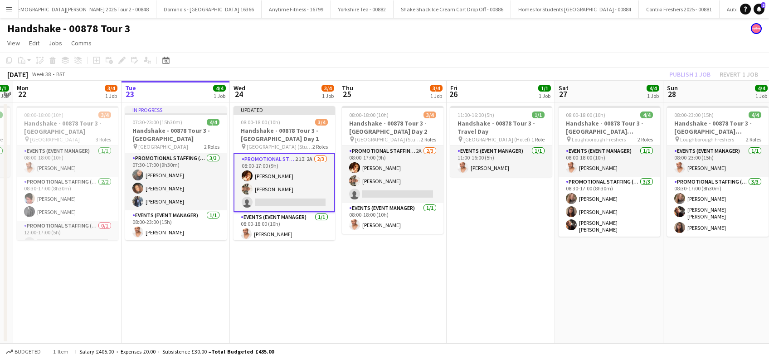
click at [268, 182] on app-card-role "Promotional Staffing (Brand Ambassadors) 21I 2A 2/3 08:00-17:00 (9h) Sam Soulsb…" at bounding box center [284, 182] width 102 height 59
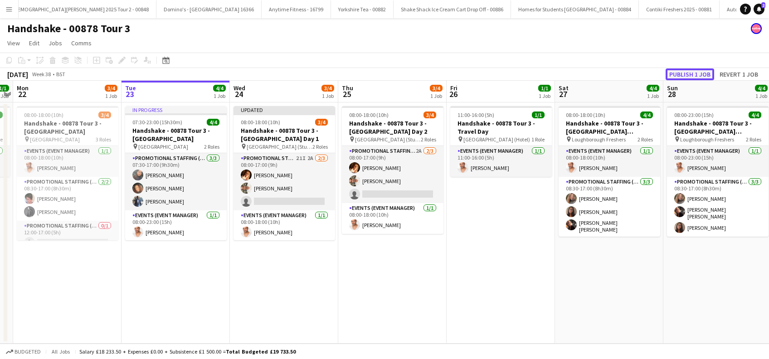
click at [691, 74] on button "Publish 1 job" at bounding box center [690, 74] width 49 height 12
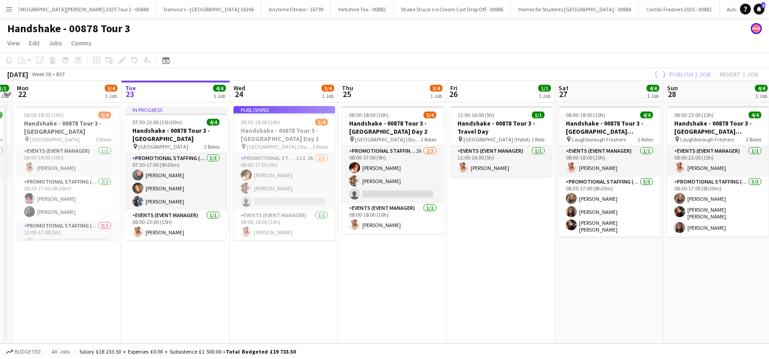
click at [273, 197] on app-job-card "Publishing 08:00-18:00 (10h) 3/4 Handshake - 00878 Tour 3 - Newcastle Universit…" at bounding box center [284, 173] width 102 height 134
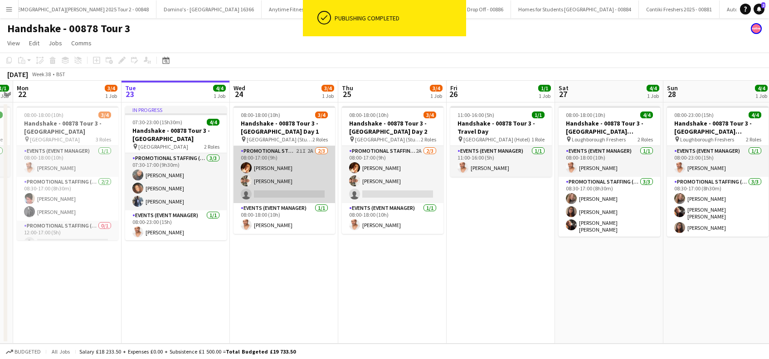
click at [283, 180] on app-card-role "Promotional Staffing (Brand Ambassadors) 21I 2A 2/3 08:00-17:00 (9h) Sam Soulsb…" at bounding box center [284, 174] width 102 height 57
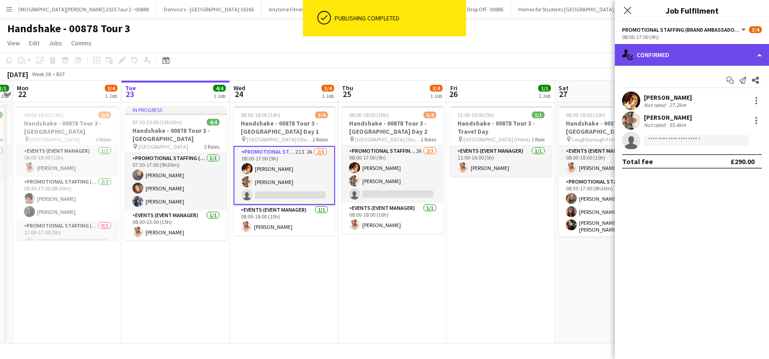
click at [660, 50] on div "single-neutral-actions-check-2 Confirmed" at bounding box center [692, 55] width 154 height 22
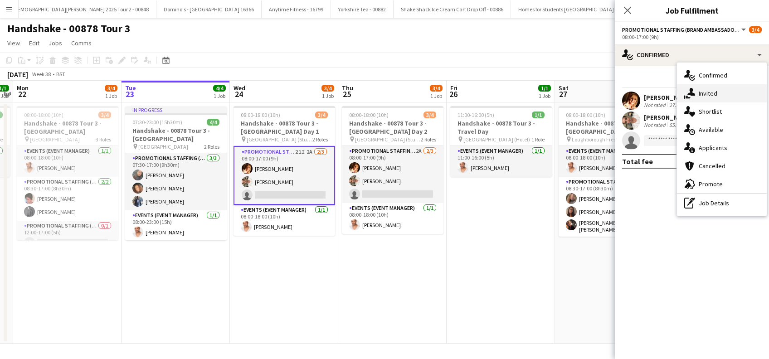
click at [711, 95] on span "Invited" at bounding box center [708, 93] width 19 height 8
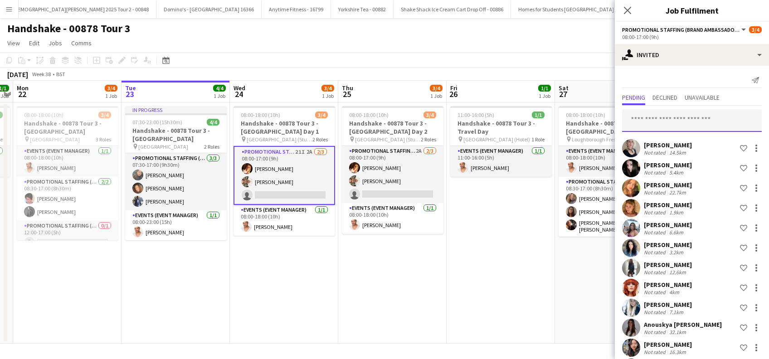
click at [666, 123] on input "text" at bounding box center [692, 120] width 140 height 23
type input "******"
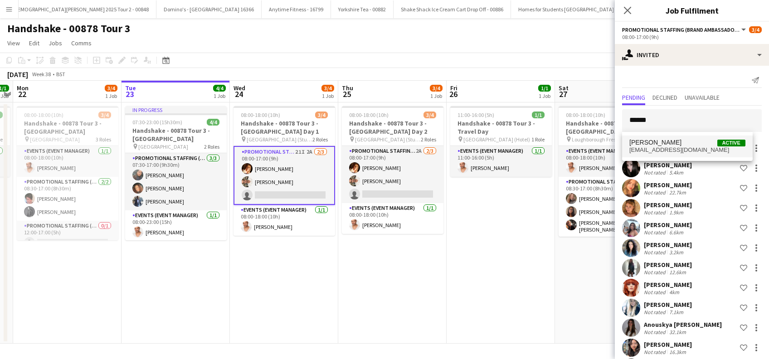
click at [653, 140] on span "Lottie Theis" at bounding box center [655, 143] width 52 height 8
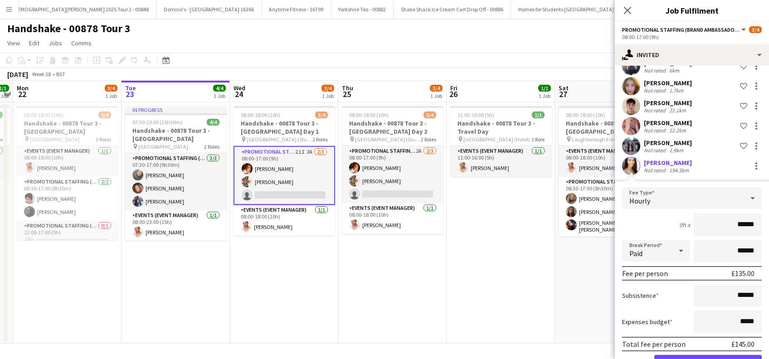
click at [657, 162] on div "Lottie Theis" at bounding box center [668, 163] width 48 height 8
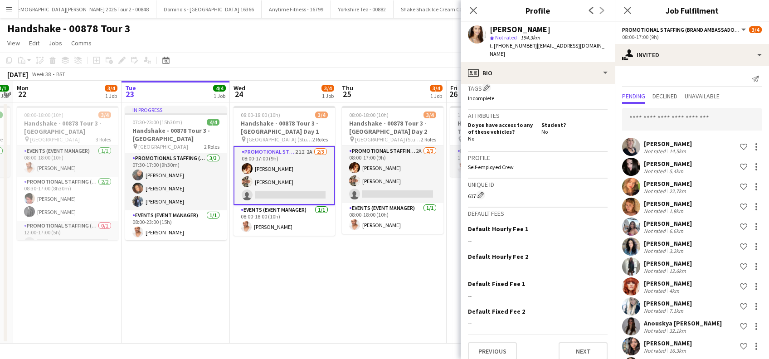
scroll to position [0, 0]
click at [282, 289] on app-date-cell "08:00-18:00 (10h) 3/4 Handshake - 00878 Tour 3 - Newcastle University Day 1 pin…" at bounding box center [284, 222] width 108 height 241
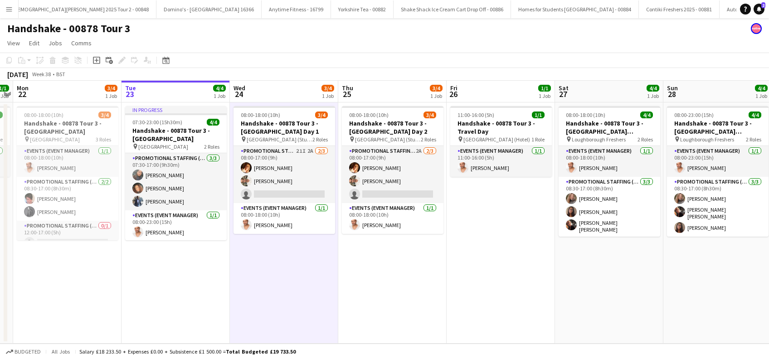
click at [377, 284] on app-date-cell "08:00-18:00 (10h) 3/4 Handshake - 00878 Tour 3 - Newcastle University Day 2 pin…" at bounding box center [392, 222] width 108 height 241
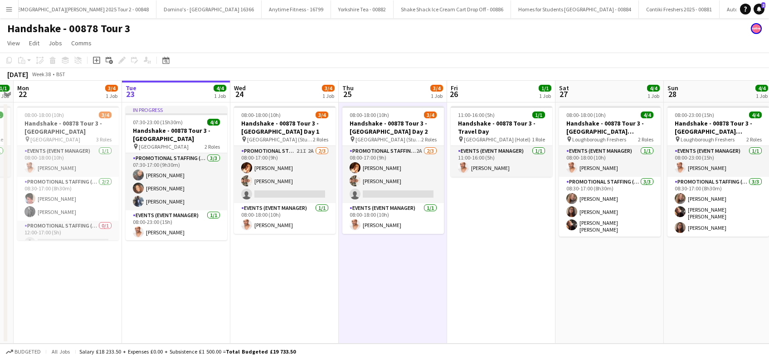
drag, startPoint x: 758, startPoint y: 9, endPoint x: 742, endPoint y: 17, distance: 17.8
click at [758, 9] on icon at bounding box center [759, 8] width 5 height 5
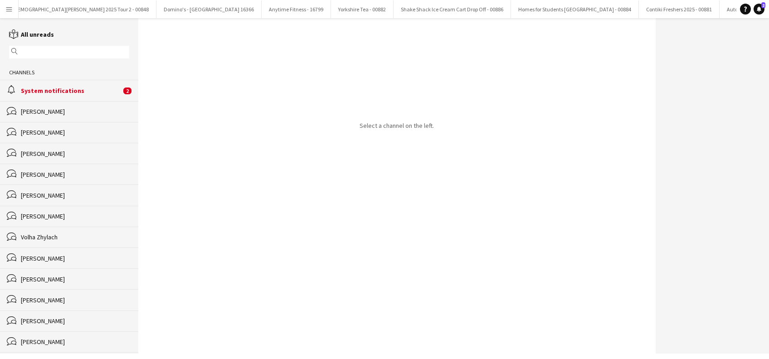
click at [44, 88] on div "System notifications" at bounding box center [71, 91] width 100 height 8
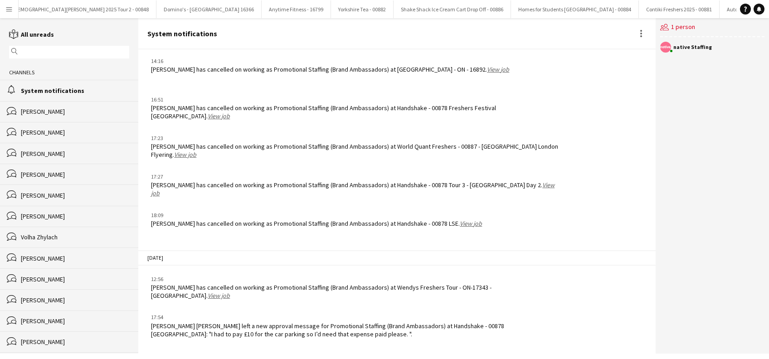
scroll to position [1048, 0]
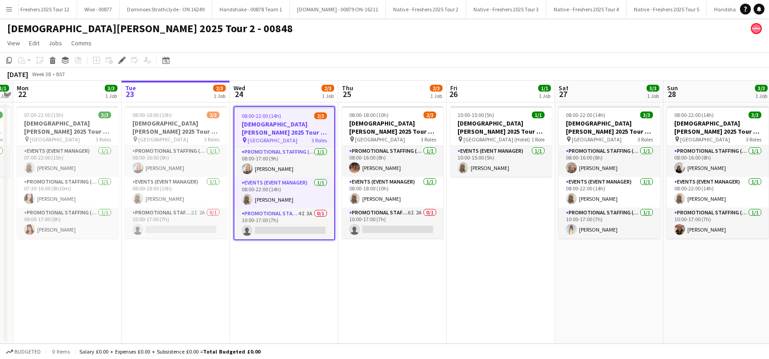
scroll to position [0, 2270]
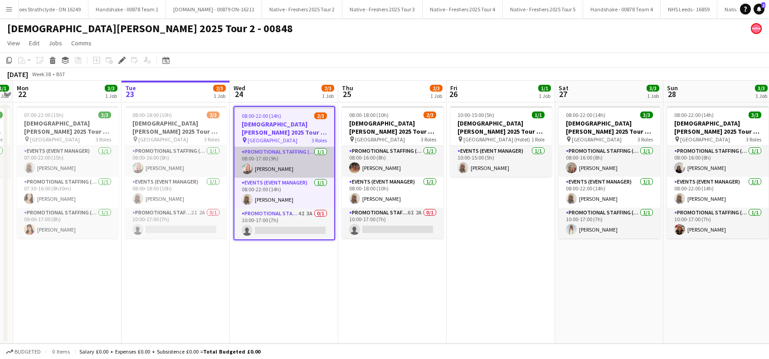
click at [271, 165] on app-card-role "Promotional Staffing (Brand Ambassadors) [DATE] 08:00-17:00 (9h) [PERSON_NAME]" at bounding box center [284, 162] width 100 height 31
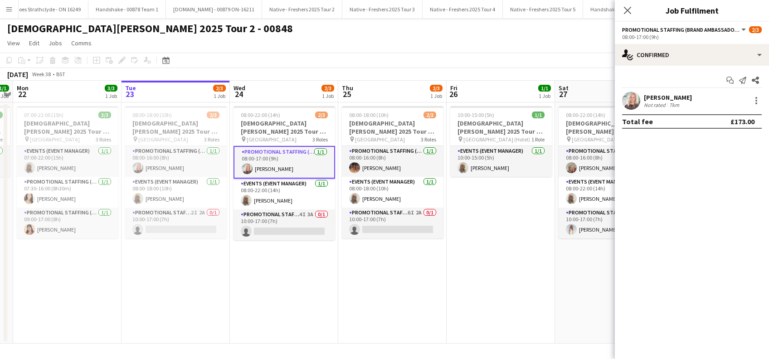
click at [666, 96] on div "[PERSON_NAME]" at bounding box center [668, 97] width 48 height 8
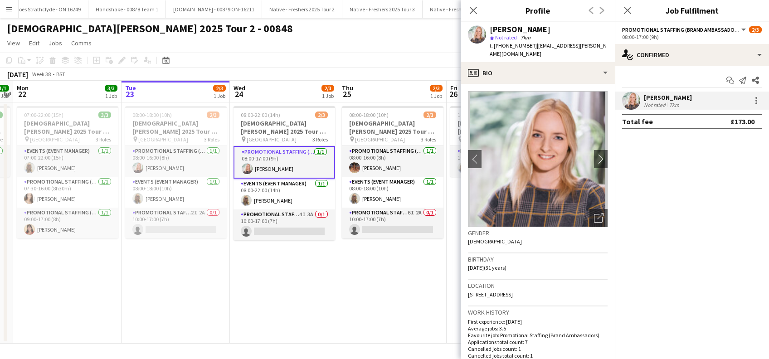
click at [470, 7] on icon at bounding box center [473, 10] width 7 height 7
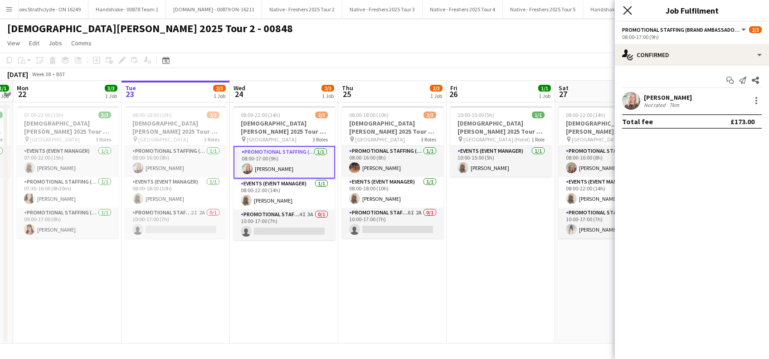
click at [625, 7] on icon "Close pop-in" at bounding box center [627, 10] width 9 height 9
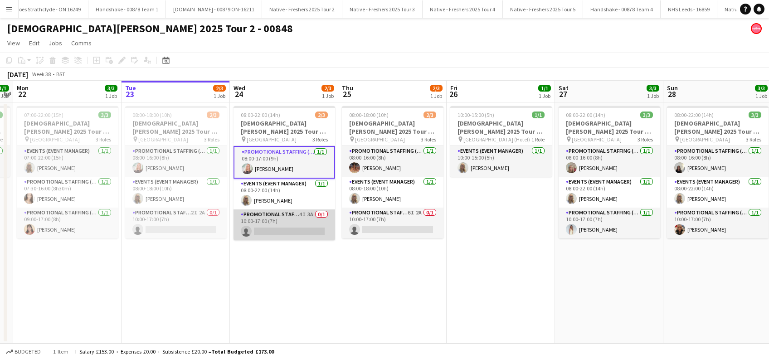
click at [292, 239] on app-card-role "Promotional Staffing (Brand Ambassadors) 4I 3A 0/1 10:00-17:00 (7h) single-neut…" at bounding box center [284, 224] width 102 height 31
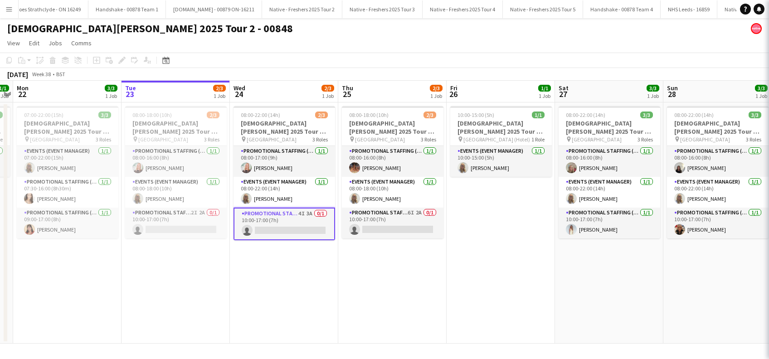
scroll to position [0, 311]
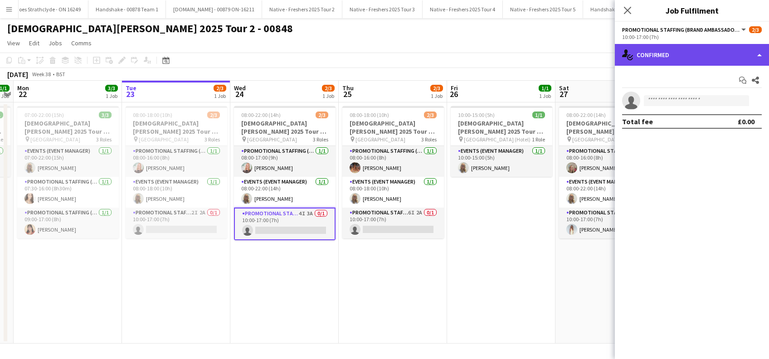
click at [672, 51] on div "single-neutral-actions-check-2 Confirmed" at bounding box center [692, 55] width 154 height 22
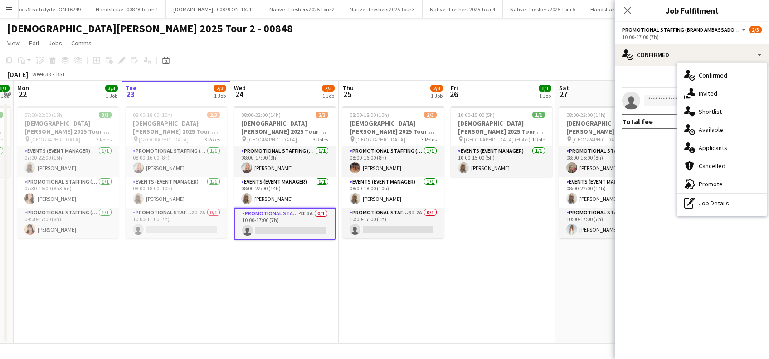
click at [704, 93] on span "Invited" at bounding box center [708, 93] width 19 height 8
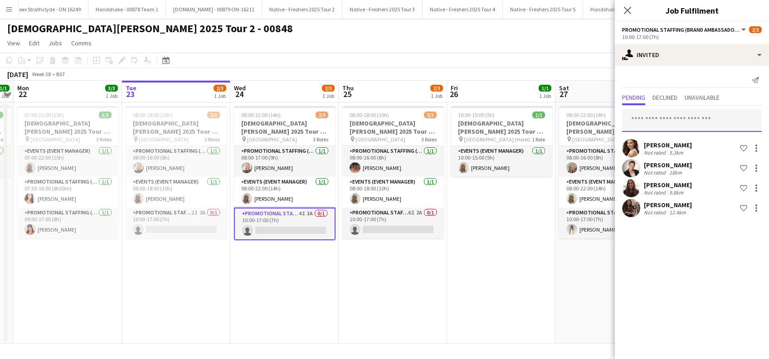
click at [660, 120] on input "text" at bounding box center [692, 120] width 140 height 23
type input "*"
click at [628, 13] on icon "Close pop-in" at bounding box center [627, 10] width 9 height 9
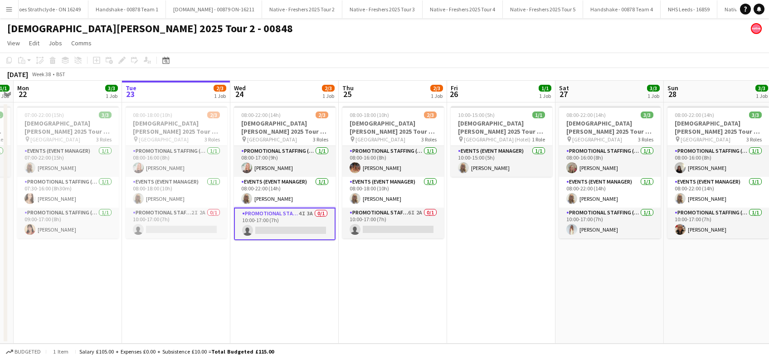
click at [282, 252] on app-date-cell "08:00-22:00 (14h) 2/3 [DEMOGRAPHIC_DATA][PERSON_NAME] 2025 Tour 2 - 00848 - [GE…" at bounding box center [284, 222] width 108 height 241
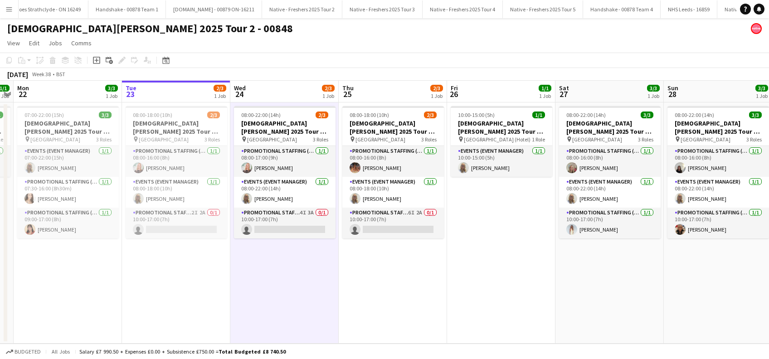
click at [392, 271] on app-date-cell "08:00-18:00 (10h) 2/3 [DEMOGRAPHIC_DATA][PERSON_NAME] 2025 Tour 2 - 00848 - [GE…" at bounding box center [393, 222] width 108 height 241
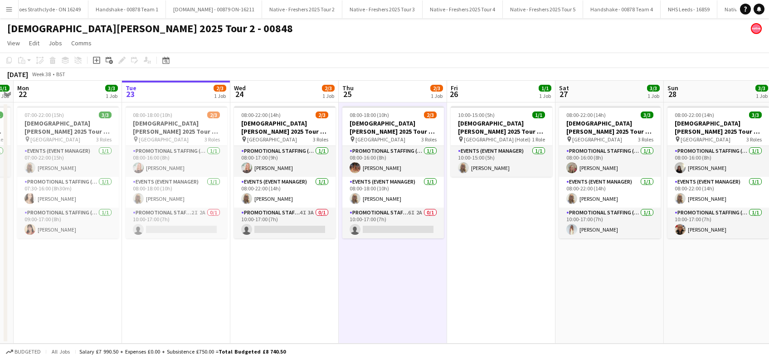
click at [385, 286] on app-date-cell "08:00-18:00 (10h) 2/3 [DEMOGRAPHIC_DATA][PERSON_NAME] 2025 Tour 2 - 00848 - [GE…" at bounding box center [393, 222] width 108 height 241
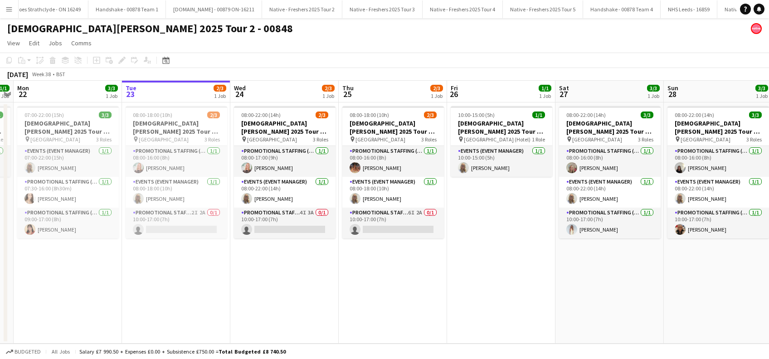
click at [487, 268] on app-date-cell "10:00-15:00 (5h) 1/1 [DEMOGRAPHIC_DATA][PERSON_NAME] 2025 Tour 2 - 00848 - Trav…" at bounding box center [501, 222] width 108 height 241
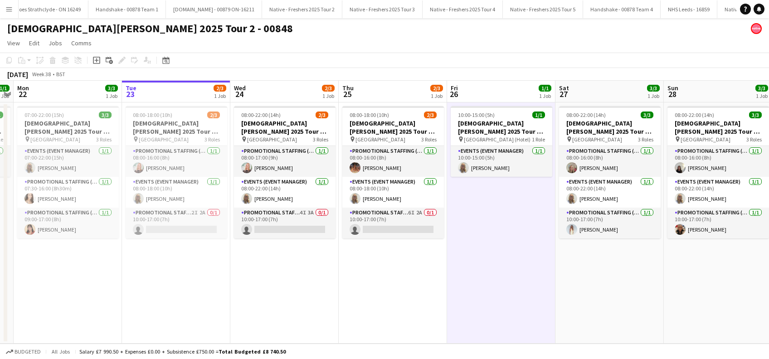
click at [401, 272] on app-date-cell "08:00-18:00 (10h) 2/3 [DEMOGRAPHIC_DATA][PERSON_NAME] 2025 Tour 2 - 00848 - [GE…" at bounding box center [393, 222] width 108 height 241
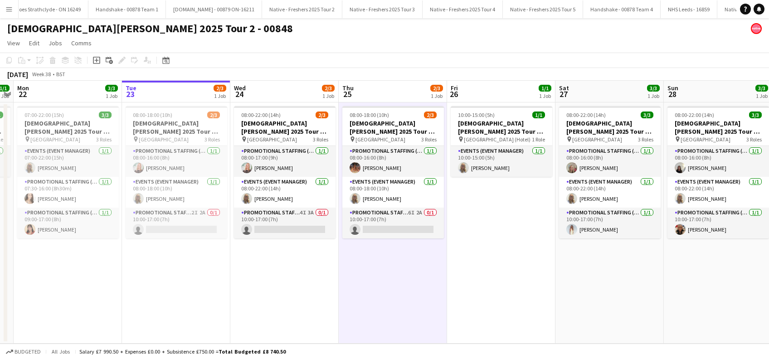
click at [271, 268] on app-date-cell "08:00-22:00 (14h) 2/3 Lady Garden 2025 Tour 2 - 00848 - Manchester Metropolitan…" at bounding box center [284, 222] width 108 height 241
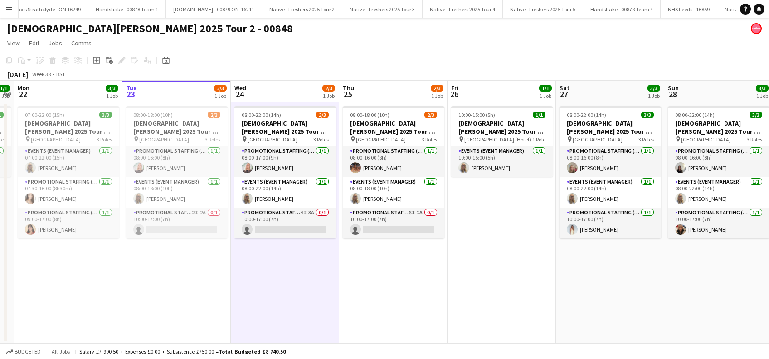
click at [463, 287] on app-date-cell "10:00-15:00 (5h) 1/1 Lady Garden 2025 Tour 2 - 00848 - Travel Day pin Bristol (…" at bounding box center [502, 222] width 108 height 241
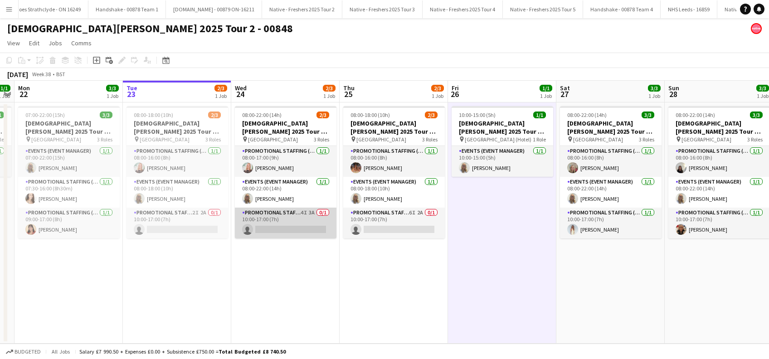
click at [285, 220] on app-card-role "Promotional Staffing (Brand Ambassadors) 4I 3A 0/1 10:00-17:00 (7h) single-neut…" at bounding box center [286, 223] width 102 height 31
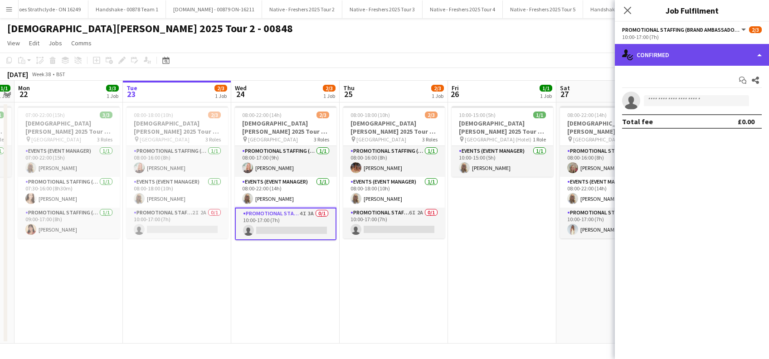
click at [683, 56] on div "single-neutral-actions-check-2 Confirmed" at bounding box center [692, 55] width 154 height 22
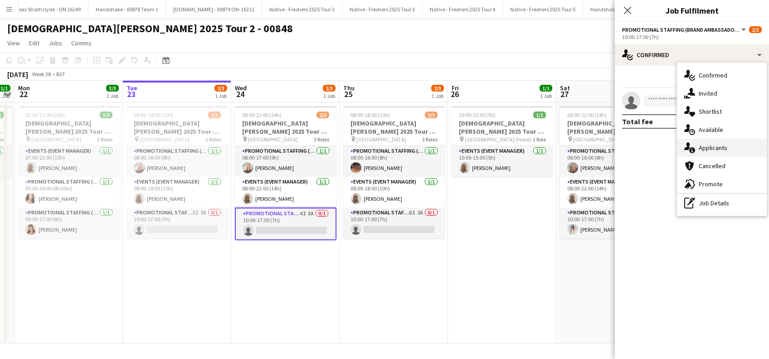
click at [710, 154] on div "single-neutral-actions-information Applicants" at bounding box center [722, 148] width 90 height 18
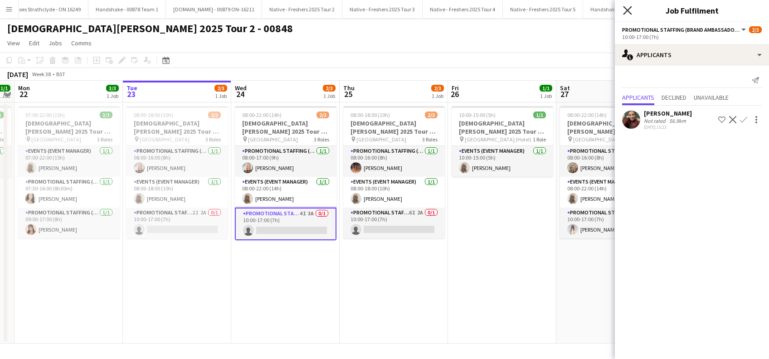
click at [624, 12] on icon "Close pop-in" at bounding box center [627, 10] width 9 height 9
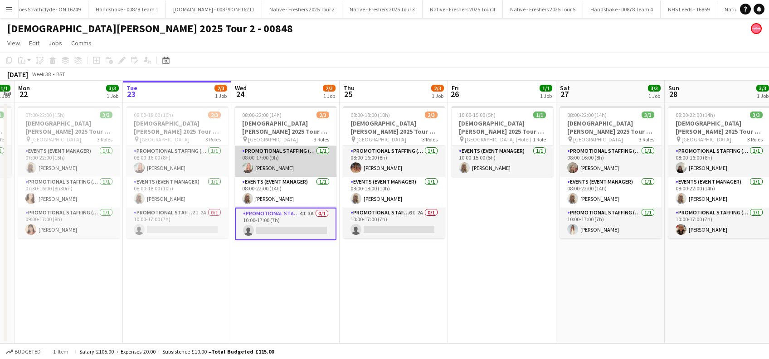
click at [270, 164] on app-card-role "Promotional Staffing (Brand Ambassadors) 1/1 08:00-17:00 (9h) April Barton" at bounding box center [286, 161] width 102 height 31
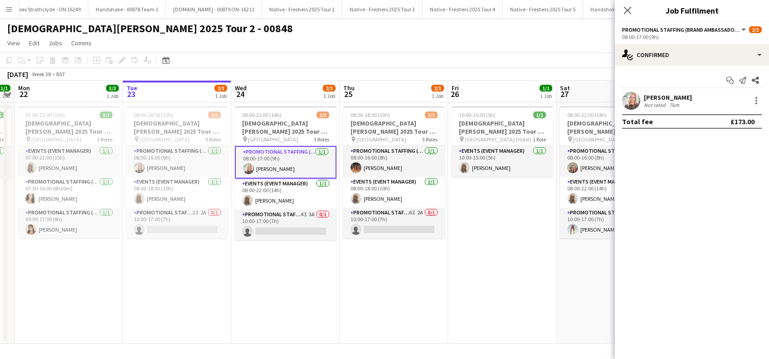
click at [670, 99] on div "April Barton" at bounding box center [668, 97] width 48 height 8
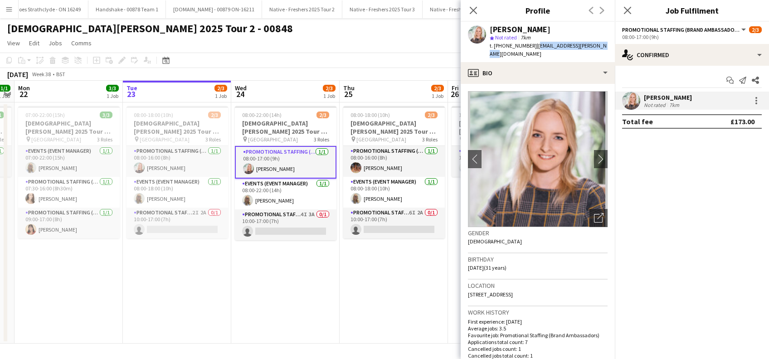
drag, startPoint x: 599, startPoint y: 45, endPoint x: 533, endPoint y: 44, distance: 66.2
click at [533, 44] on div "April Barton star Not rated 7km t. +447552233950 | april.barton@hotmail.co.uk" at bounding box center [538, 42] width 154 height 40
copy span "april.barton@hotmail.co.uk"
click at [471, 11] on icon "Close pop-in" at bounding box center [473, 10] width 9 height 9
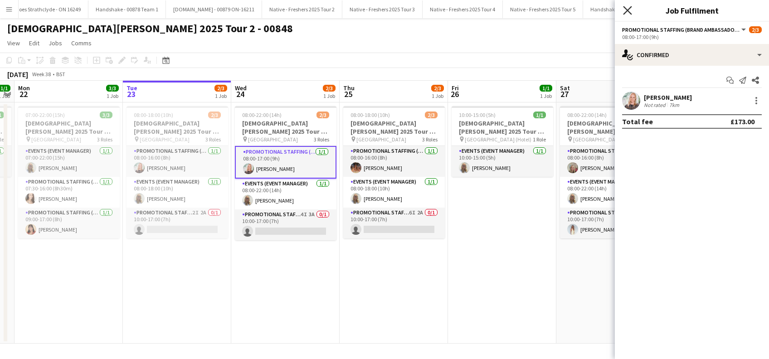
click at [629, 12] on icon at bounding box center [627, 10] width 9 height 9
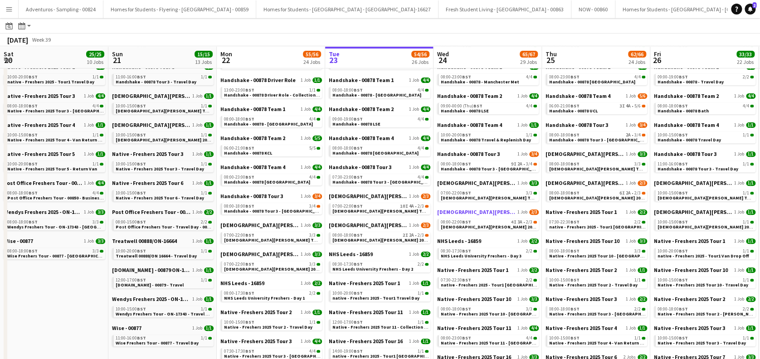
scroll to position [0, 217]
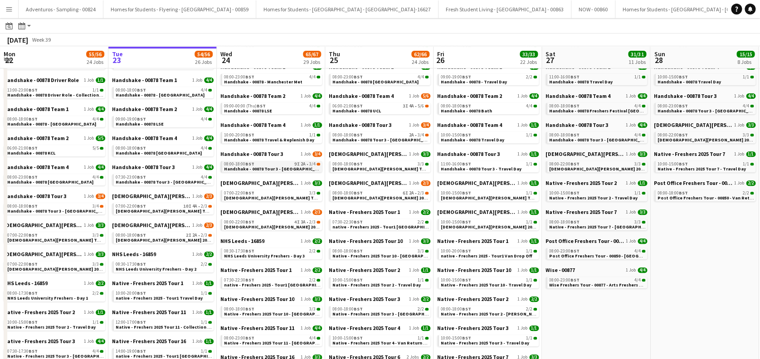
click at [272, 170] on span "Handshake - 00878 Tour 3 - [GEOGRAPHIC_DATA] Day 1" at bounding box center [282, 169] width 116 height 6
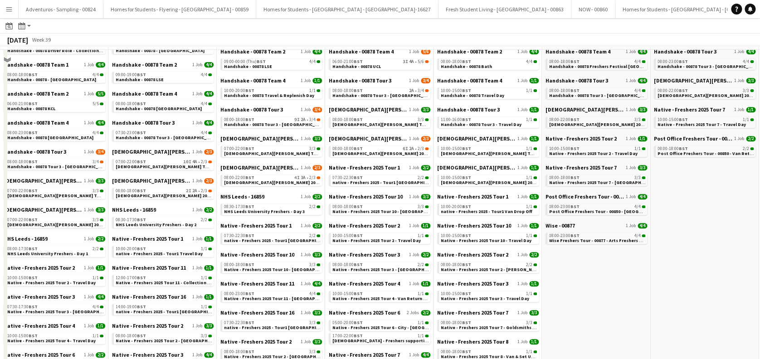
scroll to position [181, 0]
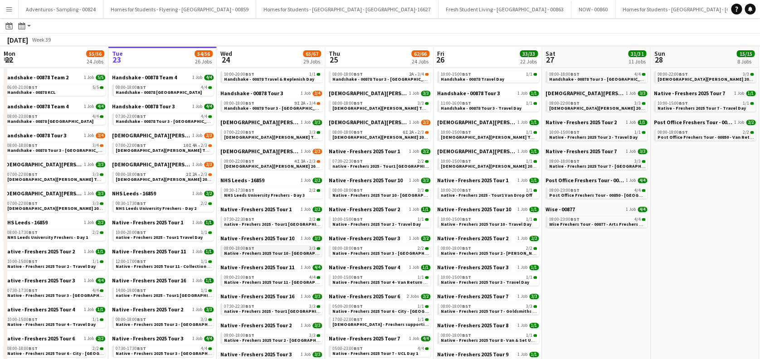
click at [292, 253] on span "Native - Freshers 2025 Tour 10 - [GEOGRAPHIC_DATA]" at bounding box center [280, 253] width 113 height 6
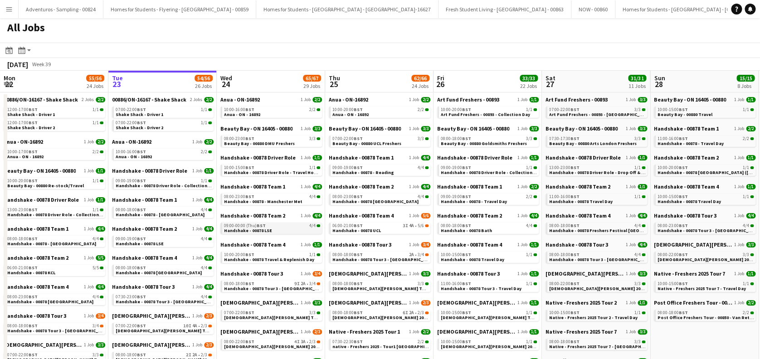
scroll to position [0, 0]
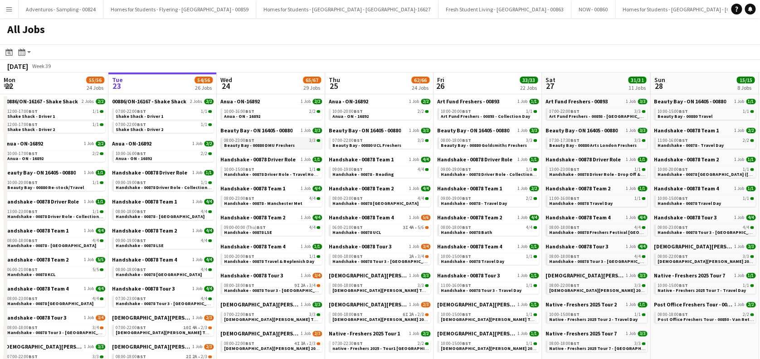
click at [279, 144] on span "Beauty Bay - 00880 DMU Freshers" at bounding box center [259, 145] width 71 height 6
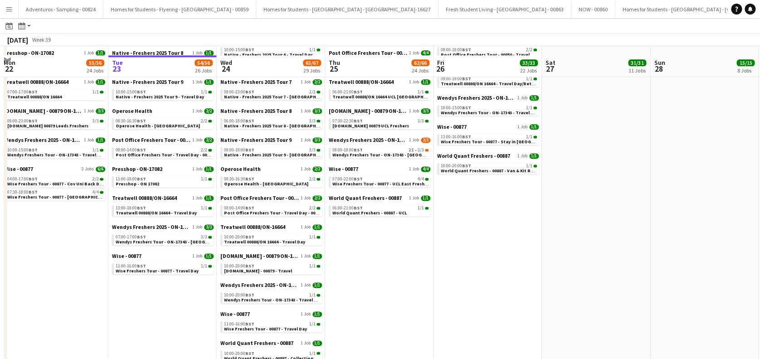
scroll to position [614, 0]
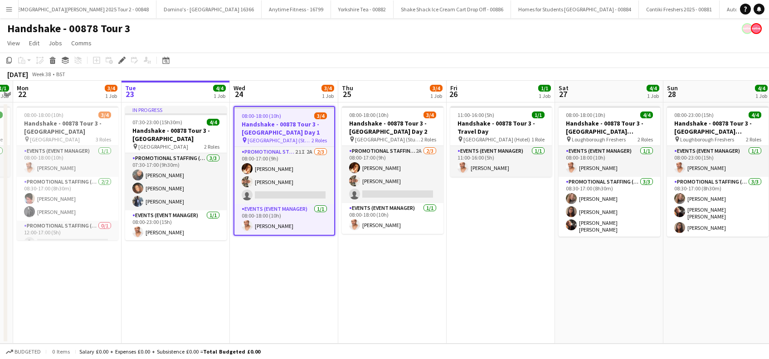
drag, startPoint x: 285, startPoint y: 256, endPoint x: 370, endPoint y: 273, distance: 87.4
click at [285, 256] on app-date-cell "08:00-18:00 (10h) 3/4 Handshake - 00878 Tour 3 - [GEOGRAPHIC_DATA] Day 1 pin Ne…" at bounding box center [284, 222] width 108 height 241
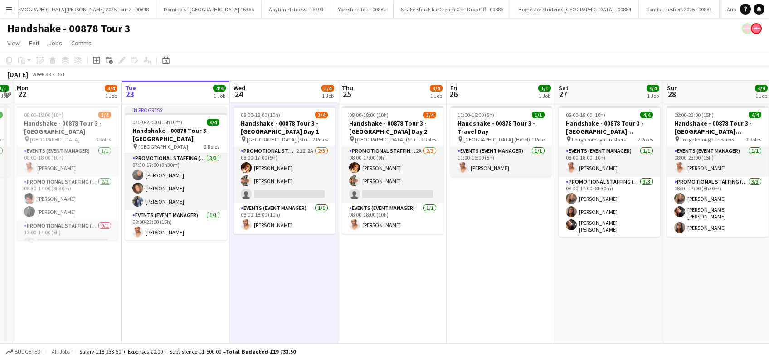
click at [410, 269] on app-date-cell "08:00-18:00 (10h) 3/4 Handshake - 00878 Tour 3 - Newcastle University Day 2 pin…" at bounding box center [392, 222] width 108 height 241
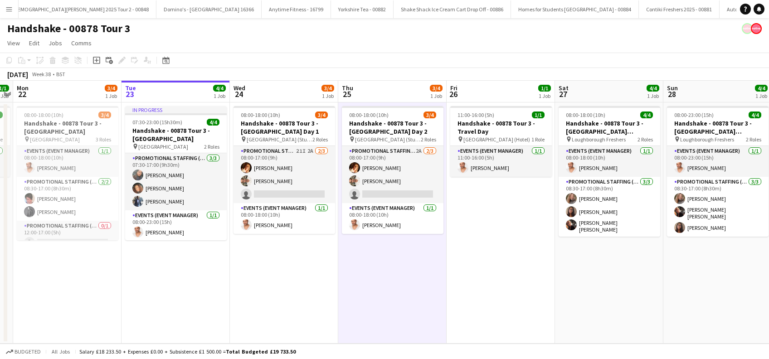
click at [491, 268] on app-date-cell "11:00-16:00 (5h) 1/1 Handshake - 00878 Tour 3 - Travel Day pin Loughborough (Ho…" at bounding box center [501, 222] width 108 height 241
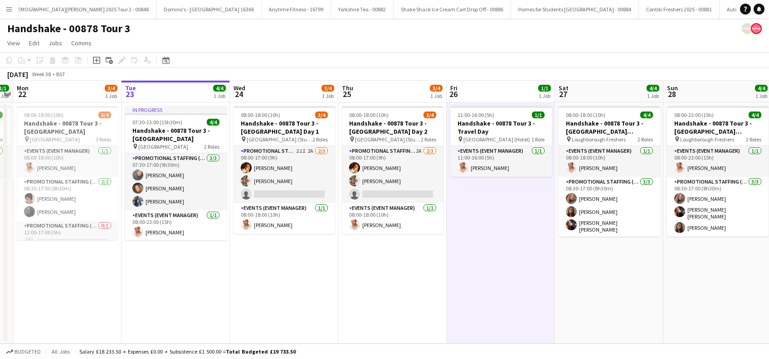
click at [291, 276] on app-date-cell "08:00-18:00 (10h) 3/4 Handshake - 00878 Tour 3 - Newcastle University Day 1 pin…" at bounding box center [284, 222] width 108 height 241
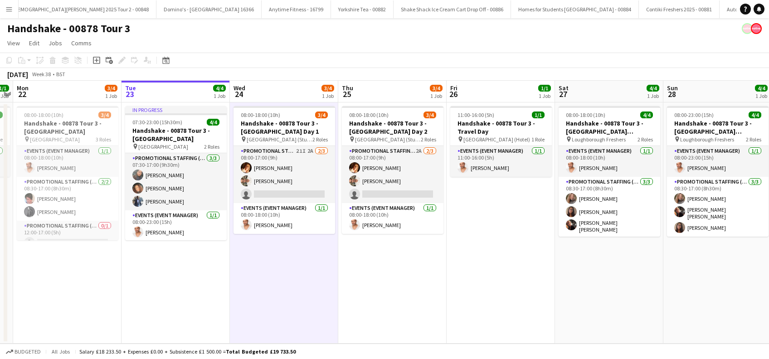
click at [363, 267] on app-date-cell "08:00-18:00 (10h) 3/4 Handshake - 00878 Tour 3 - Newcastle University Day 2 pin…" at bounding box center [392, 222] width 108 height 241
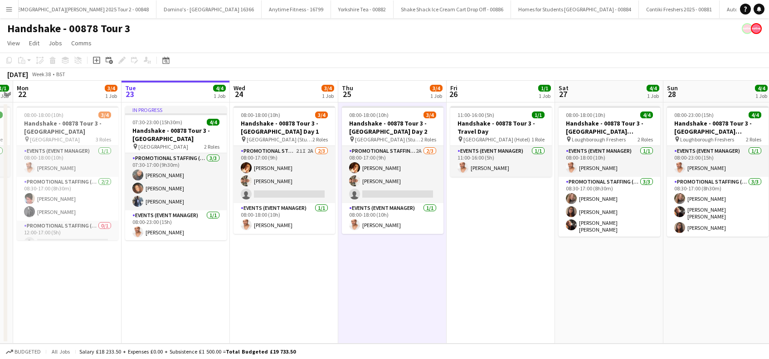
click at [462, 264] on app-date-cell "11:00-16:00 (5h) 1/1 Handshake - 00878 Tour 3 - Travel Day pin Loughborough (Ho…" at bounding box center [501, 222] width 108 height 241
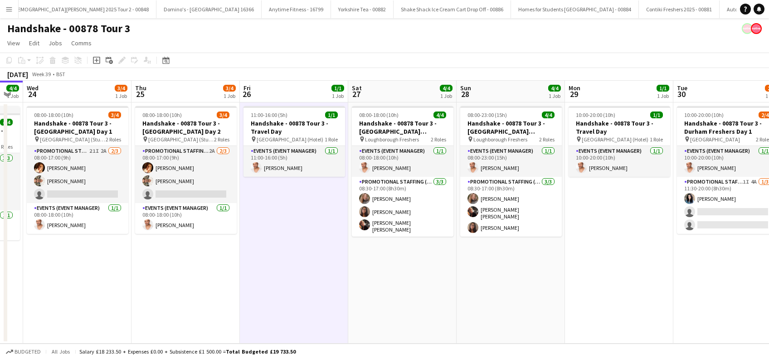
drag, startPoint x: 507, startPoint y: 259, endPoint x: 300, endPoint y: 277, distance: 208.0
click at [300, 277] on app-calendar-viewport "Sun 21 1/1 1 Job Mon 22 3/4 1 Job Tue 23 4/4 1 Job Wed 24 3/4 1 Job Thu 25 3/4 …" at bounding box center [384, 212] width 769 height 263
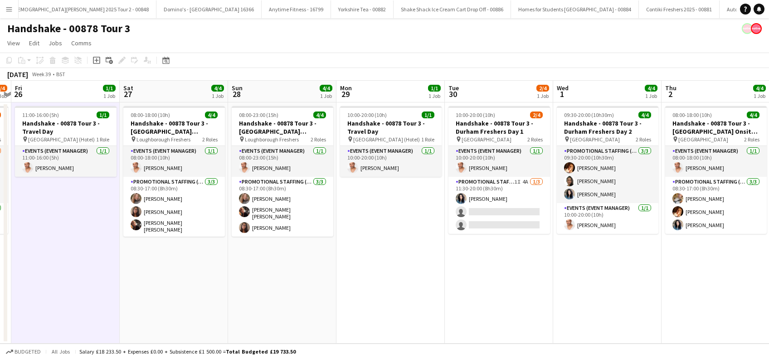
scroll to position [0, 327]
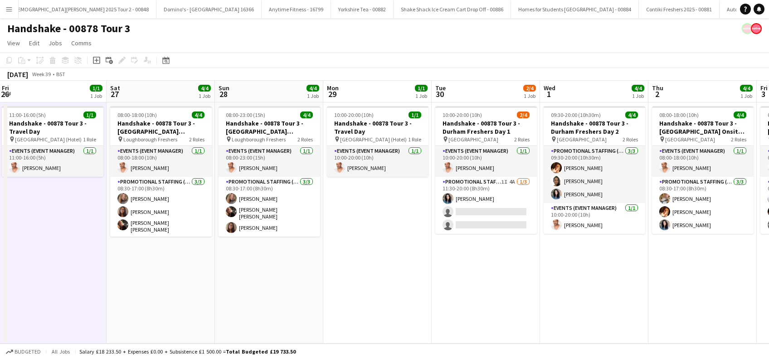
drag, startPoint x: 369, startPoint y: 326, endPoint x: 355, endPoint y: 329, distance: 13.3
click at [355, 329] on app-calendar-viewport "Tue 23 4/4 1 Job Wed 24 3/4 1 Job Thu 25 3/4 1 Job Fri 26 1/1 1 Job Sat 27 4/4 …" at bounding box center [384, 212] width 769 height 263
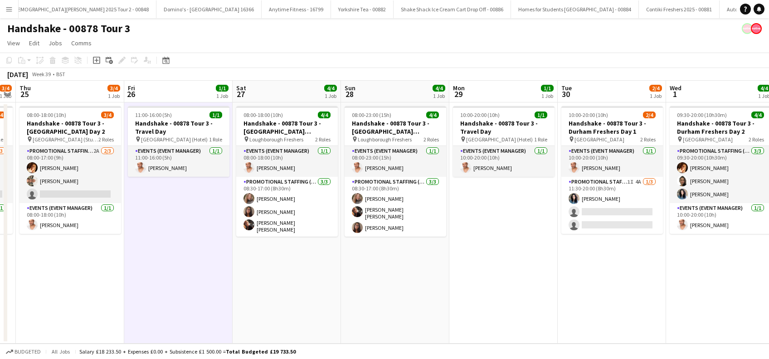
drag, startPoint x: 246, startPoint y: 310, endPoint x: 372, endPoint y: 298, distance: 126.6
click at [372, 298] on app-calendar-viewport "Tue 23 4/4 1 Job Wed 24 3/4 1 Job Thu 25 3/4 1 Job Fri 26 1/1 1 Job Sat 27 4/4 …" at bounding box center [384, 212] width 769 height 263
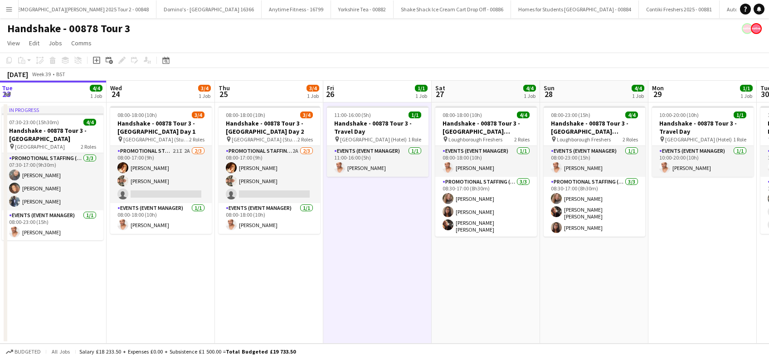
drag, startPoint x: 246, startPoint y: 277, endPoint x: 446, endPoint y: 286, distance: 199.7
click at [446, 286] on app-calendar-viewport "Sun 21 1/1 1 Job Mon 22 3/4 1 Job Tue 23 4/4 1 Job Wed 24 3/4 1 Job Thu 25 3/4 …" at bounding box center [384, 212] width 769 height 263
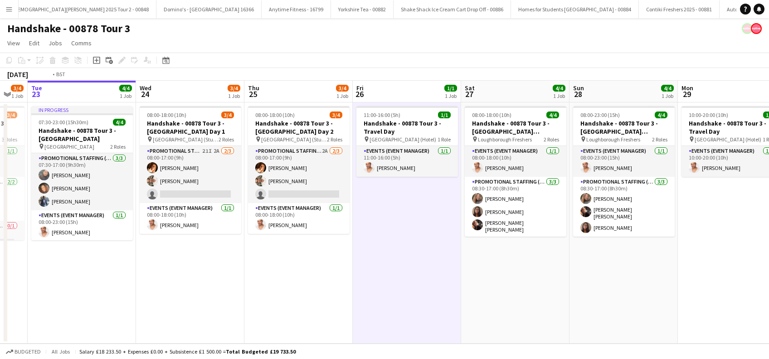
scroll to position [0, 289]
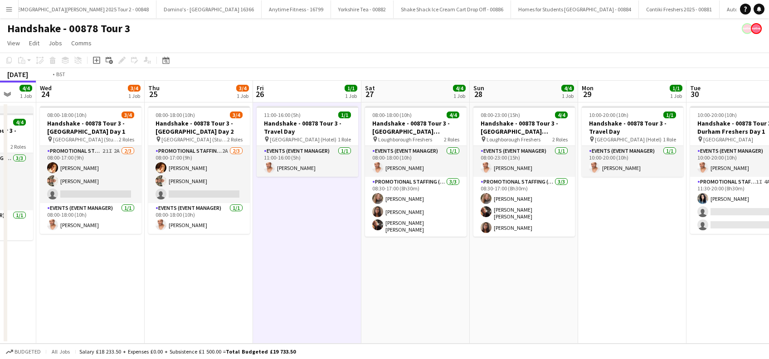
drag, startPoint x: 214, startPoint y: 290, endPoint x: 360, endPoint y: 290, distance: 146.4
click at [360, 290] on app-calendar-viewport "Sun 21 1/1 1 Job Mon 22 3/4 1 Job Tue 23 4/4 1 Job Wed 24 3/4 1 Job Thu 25 3/4 …" at bounding box center [384, 212] width 769 height 263
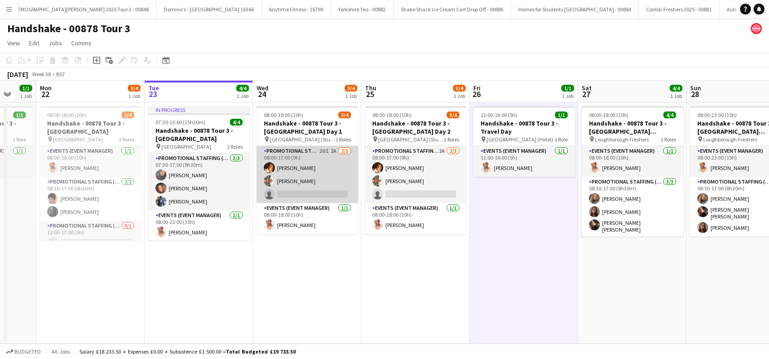
click at [302, 162] on app-card-role "Promotional Staffing (Brand Ambassadors) 20I 2A 2/3 08:00-17:00 (9h) Sam Soulsb…" at bounding box center [308, 174] width 102 height 57
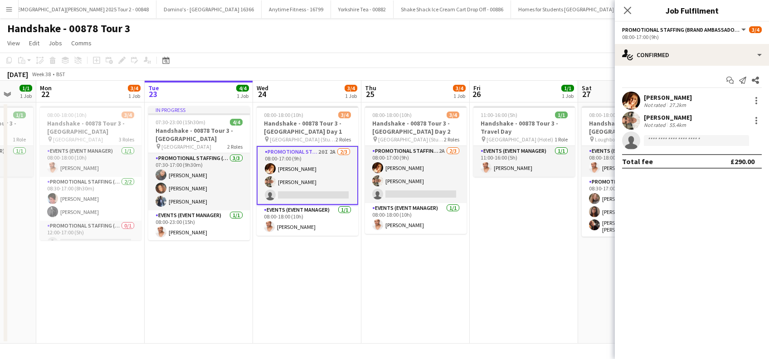
click at [676, 98] on div "Sam Soulsby" at bounding box center [668, 97] width 48 height 8
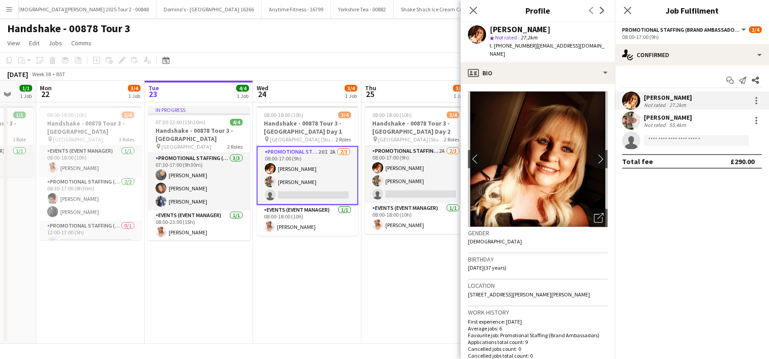
drag, startPoint x: 607, startPoint y: 45, endPoint x: 531, endPoint y: 45, distance: 75.7
click at [531, 45] on div "Sam Soulsby star Not rated 27.2km t. +447788256871 | sam_soulsby2004@yahoo.co.uk" at bounding box center [538, 42] width 154 height 40
copy span "sam_soulsby2004@yahoo.co.uk"
click at [686, 117] on div "Hannah McNicholas" at bounding box center [668, 117] width 48 height 8
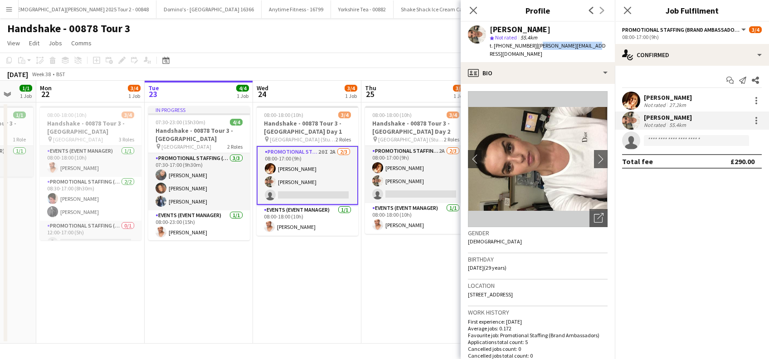
drag, startPoint x: 556, startPoint y: 48, endPoint x: 593, endPoint y: 46, distance: 36.8
click at [593, 46] on span "| hannahmcnicholas@hotmail.com" at bounding box center [548, 49] width 116 height 15
drag, startPoint x: 593, startPoint y: 46, endPoint x: 534, endPoint y: 50, distance: 59.1
click at [534, 50] on div "t. +447961589437 | hannahmcnicholas@hotmail.com" at bounding box center [549, 50] width 118 height 16
copy span "hannahmcnicholas@hotmail.com"
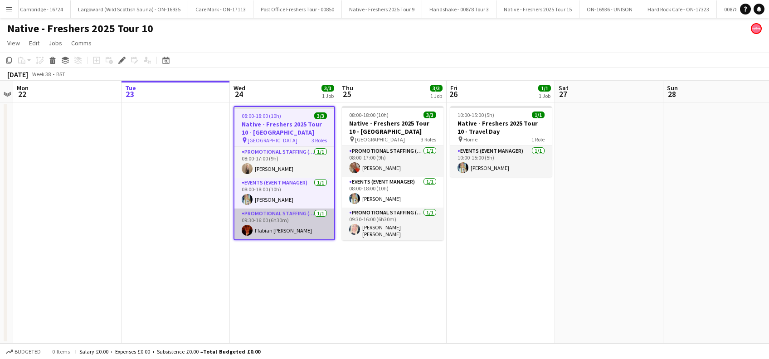
click at [261, 232] on app-card-role "Promotional Staffing (Brand Ambassadors) [DATE] 09:30-16:00 (6h30m) Ffabian [PE…" at bounding box center [284, 224] width 100 height 31
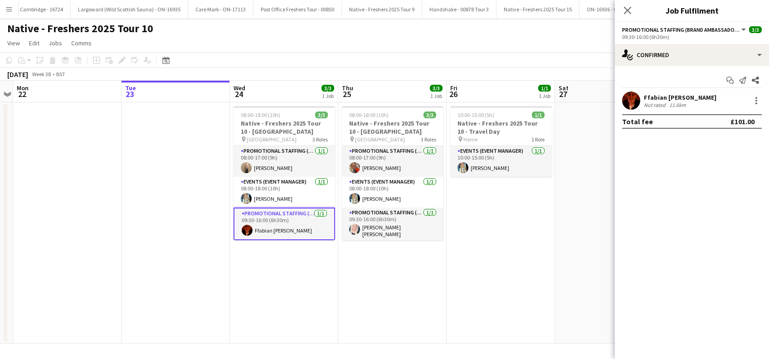
click at [649, 98] on div "Ffabian [PERSON_NAME]" at bounding box center [680, 97] width 73 height 8
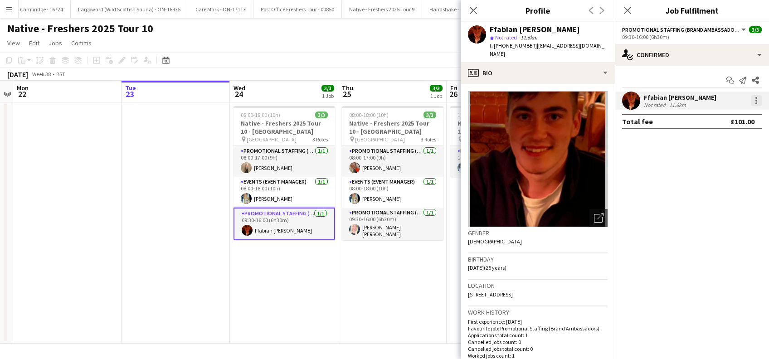
click at [754, 101] on div at bounding box center [756, 100] width 11 height 11
click at [555, 183] on div at bounding box center [384, 179] width 769 height 359
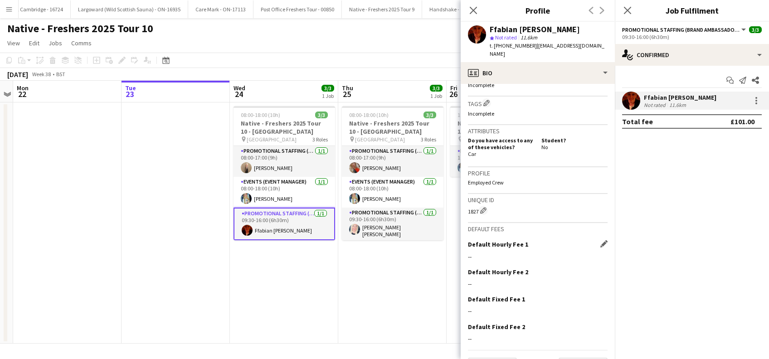
scroll to position [349, 0]
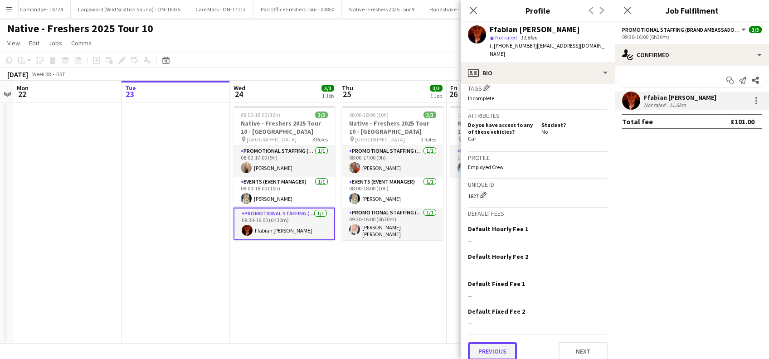
click at [494, 342] on button "Previous" at bounding box center [492, 351] width 49 height 18
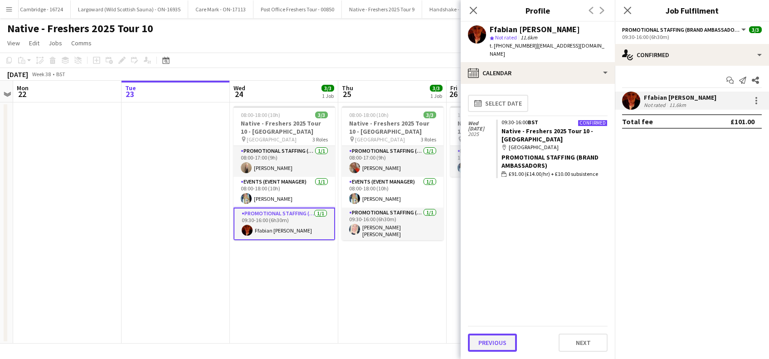
click at [490, 345] on button "Previous" at bounding box center [492, 343] width 49 height 18
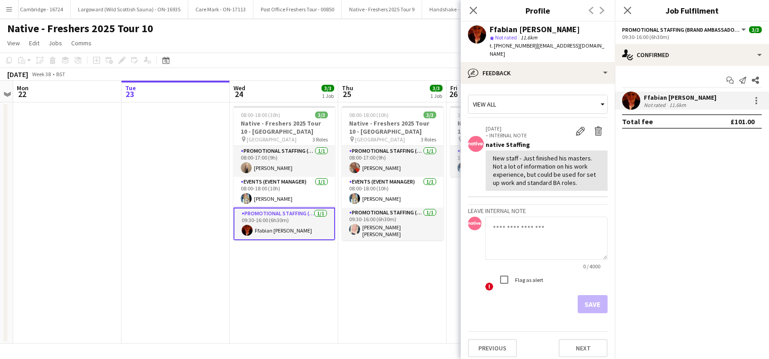
click at [502, 219] on textarea at bounding box center [546, 238] width 122 height 43
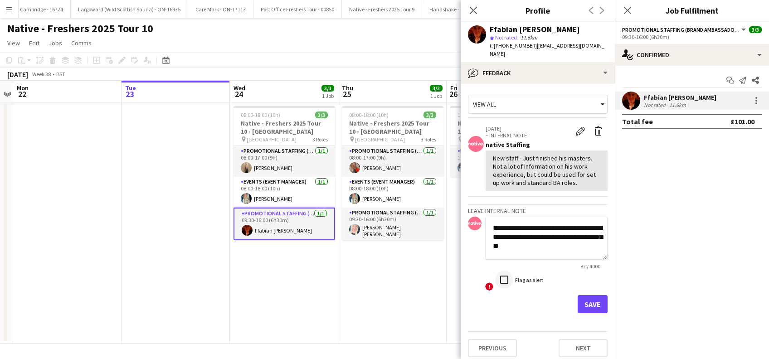
type textarea "**********"
click at [592, 295] on button "Save" at bounding box center [593, 304] width 30 height 18
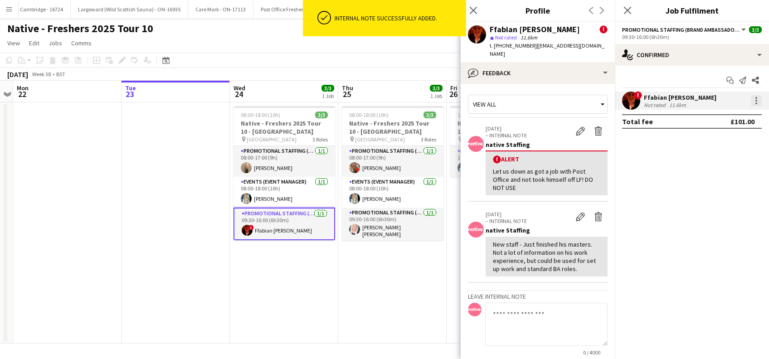
click at [757, 102] on div at bounding box center [756, 100] width 11 height 11
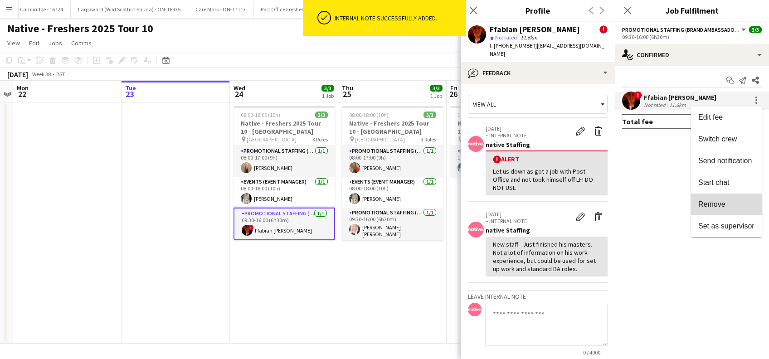
click at [713, 202] on span "Remove" at bounding box center [711, 204] width 27 height 8
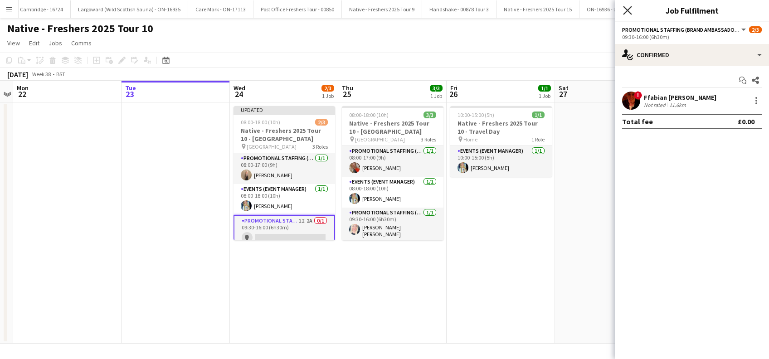
click at [628, 11] on icon at bounding box center [627, 10] width 9 height 9
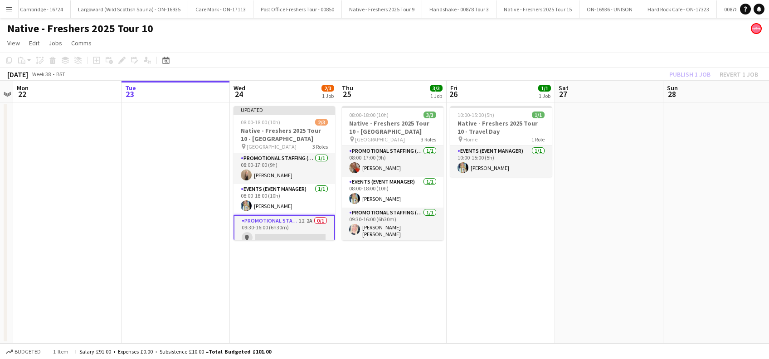
click at [325, 273] on app-date-cell "Updated 08:00-18:00 (10h) 2/3 Native - Freshers 2025 Tour 10 - Swansea Universi…" at bounding box center [284, 222] width 108 height 241
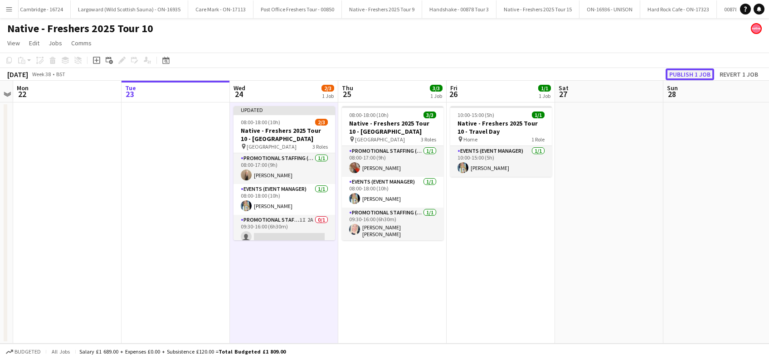
click at [687, 73] on button "Publish 1 job" at bounding box center [690, 74] width 49 height 12
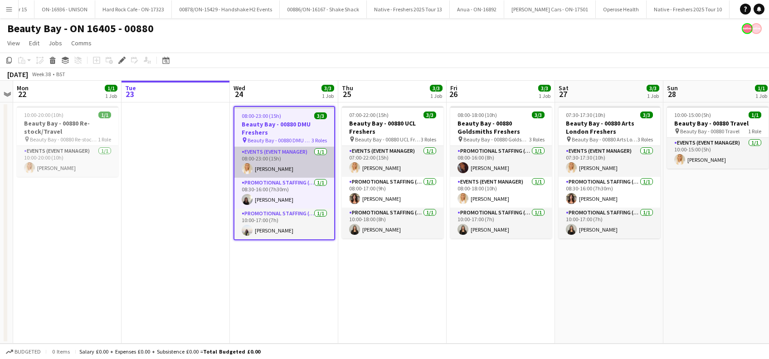
scroll to position [0, 4635]
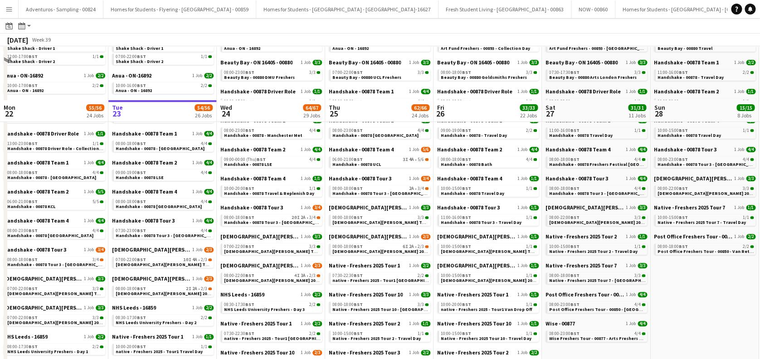
scroll to position [121, 0]
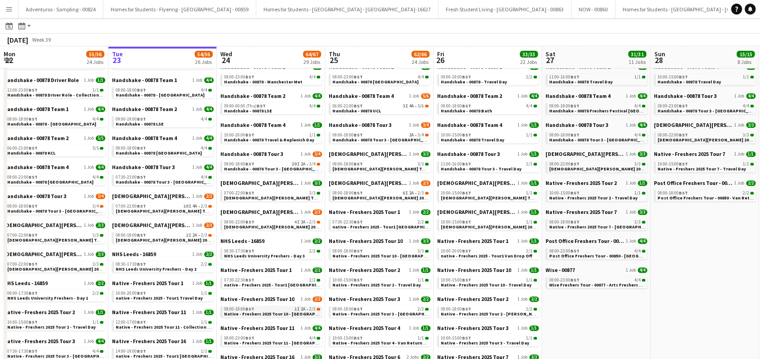
click at [287, 313] on span "Native - Freshers 2025 Tour 10 - [GEOGRAPHIC_DATA]" at bounding box center [280, 314] width 113 height 6
click at [5, 9] on app-icon "Menu" at bounding box center [8, 8] width 7 height 7
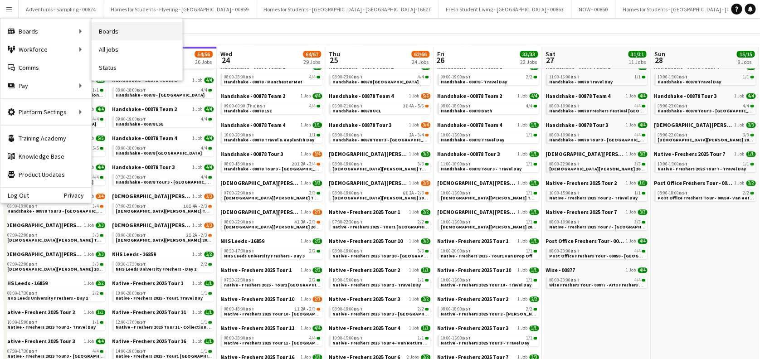
click at [129, 32] on link "Boards" at bounding box center [137, 31] width 91 height 18
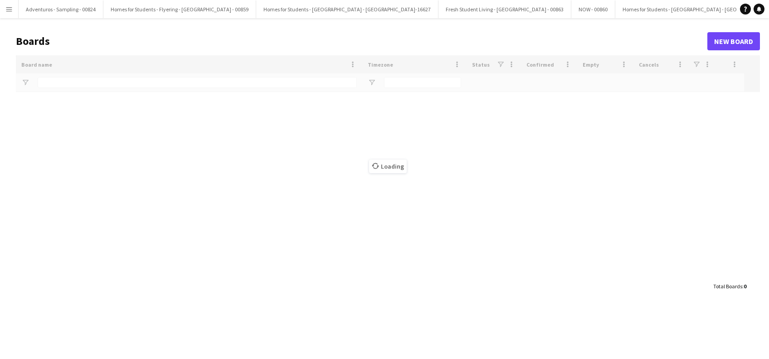
type input "*********"
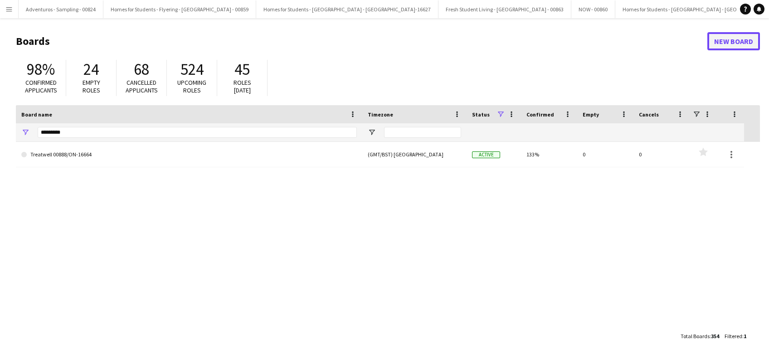
click at [742, 36] on link "New Board" at bounding box center [733, 41] width 53 height 18
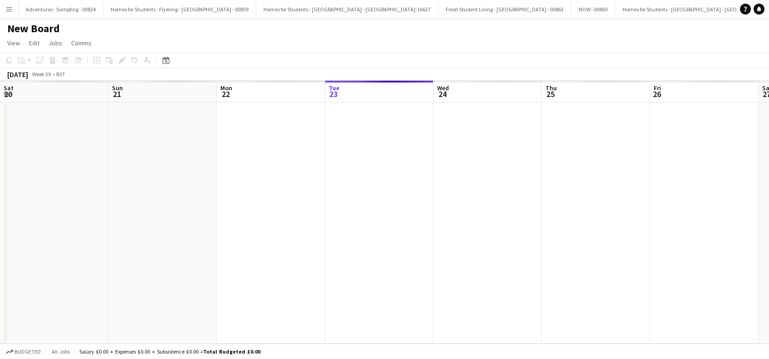
scroll to position [0, 217]
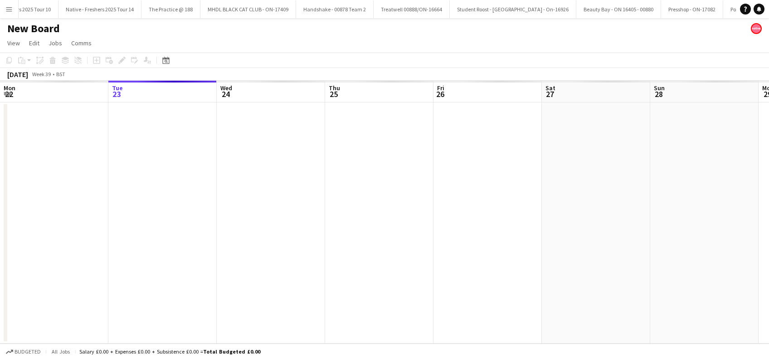
click at [52, 29] on h1 "New Board" at bounding box center [33, 29] width 53 height 14
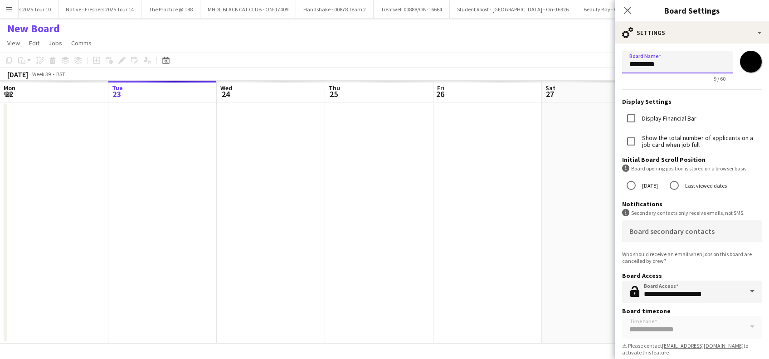
click at [677, 59] on input "*********" at bounding box center [677, 62] width 111 height 23
type input "*"
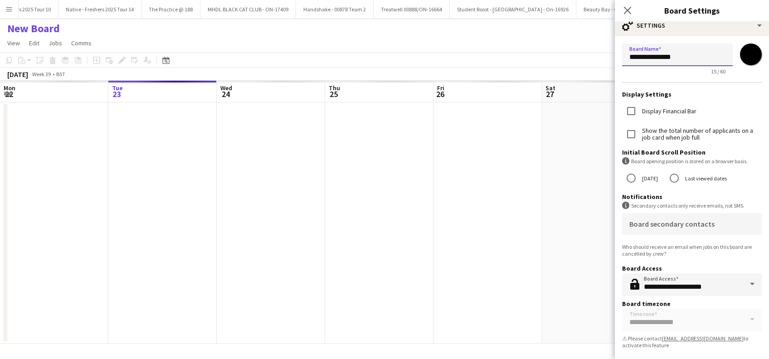
scroll to position [9, 0]
type input "**********"
drag, startPoint x: 497, startPoint y: 283, endPoint x: 426, endPoint y: 239, distance: 83.7
click at [496, 283] on app-date-cell at bounding box center [487, 222] width 108 height 241
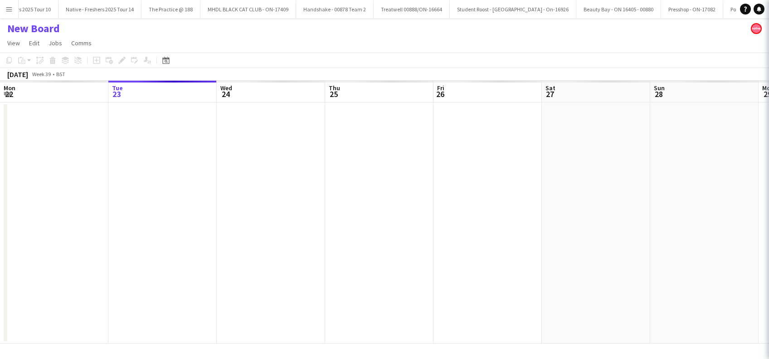
scroll to position [0, 219]
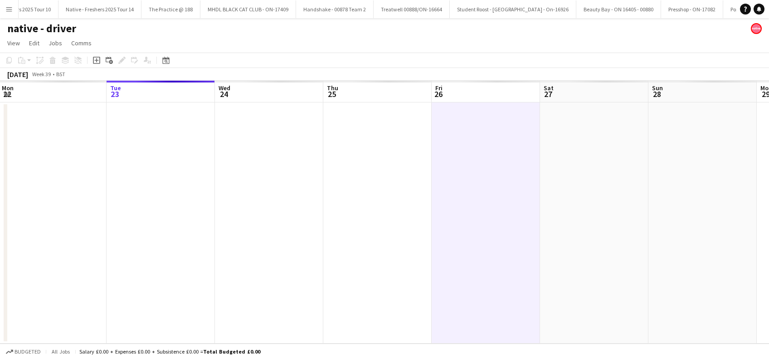
click at [264, 162] on app-date-cell at bounding box center [269, 222] width 108 height 241
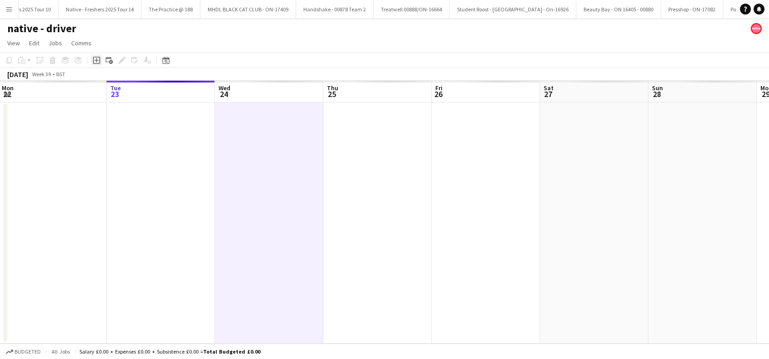
click at [96, 65] on div "Add job" at bounding box center [96, 60] width 11 height 11
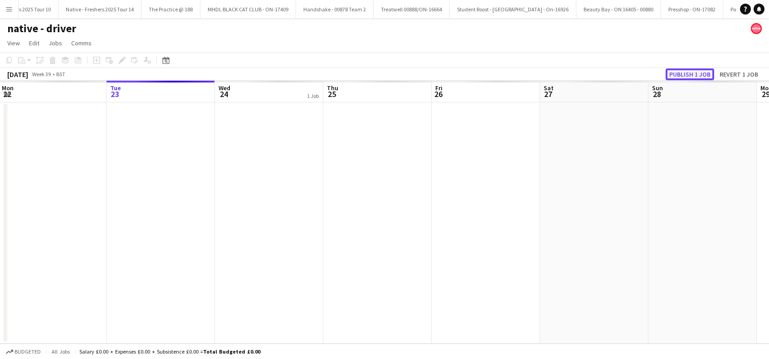
click at [686, 75] on button "Publish 1 job" at bounding box center [690, 74] width 49 height 12
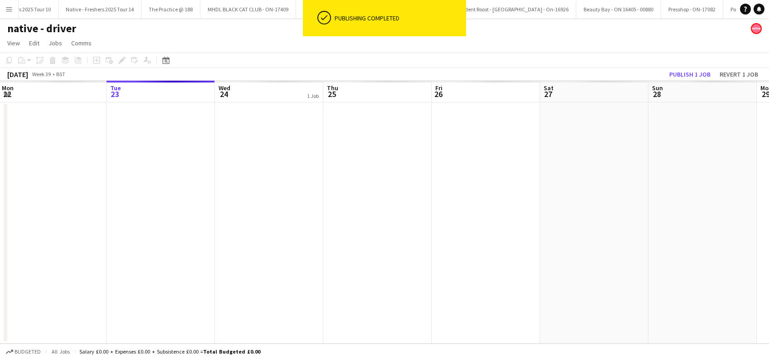
click at [700, 238] on app-date-cell at bounding box center [702, 222] width 108 height 241
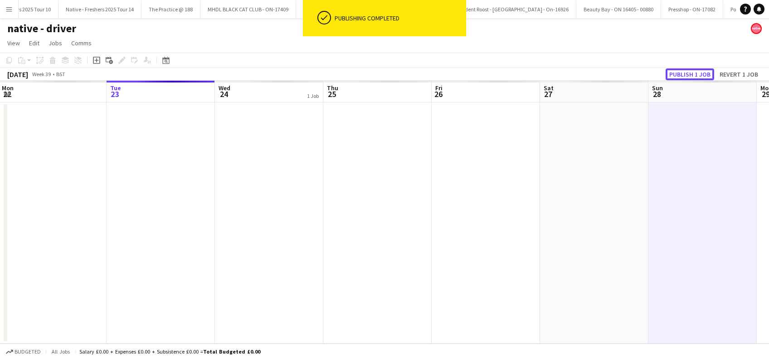
click at [691, 73] on button "Publish 1 job" at bounding box center [690, 74] width 49 height 12
click at [268, 168] on app-date-cell at bounding box center [269, 222] width 108 height 241
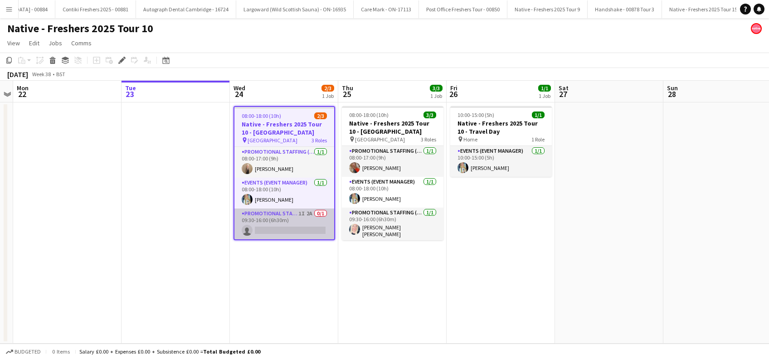
scroll to position [0, 4043]
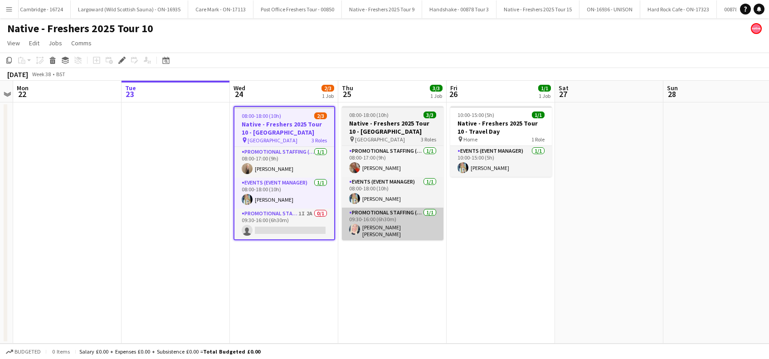
click at [290, 224] on app-card-role "Promotional Staffing (Brand Ambassadors) 1I 2A 0/1 09:30-16:00 (6h30m) single-n…" at bounding box center [284, 224] width 100 height 31
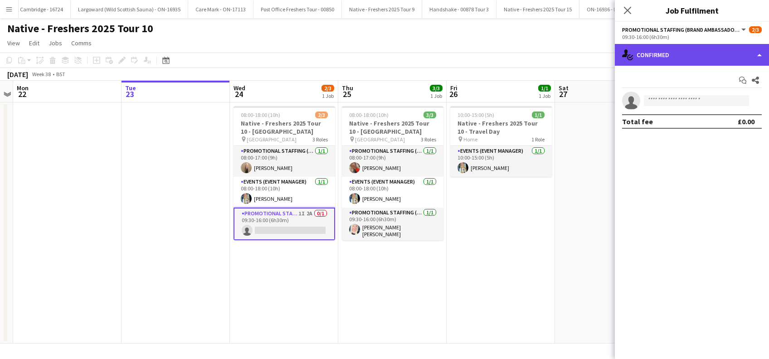
click at [668, 57] on div "single-neutral-actions-check-2 Confirmed" at bounding box center [692, 55] width 154 height 22
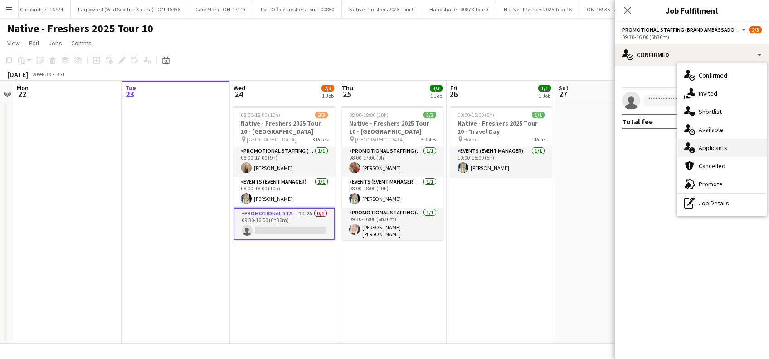
click at [710, 147] on span "Applicants" at bounding box center [713, 148] width 29 height 8
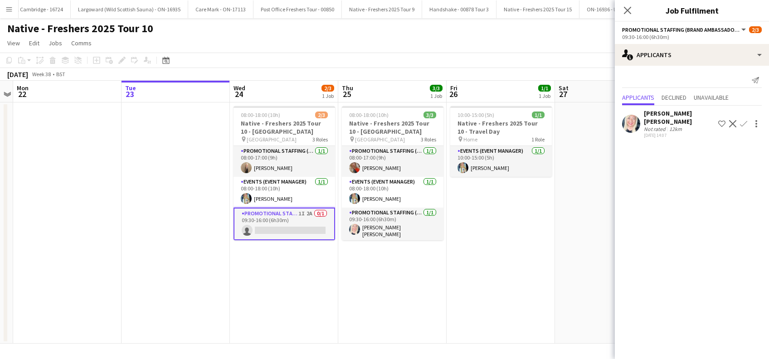
click at [649, 114] on div "Emma Leah" at bounding box center [679, 117] width 71 height 16
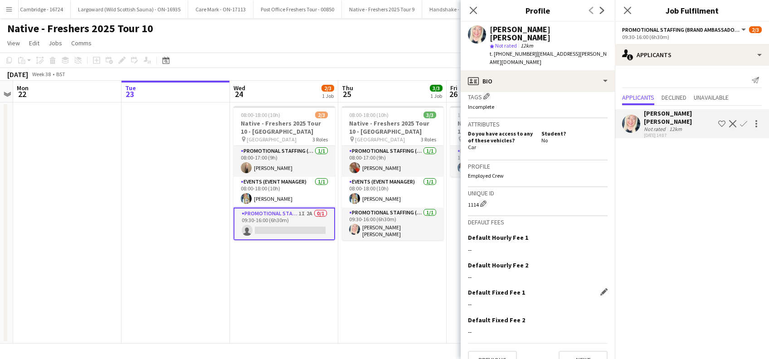
scroll to position [364, 0]
click at [490, 350] on button "Previous" at bounding box center [492, 359] width 49 height 18
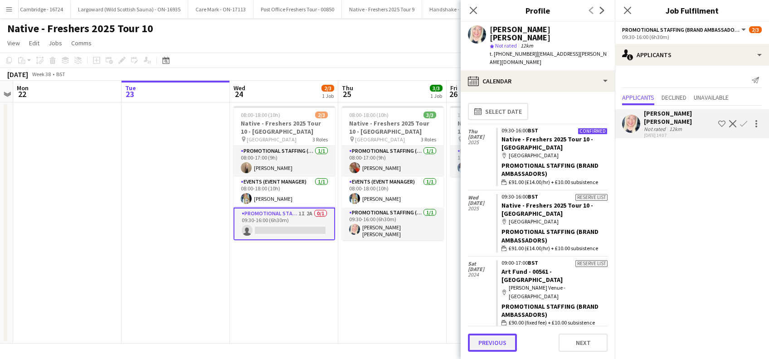
click at [484, 345] on button "Previous" at bounding box center [492, 343] width 49 height 18
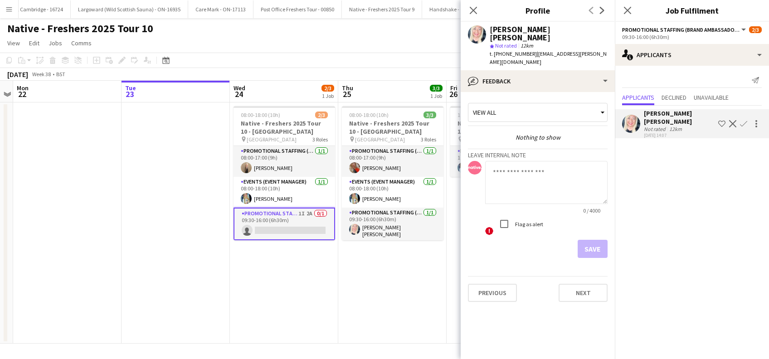
click at [501, 163] on textarea at bounding box center [546, 182] width 122 height 43
type textarea "**********"
click at [592, 240] on button "Save" at bounding box center [593, 249] width 30 height 18
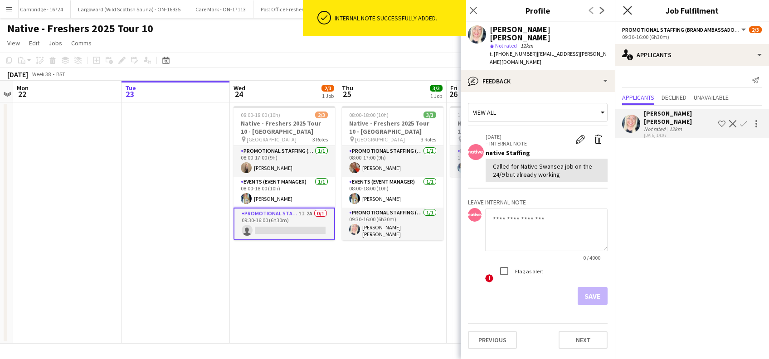
click at [628, 10] on icon "Close pop-in" at bounding box center [627, 10] width 9 height 9
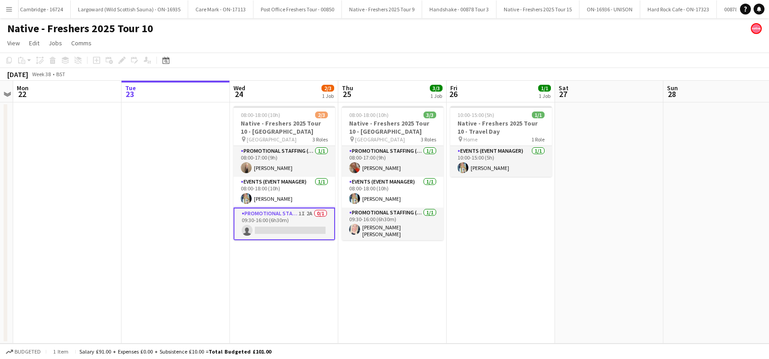
click at [263, 283] on app-date-cell "08:00-18:00 (10h) 2/3 Native - Freshers 2025 Tour 10 - Swansea University pin S…" at bounding box center [284, 222] width 108 height 241
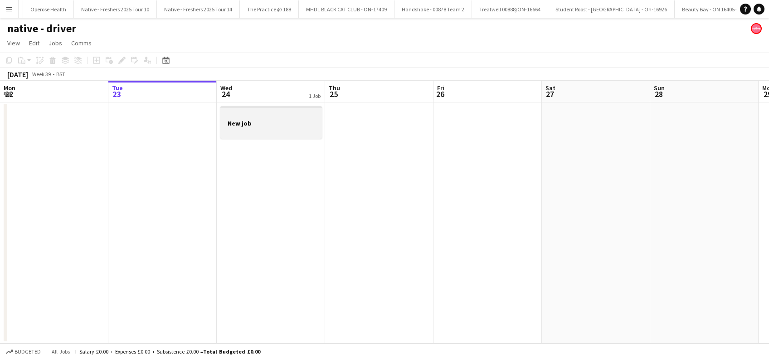
scroll to position [0, 5256]
click at [241, 135] on app-job-card "New job" at bounding box center [271, 122] width 102 height 33
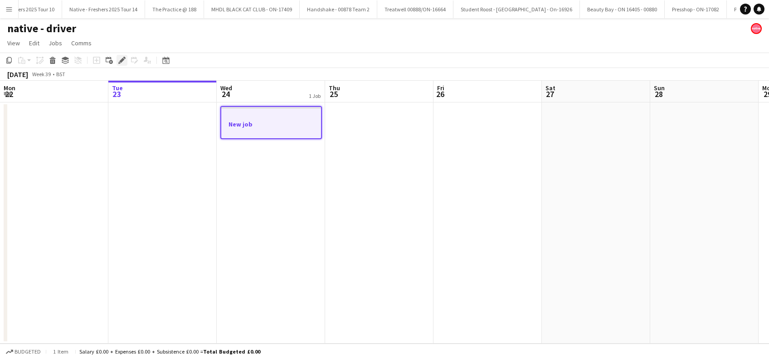
click at [121, 57] on icon "Edit" at bounding box center [121, 60] width 7 height 7
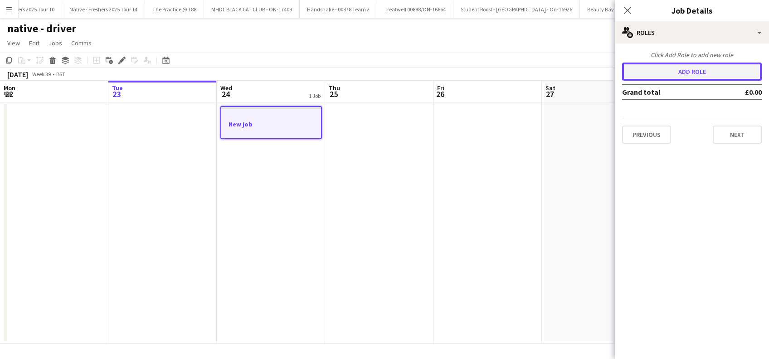
click at [710, 71] on button "Add role" at bounding box center [692, 72] width 140 height 18
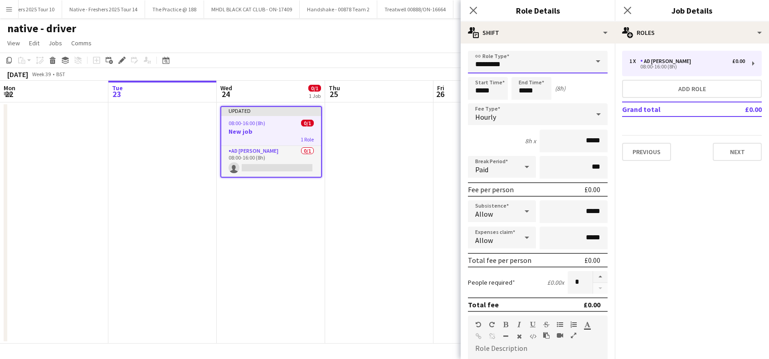
click at [533, 59] on input "*********" at bounding box center [538, 62] width 140 height 23
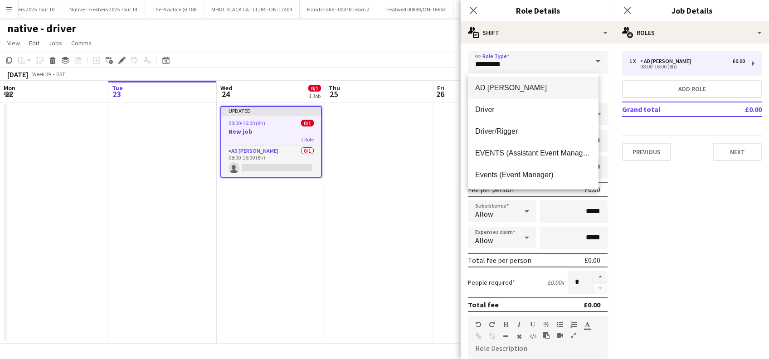
click at [497, 98] on mat-option "AD [PERSON_NAME]" at bounding box center [533, 88] width 131 height 22
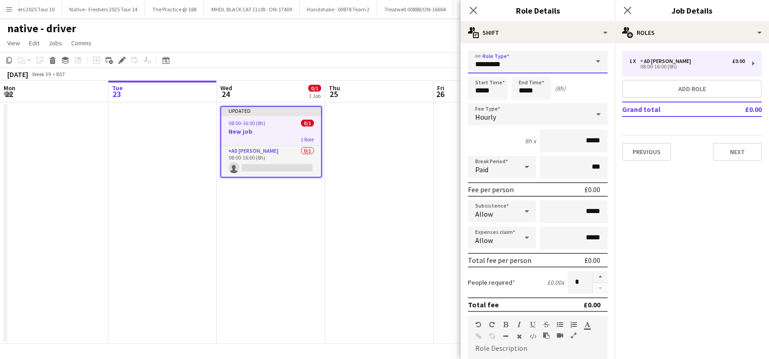
click at [517, 60] on input "*********" at bounding box center [538, 62] width 140 height 23
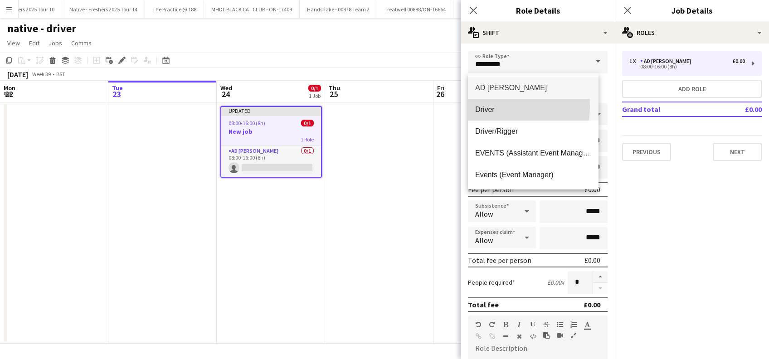
click at [489, 106] on span "Driver" at bounding box center [533, 109] width 116 height 9
type input "******"
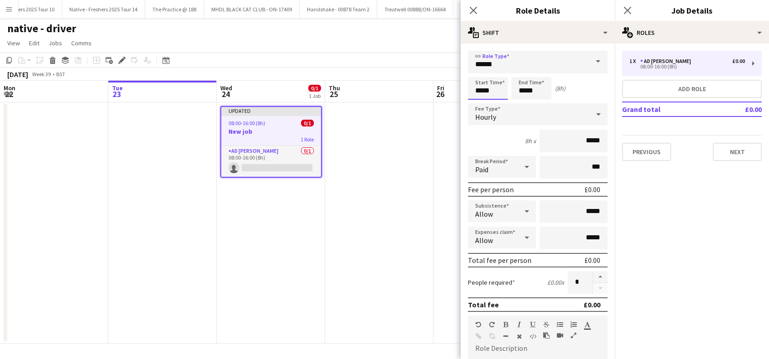
click at [482, 90] on input "*****" at bounding box center [488, 88] width 40 height 23
click at [534, 92] on input "*****" at bounding box center [531, 88] width 40 height 23
click at [521, 104] on div at bounding box center [522, 104] width 18 height 9
type input "*****"
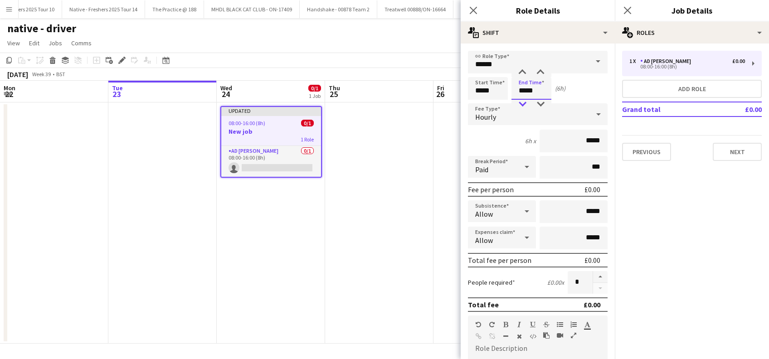
click at [521, 104] on div at bounding box center [522, 104] width 18 height 9
click at [501, 120] on div "Hourly" at bounding box center [529, 114] width 122 height 22
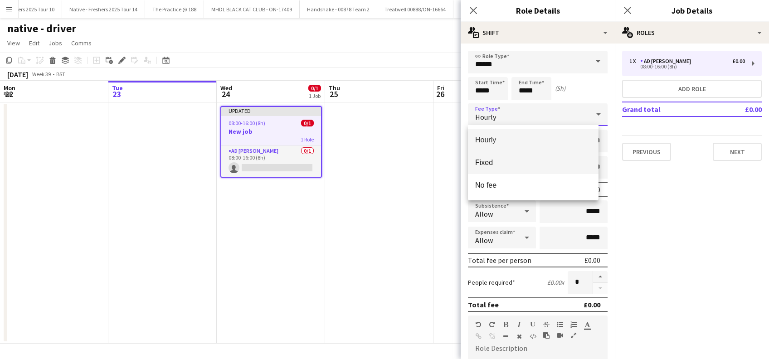
click at [488, 162] on span "Fixed" at bounding box center [533, 162] width 116 height 9
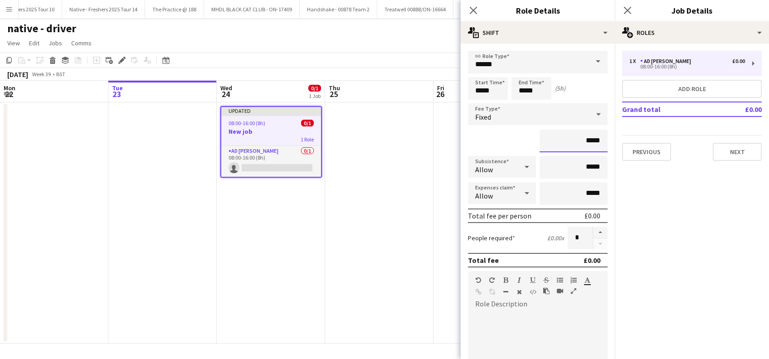
drag, startPoint x: 573, startPoint y: 138, endPoint x: 657, endPoint y: 129, distance: 84.4
click at [657, 129] on body "Menu Boards Boards Boards All jobs Status Workforce Workforce My Workforce Recr…" at bounding box center [384, 179] width 769 height 359
click at [484, 118] on span "Fixed" at bounding box center [483, 116] width 16 height 9
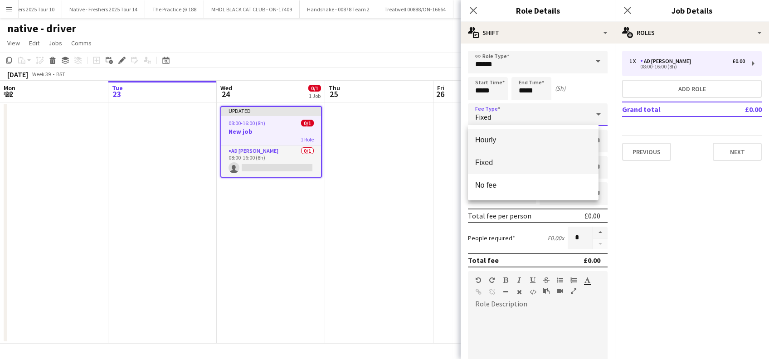
click at [485, 143] on span "Hourly" at bounding box center [533, 140] width 116 height 9
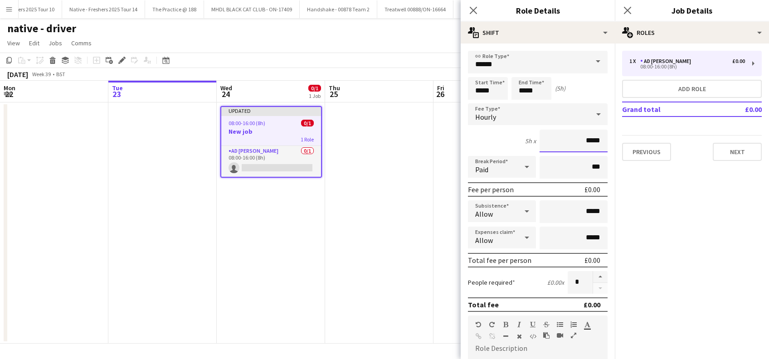
drag, startPoint x: 580, startPoint y: 141, endPoint x: 668, endPoint y: 114, distance: 92.5
click at [580, 141] on input "*****" at bounding box center [574, 141] width 68 height 23
type input "******"
click at [579, 208] on input "*****" at bounding box center [574, 211] width 68 height 23
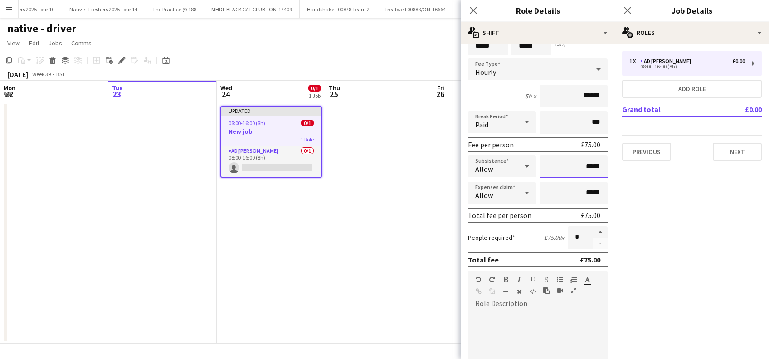
scroll to position [121, 0]
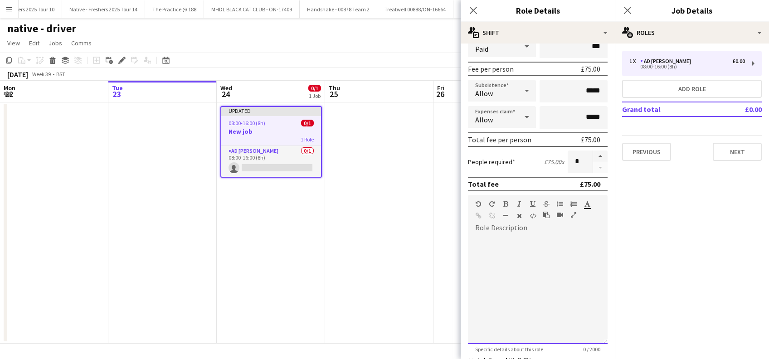
click at [505, 235] on div at bounding box center [538, 289] width 140 height 109
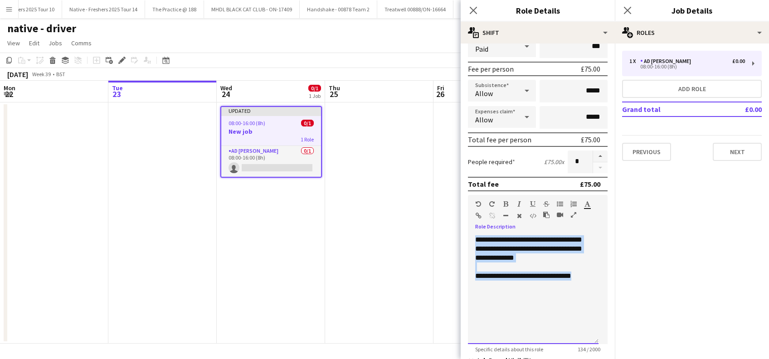
drag, startPoint x: 585, startPoint y: 272, endPoint x: 462, endPoint y: 239, distance: 127.7
click at [462, 239] on form "**********" at bounding box center [538, 212] width 154 height 564
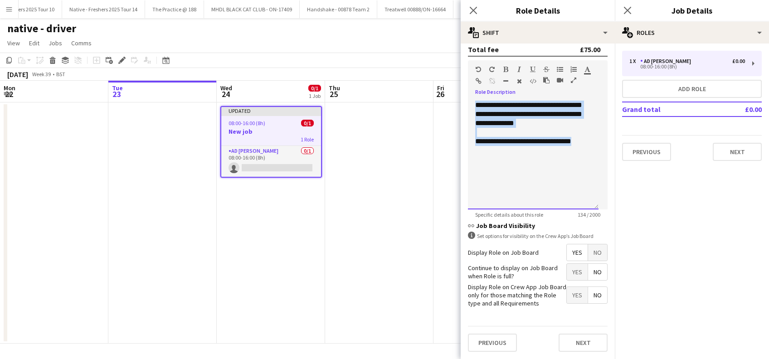
scroll to position [262, 0]
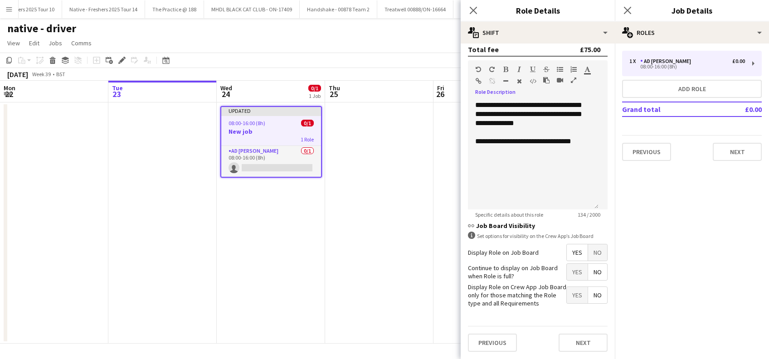
click at [574, 353] on div "Previous Next" at bounding box center [538, 342] width 140 height 33
click at [576, 341] on button "Next" at bounding box center [583, 343] width 49 height 18
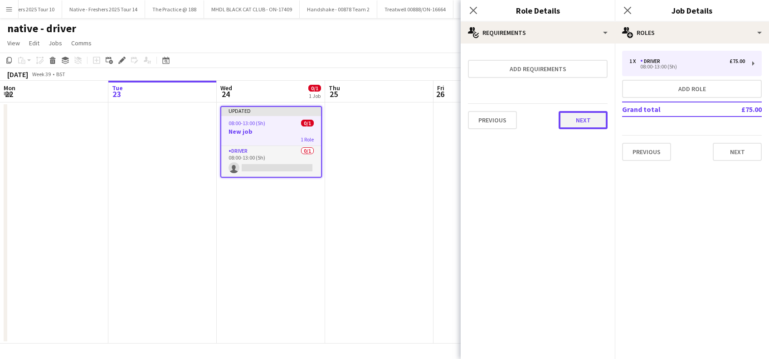
click at [589, 118] on button "Next" at bounding box center [583, 120] width 49 height 18
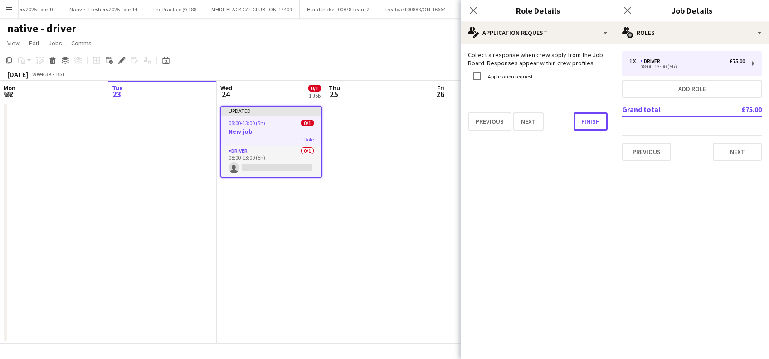
click at [589, 117] on button "Finish" at bounding box center [591, 121] width 34 height 18
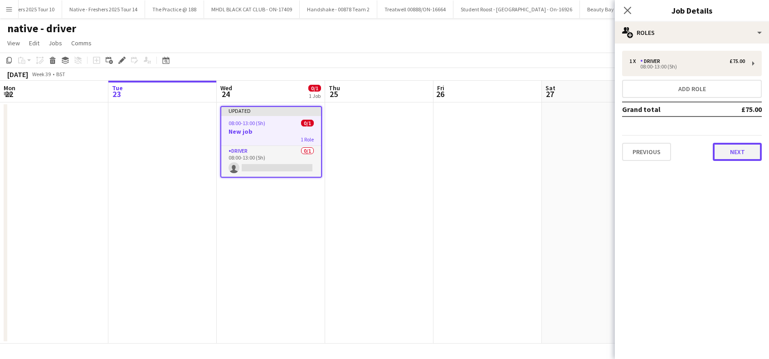
click at [737, 156] on button "Next" at bounding box center [737, 152] width 49 height 18
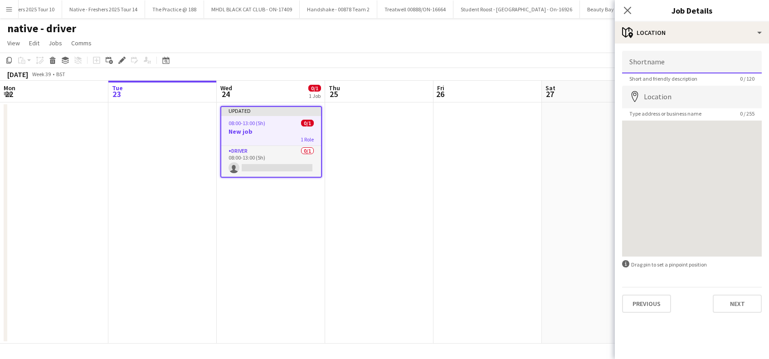
click at [681, 61] on input "Shortname" at bounding box center [692, 62] width 140 height 23
type input "**********"
click at [681, 98] on input "Location" at bounding box center [692, 97] width 140 height 23
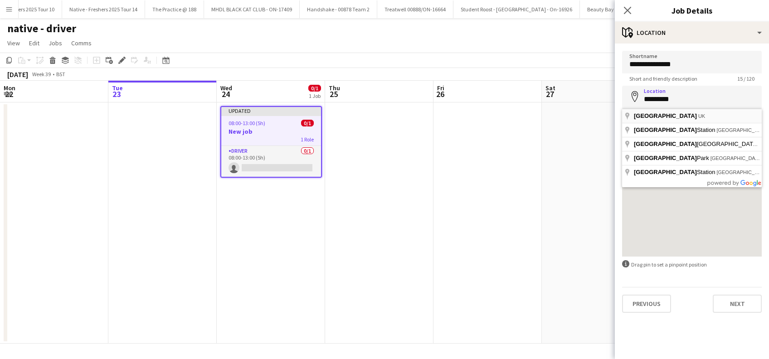
type input "**********"
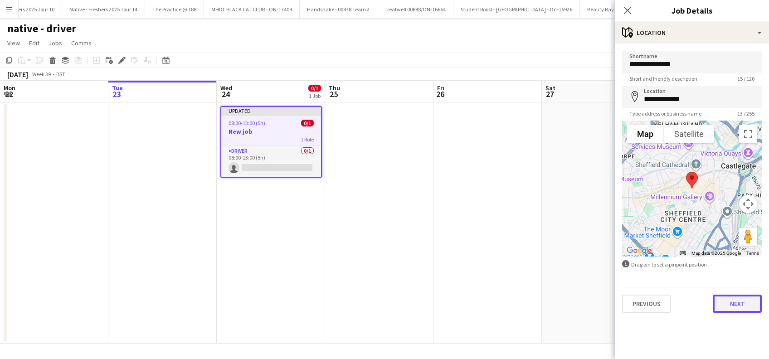
click at [733, 300] on button "Next" at bounding box center [737, 304] width 49 height 18
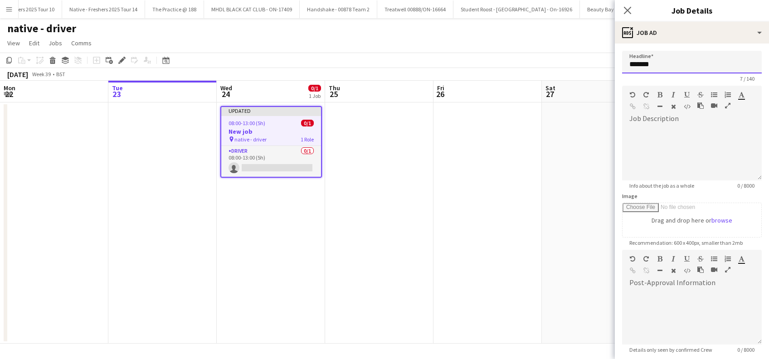
click at [674, 61] on input "*******" at bounding box center [692, 62] width 140 height 23
type input "*"
type input "**********"
click at [639, 131] on div at bounding box center [692, 153] width 140 height 54
paste div
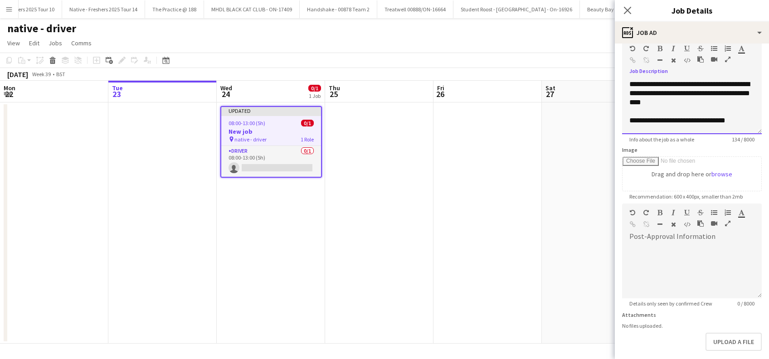
scroll to position [89, 0]
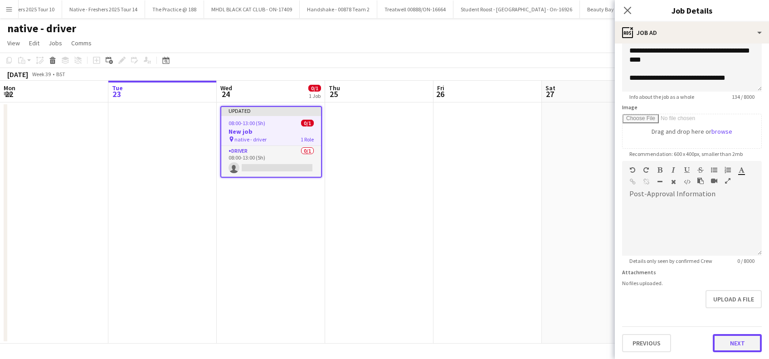
click at [716, 340] on button "Next" at bounding box center [737, 343] width 49 height 18
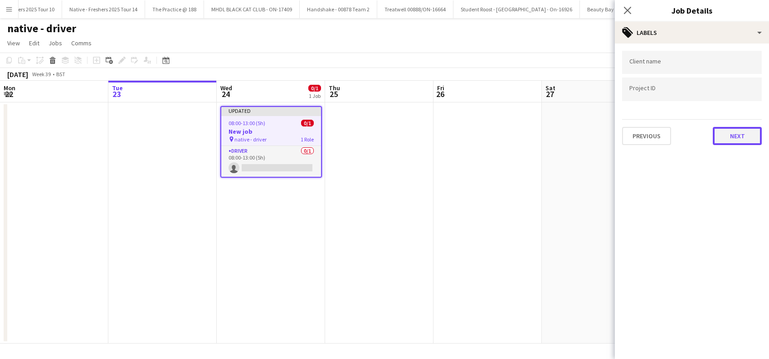
click at [725, 133] on button "Next" at bounding box center [737, 136] width 49 height 18
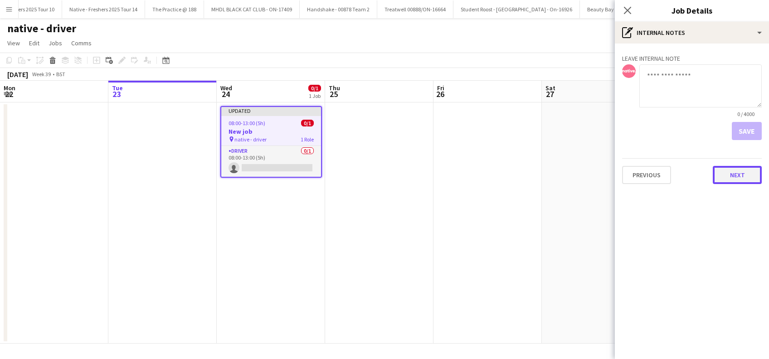
click at [745, 178] on button "Next" at bounding box center [737, 175] width 49 height 18
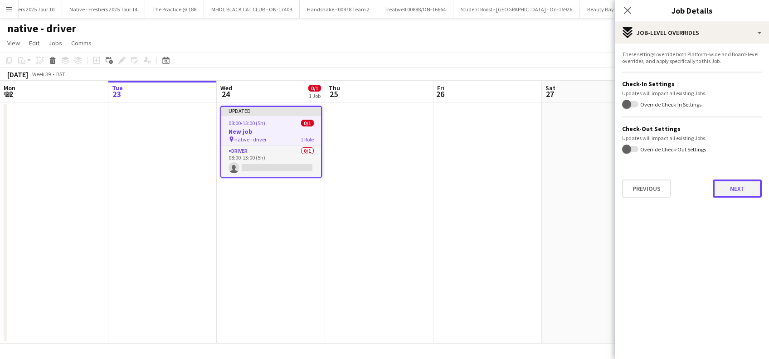
click at [731, 189] on button "Next" at bounding box center [737, 189] width 49 height 18
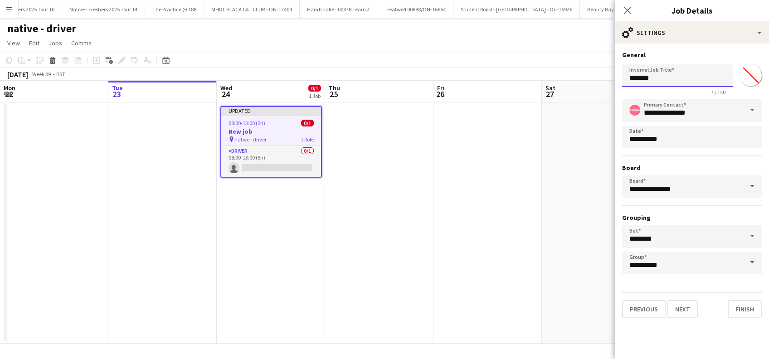
click at [685, 77] on input "*******" at bounding box center [677, 75] width 111 height 23
type input "*"
type input "**********"
click at [689, 312] on button "Next" at bounding box center [682, 309] width 30 height 18
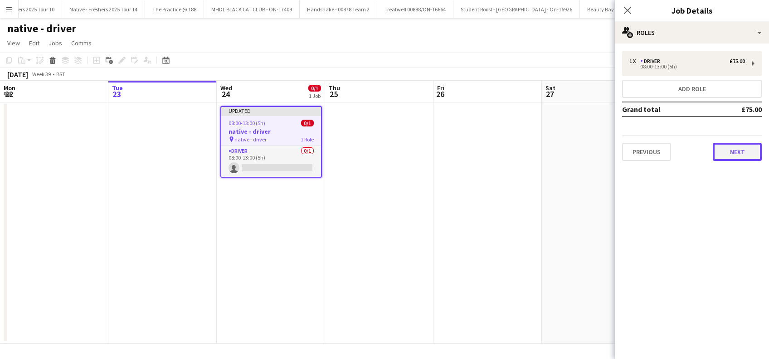
click at [732, 152] on button "Next" at bounding box center [737, 152] width 49 height 18
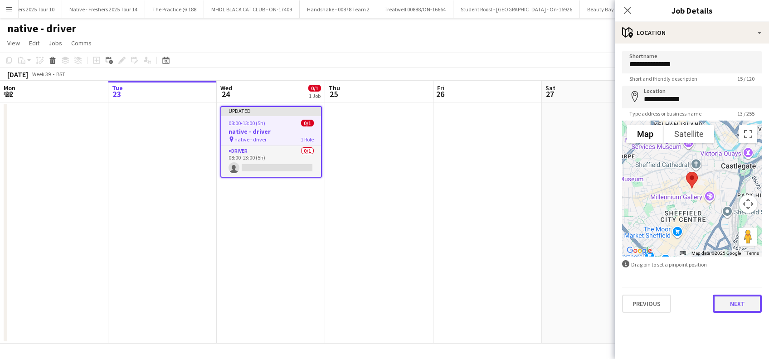
click at [737, 302] on button "Next" at bounding box center [737, 304] width 49 height 18
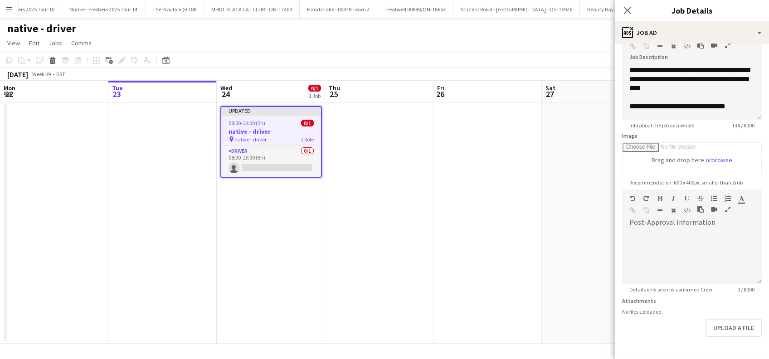
scroll to position [89, 0]
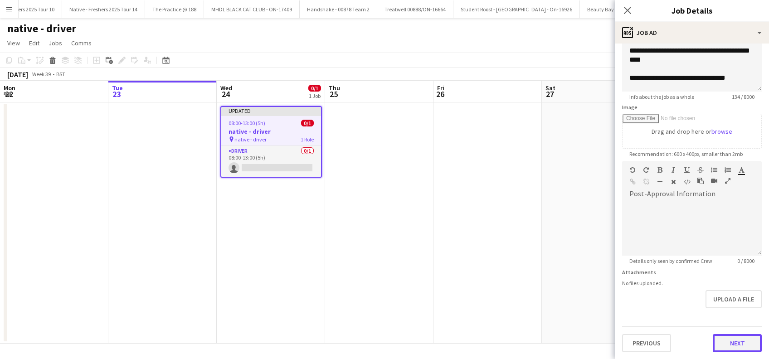
click at [721, 341] on button "Next" at bounding box center [737, 343] width 49 height 18
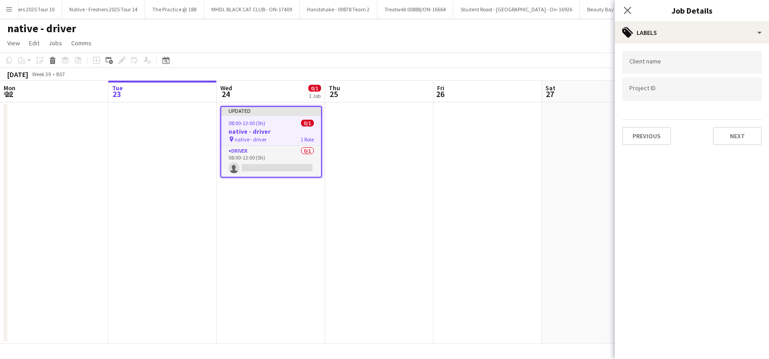
scroll to position [0, 0]
click at [739, 133] on button "Next" at bounding box center [737, 136] width 49 height 18
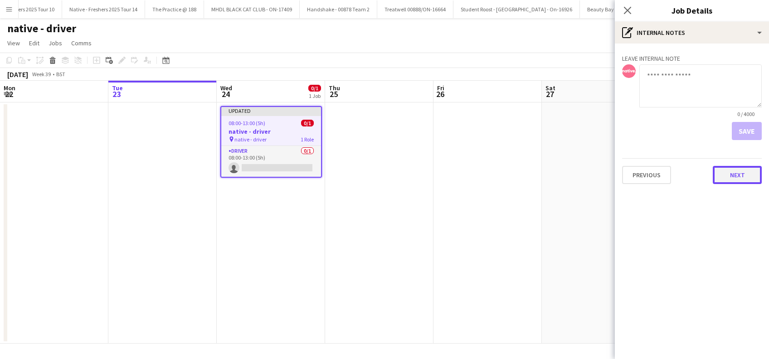
click at [742, 171] on button "Next" at bounding box center [737, 175] width 49 height 18
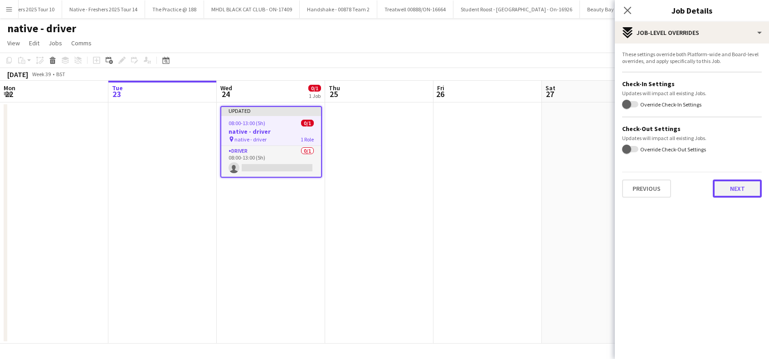
click at [739, 181] on button "Next" at bounding box center [737, 189] width 49 height 18
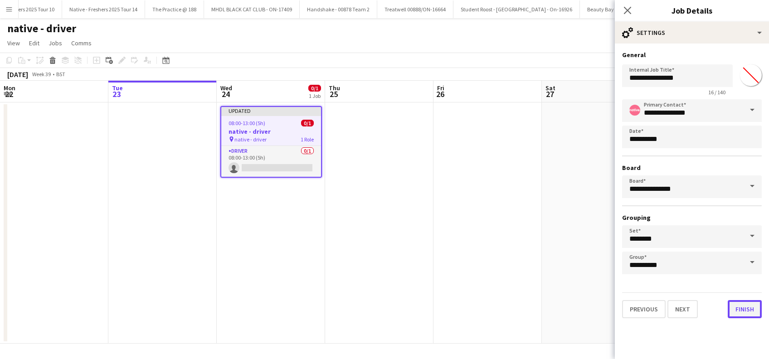
click at [742, 308] on button "Finish" at bounding box center [745, 309] width 34 height 18
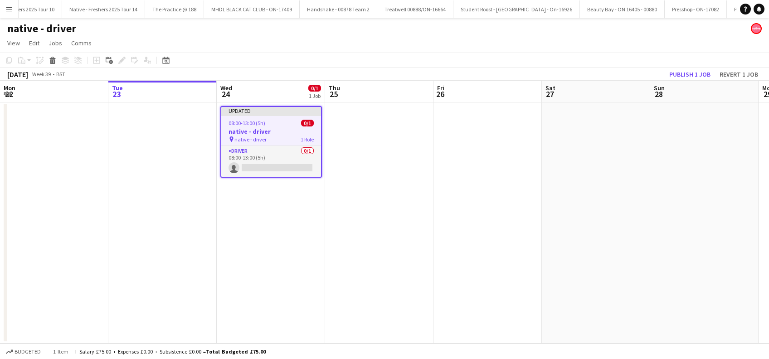
click at [381, 168] on app-date-cell at bounding box center [379, 222] width 108 height 241
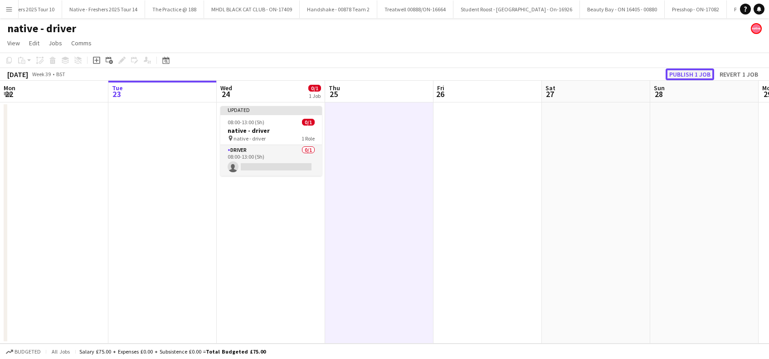
click at [682, 74] on button "Publish 1 job" at bounding box center [690, 74] width 49 height 12
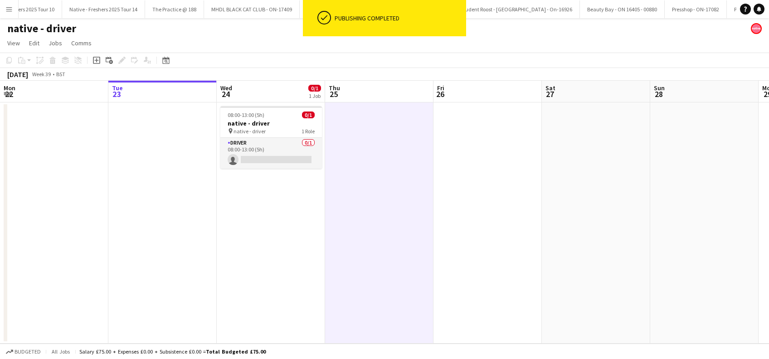
click at [380, 205] on app-date-cell at bounding box center [379, 222] width 108 height 241
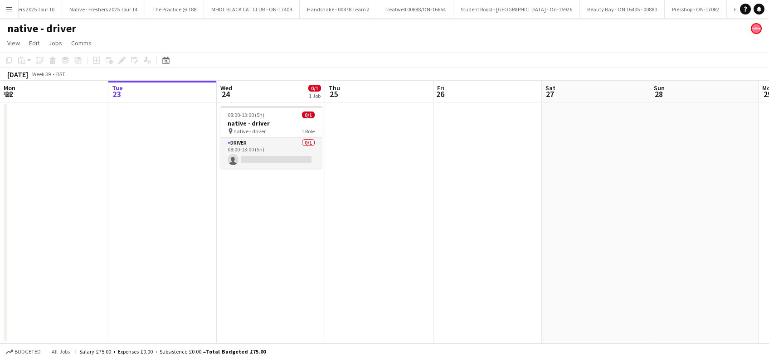
drag, startPoint x: 219, startPoint y: 241, endPoint x: 304, endPoint y: 222, distance: 86.9
click at [219, 241] on app-date-cell "08:00-13:00 (5h) 0/1 native - driver pin native - driver 1 Role Driver 0/1 08:0…" at bounding box center [271, 222] width 108 height 241
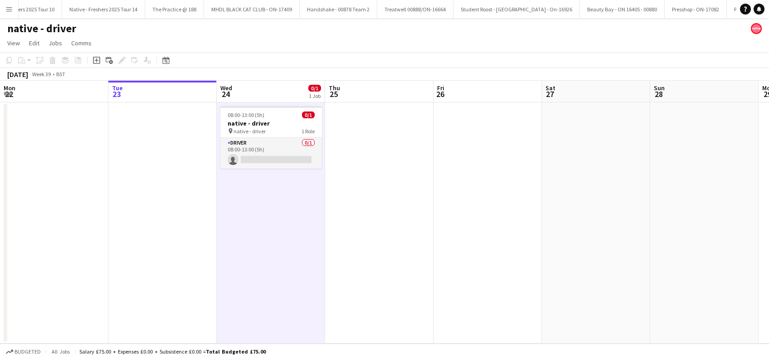
click at [352, 221] on app-date-cell at bounding box center [379, 222] width 108 height 241
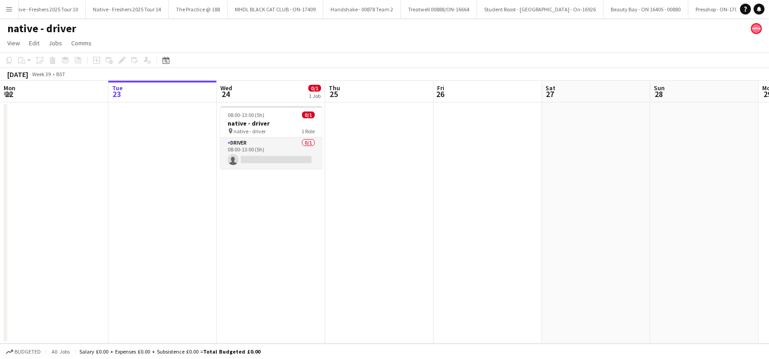
scroll to position [0, 5256]
click at [262, 247] on app-date-cell "08:00-13:00 (5h) 0/1 native - driver pin native - driver 1 Role Driver 0/1 08:0…" at bounding box center [271, 222] width 108 height 241
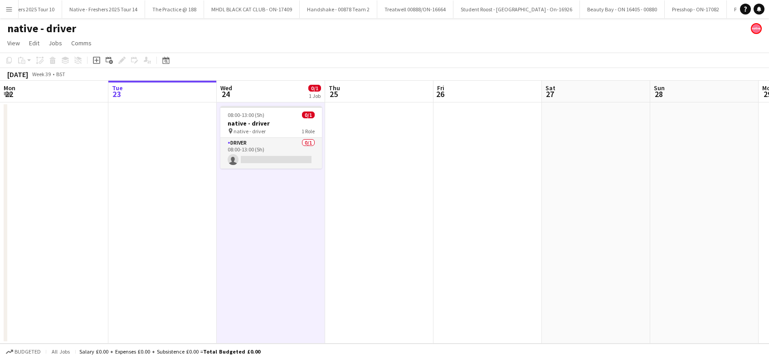
click at [411, 201] on app-date-cell at bounding box center [379, 222] width 108 height 241
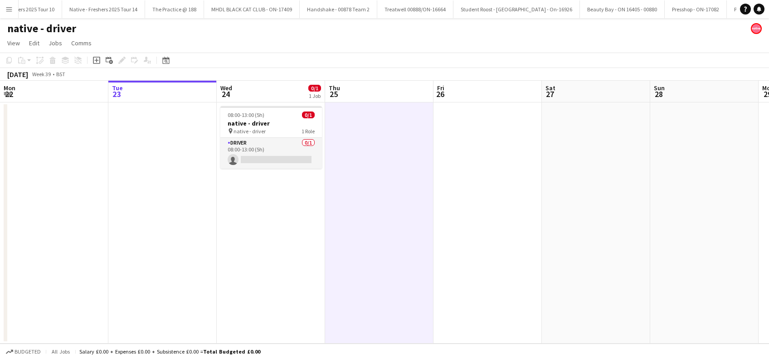
click at [7, 5] on button "Menu" at bounding box center [9, 9] width 18 height 18
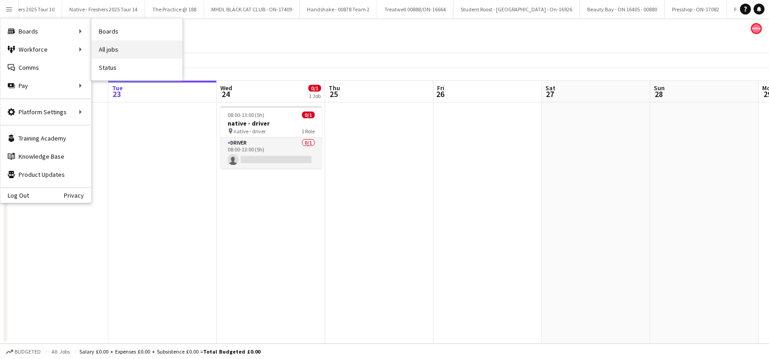
click at [116, 54] on link "All jobs" at bounding box center [137, 49] width 91 height 18
